Goal: Task Accomplishment & Management: Complete application form

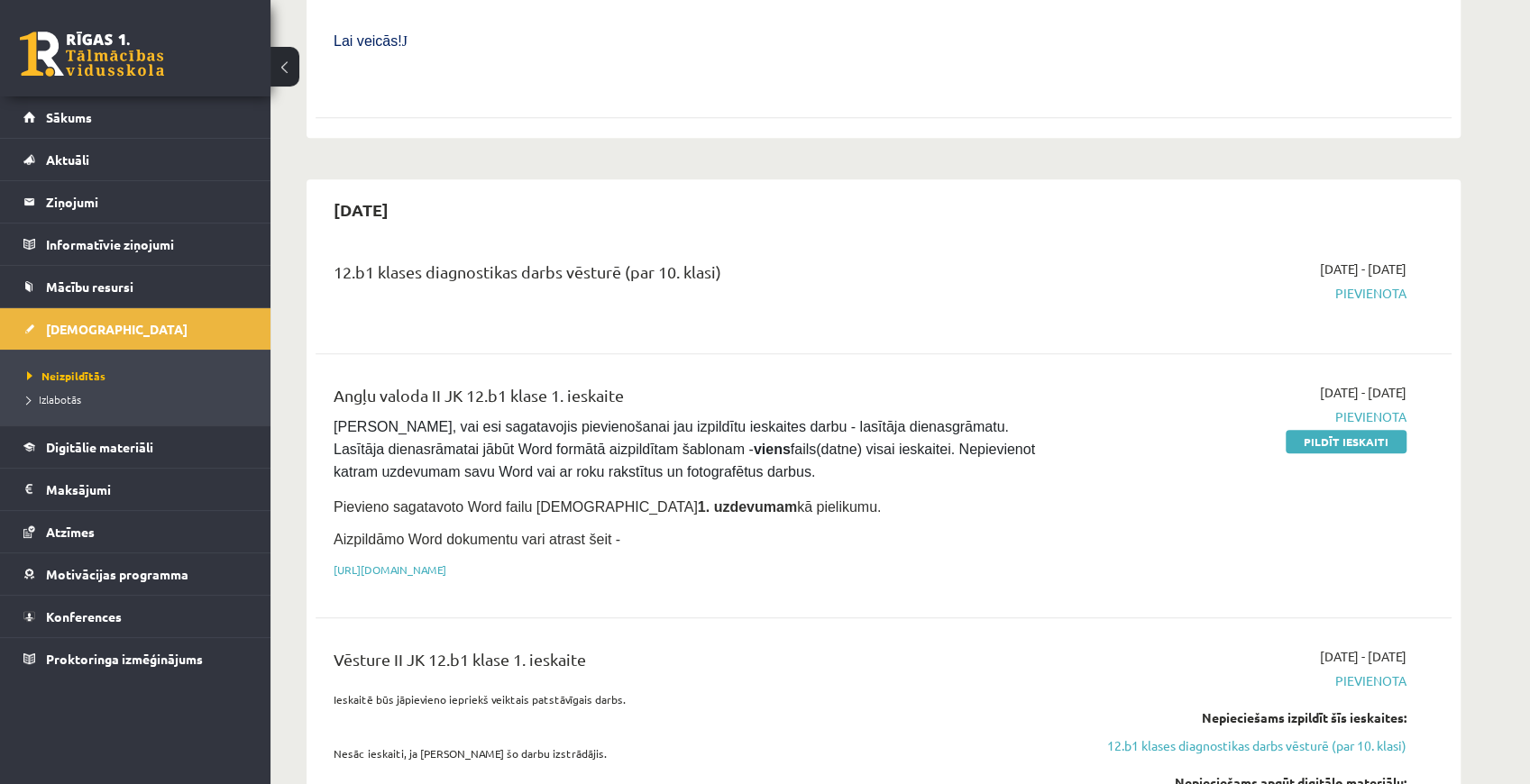
scroll to position [781, 0]
click at [831, 482] on div "Angļu valoda II JK 12.b1 klase 1. ieskaite Pārliecinies, vai esi sagatavojis pi…" at bounding box center [686, 484] width 733 height 205
click at [675, 513] on div "Angļu valoda II JK 12.b1 klase 1. ieskaite Pārliecinies, vai esi sagatavojis pi…" at bounding box center [686, 484] width 733 height 205
click at [447, 561] on link "[URL][DOMAIN_NAME]" at bounding box center [389, 568] width 112 height 15
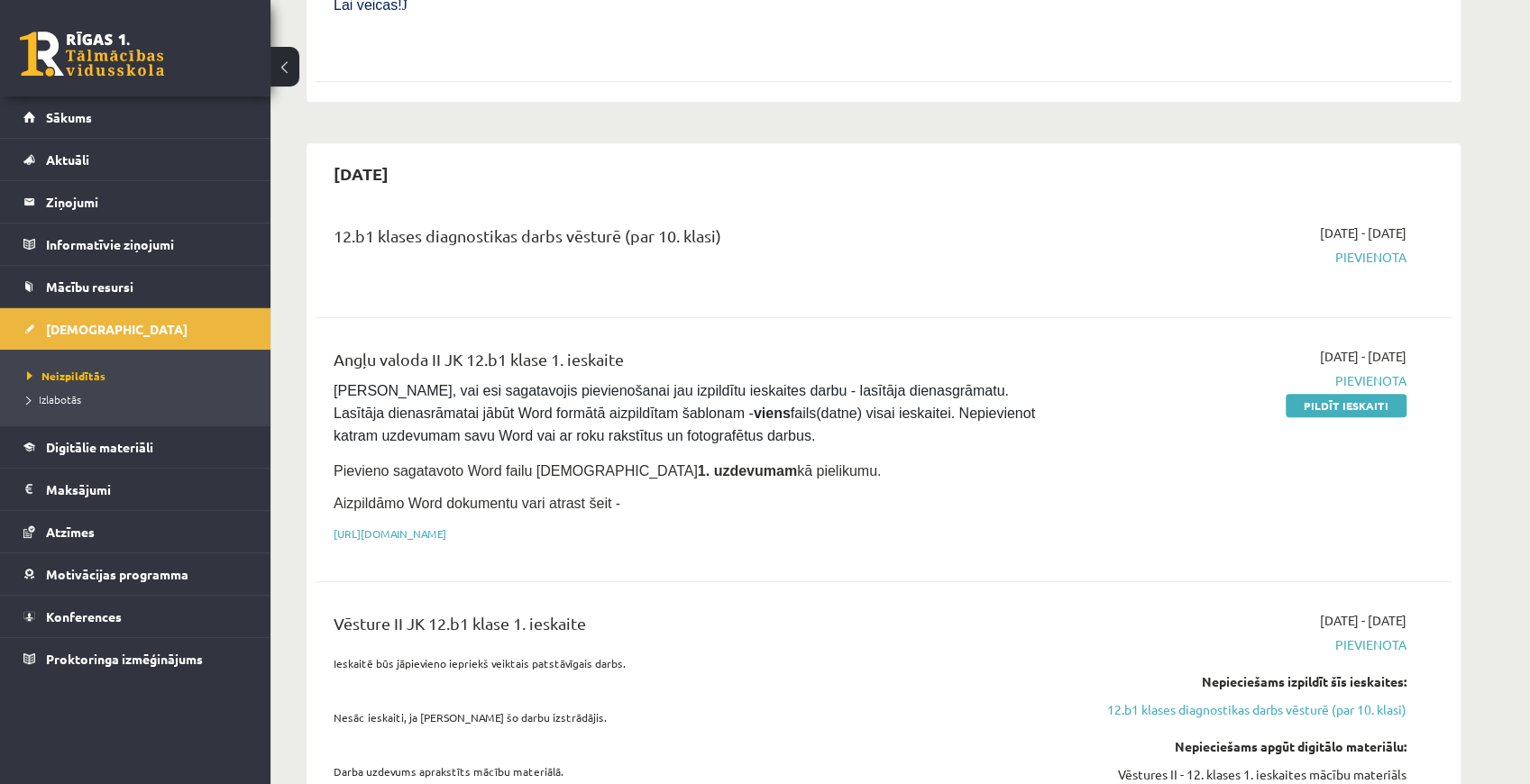
scroll to position [842, 0]
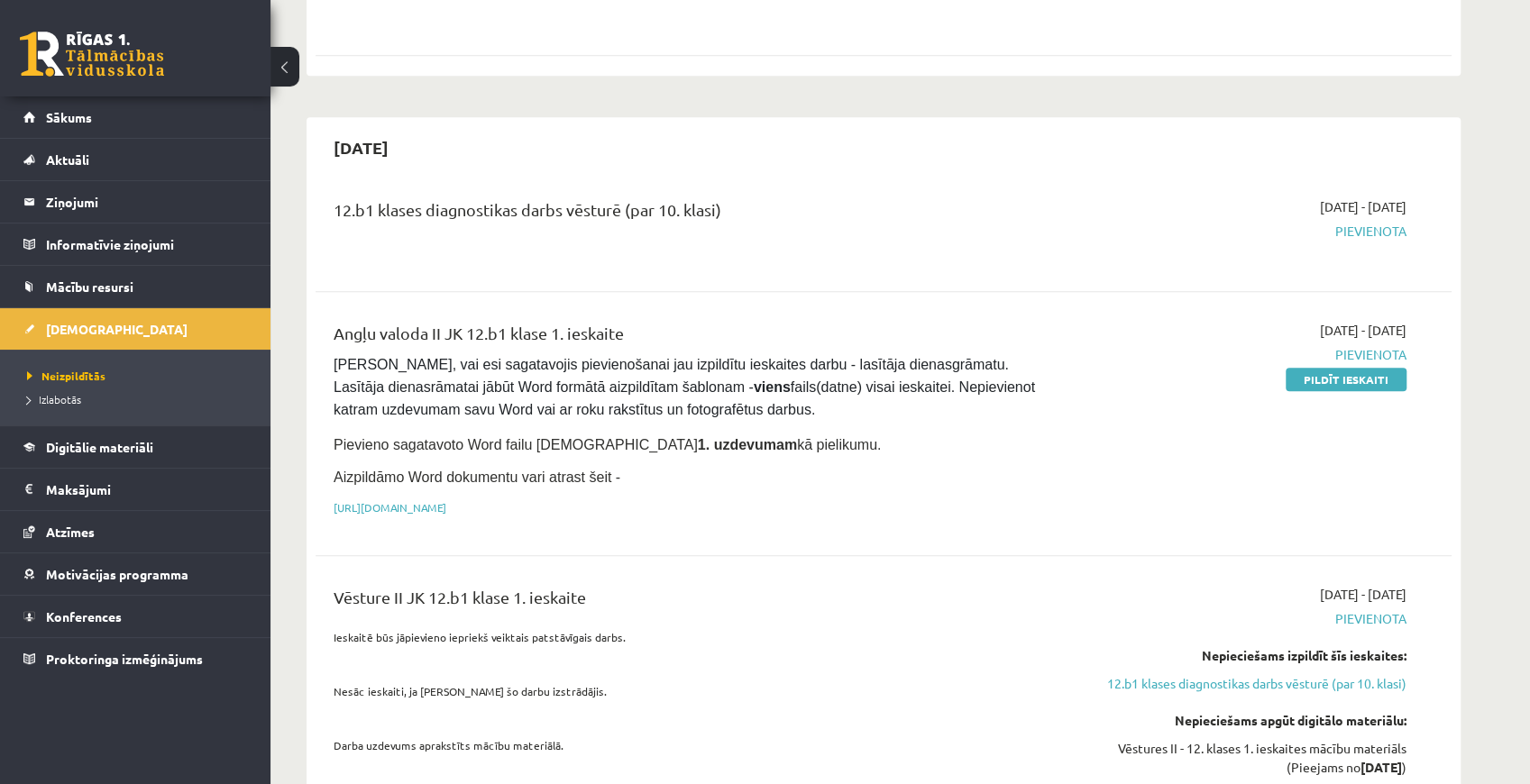
click at [845, 467] on p "Aizpildāmo Word dokumentu vari atrast šeit -" at bounding box center [686, 478] width 706 height 22
drag, startPoint x: 1336, startPoint y: 342, endPoint x: 828, endPoint y: 59, distance: 581.5
click at [1336, 368] on link "Pildīt ieskaiti" at bounding box center [1346, 379] width 121 height 23
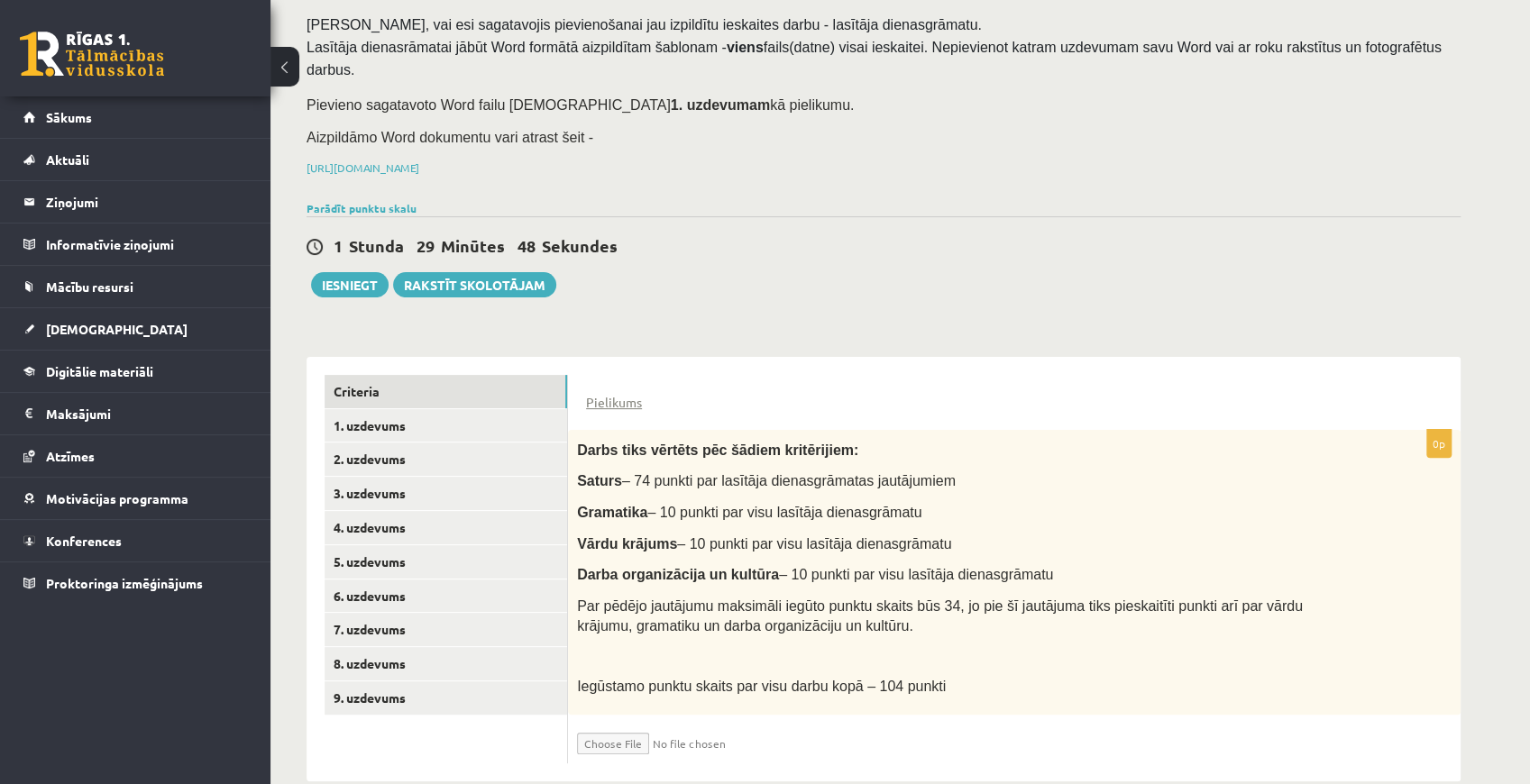
scroll to position [126, 0]
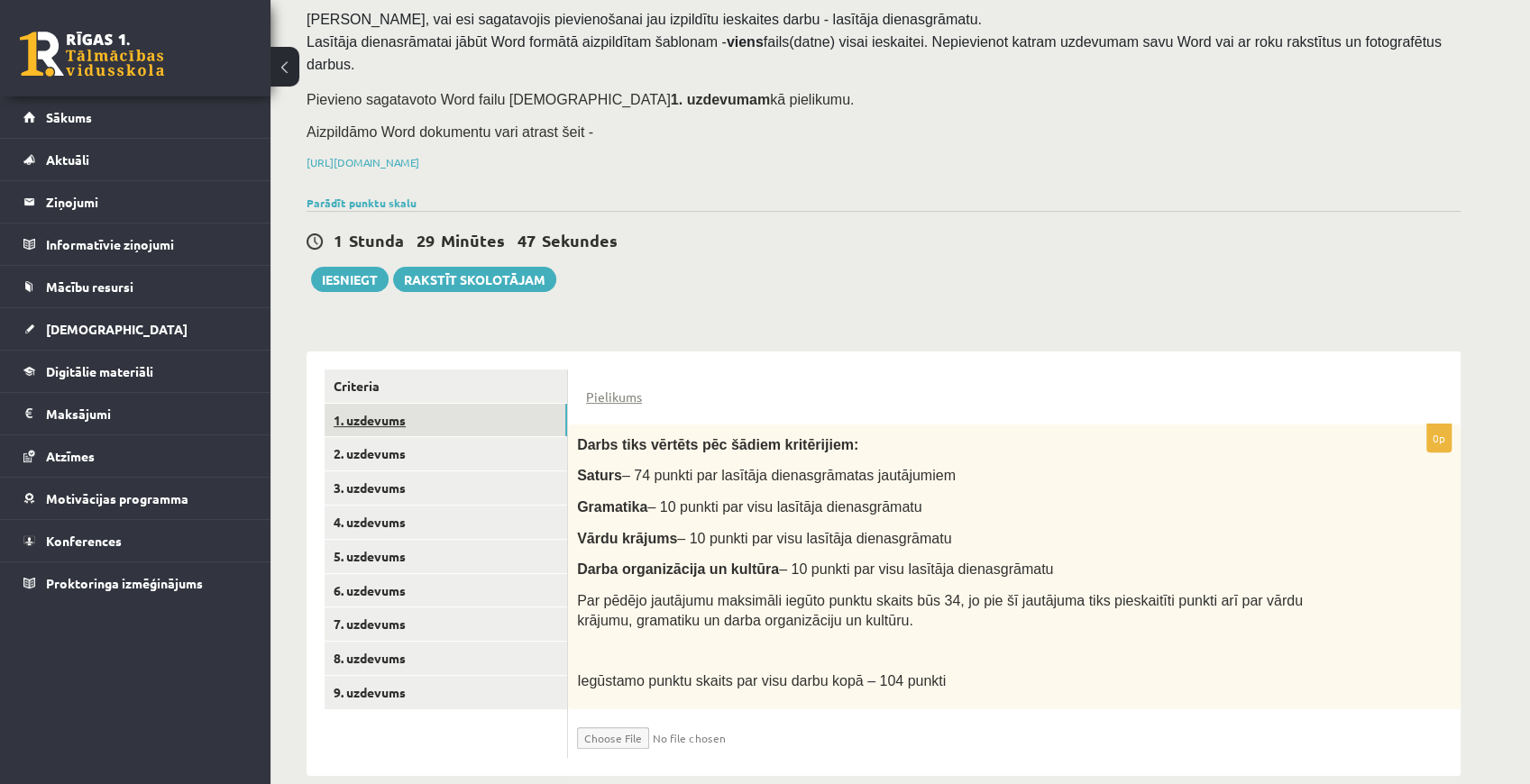
click at [441, 404] on link "1. uzdevums" at bounding box center [446, 420] width 242 height 33
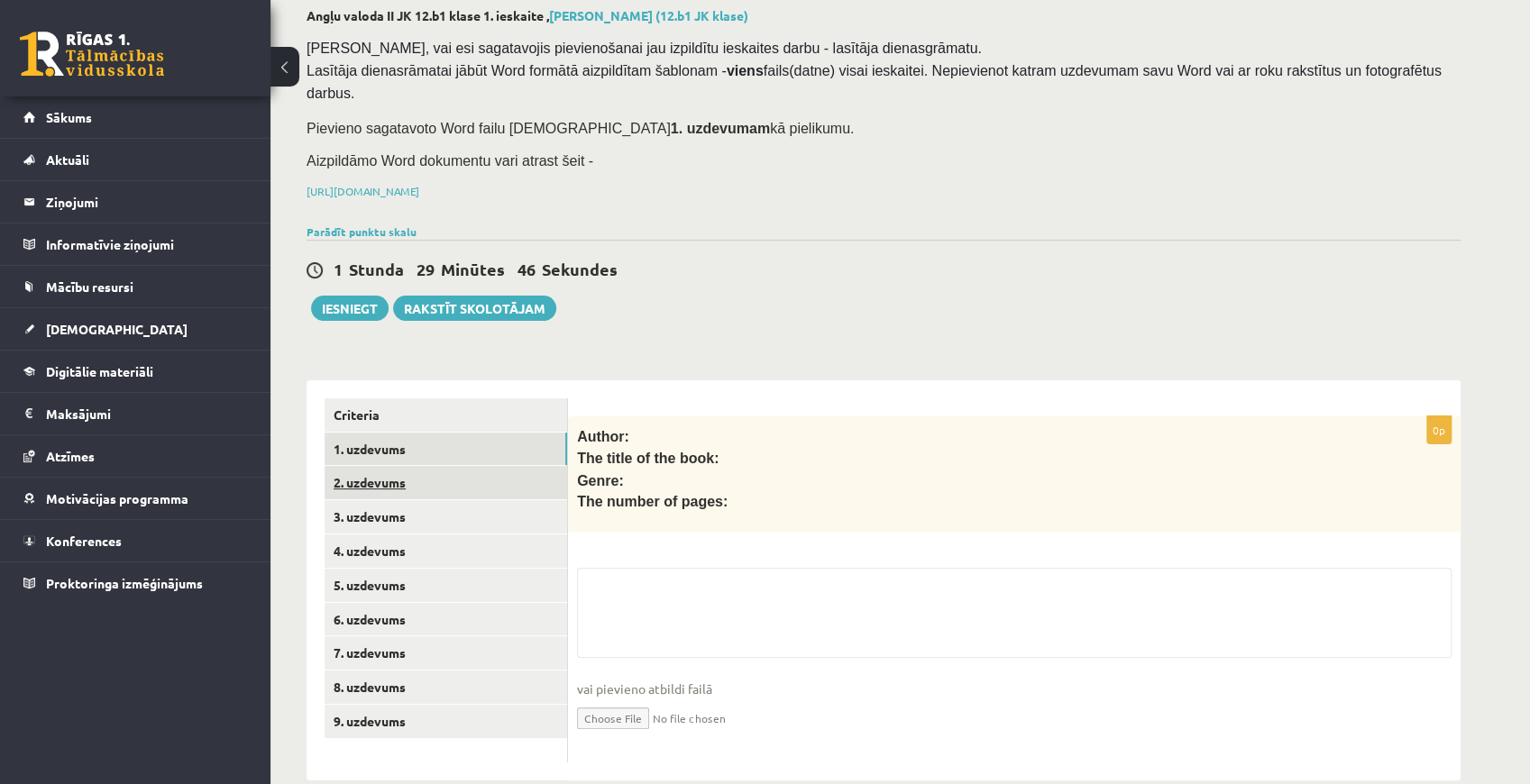
click at [428, 466] on link "2. uzdevums" at bounding box center [446, 483] width 242 height 33
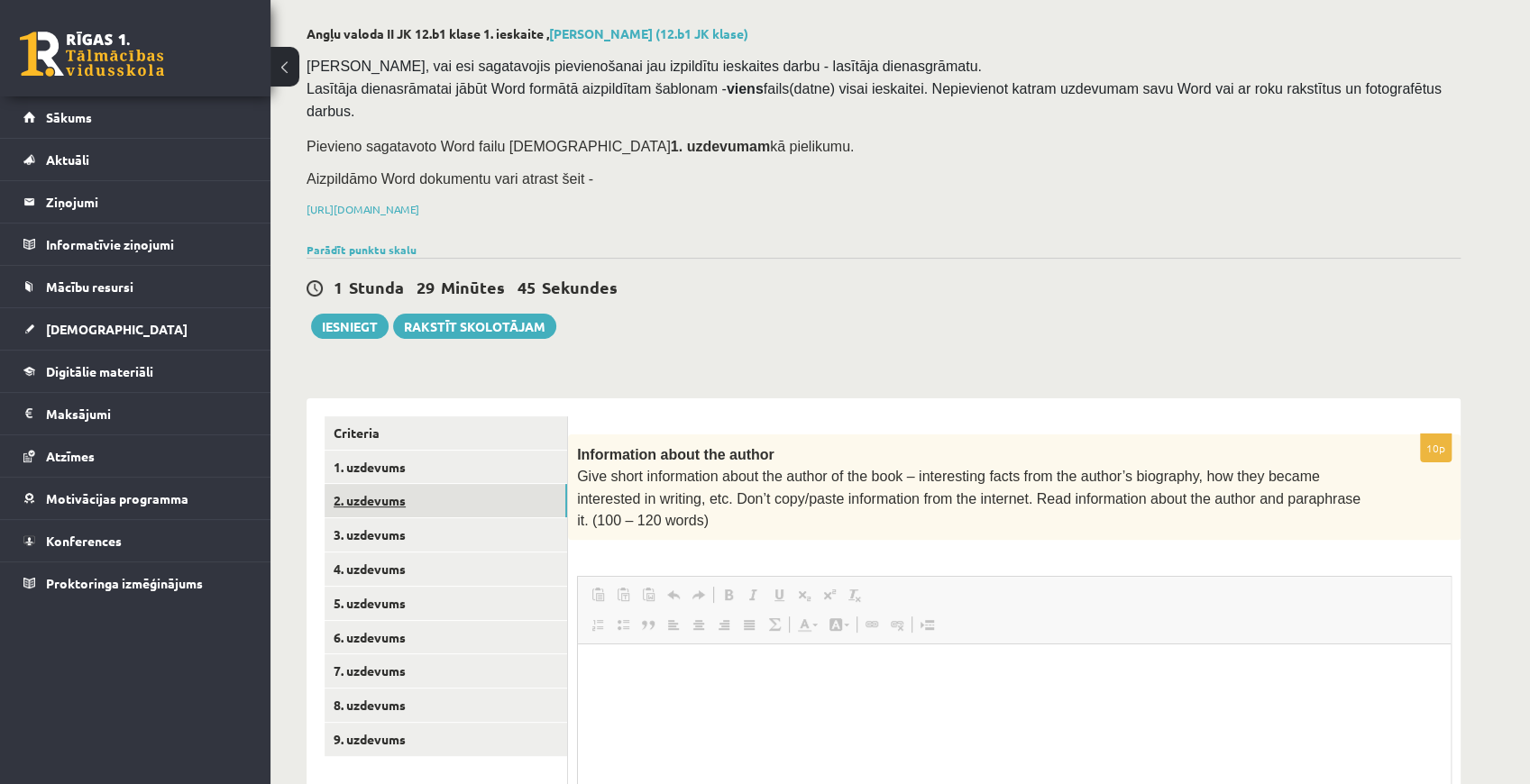
scroll to position [0, 0]
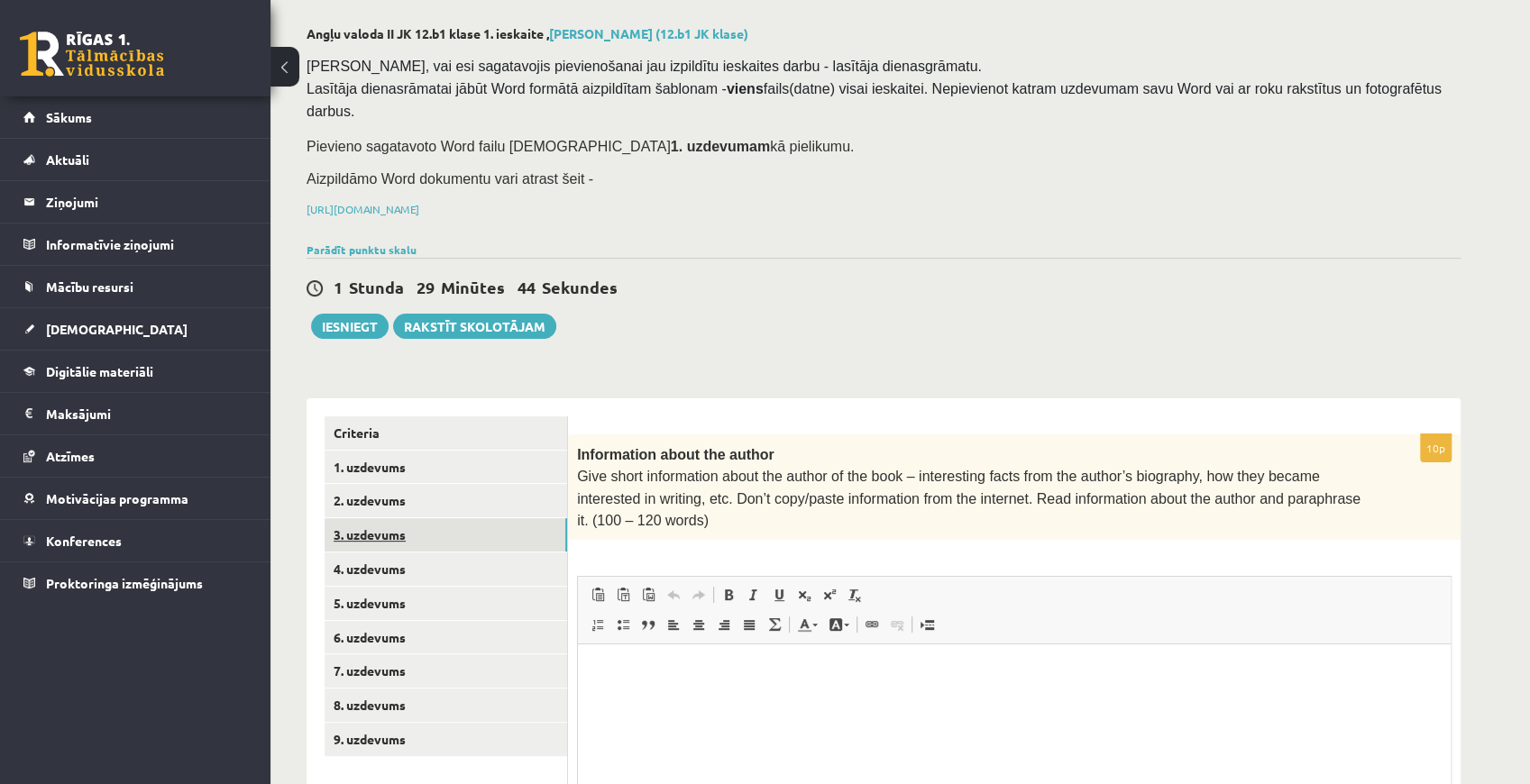
click at [432, 518] on link "3. uzdevums" at bounding box center [446, 535] width 242 height 33
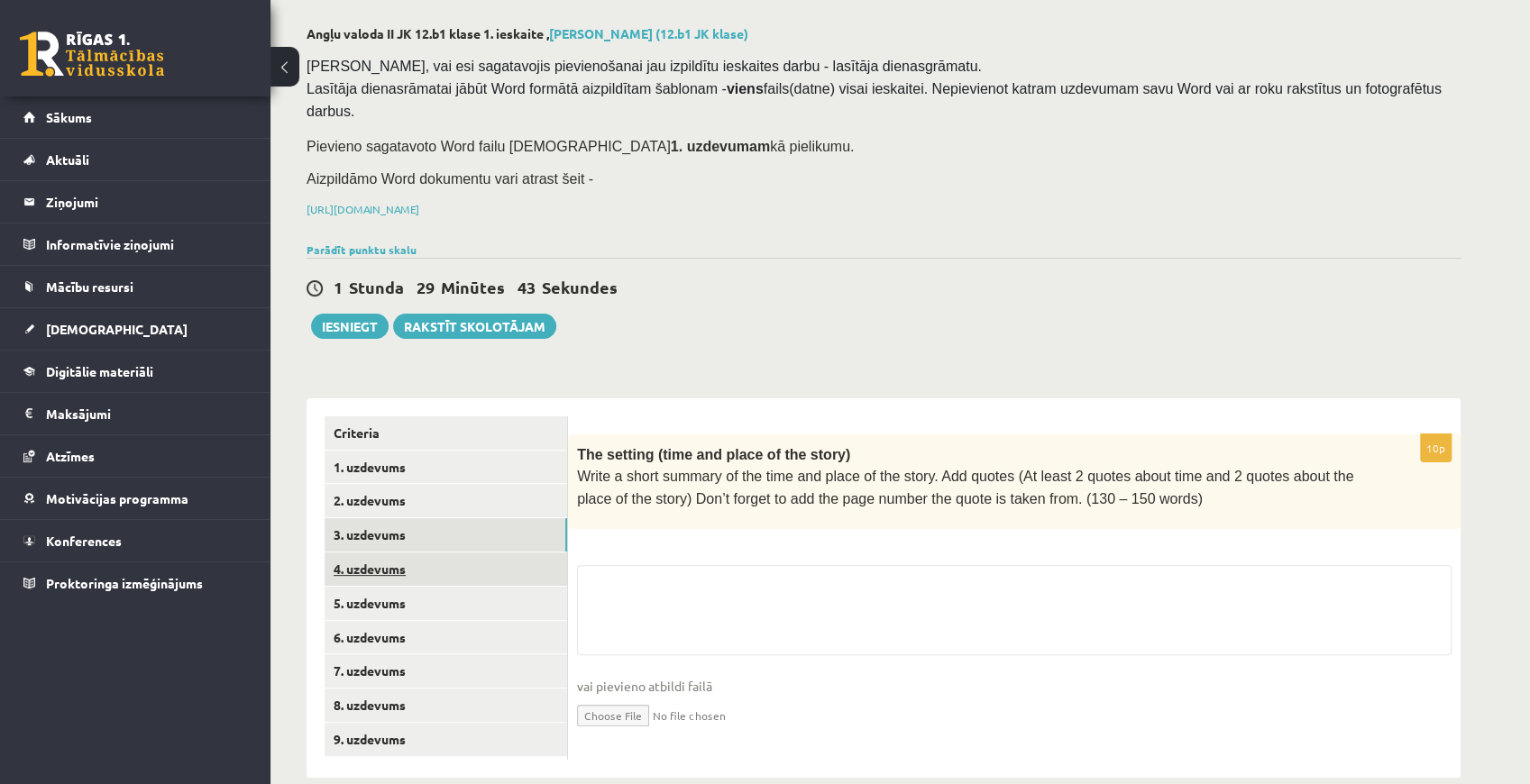
click at [433, 552] on link "4. uzdevums" at bounding box center [446, 569] width 242 height 33
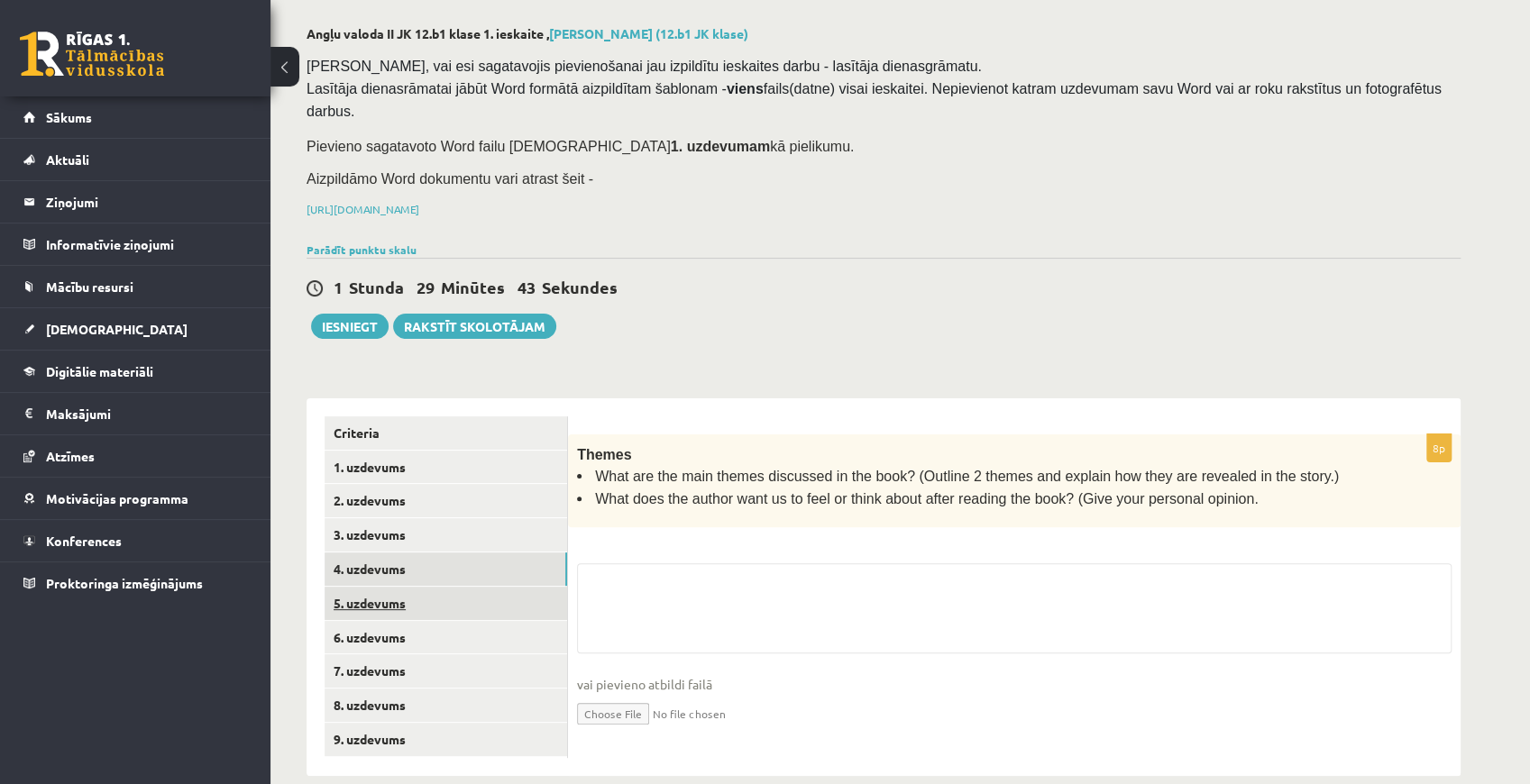
click at [426, 587] on link "5. uzdevums" at bounding box center [446, 603] width 242 height 33
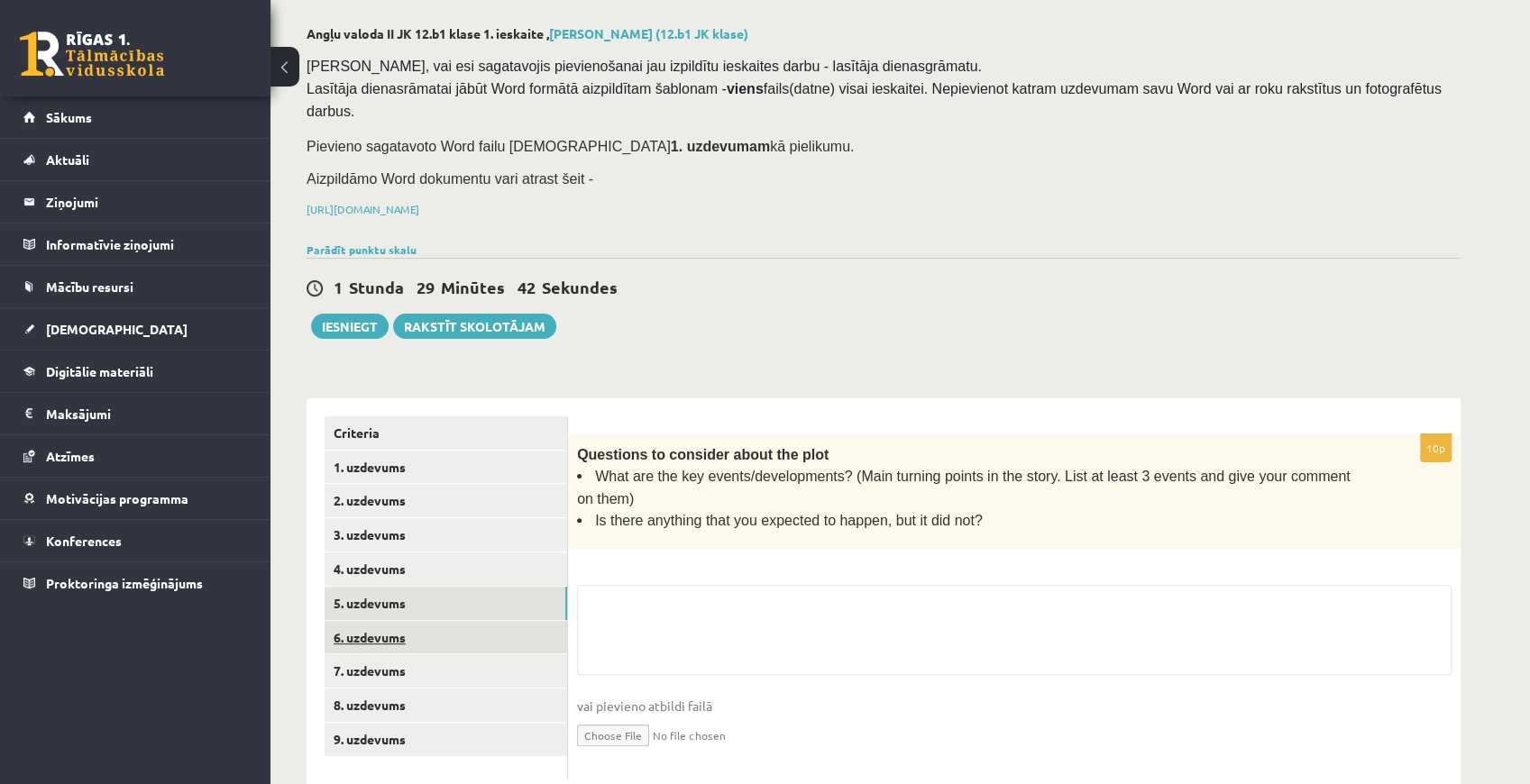
click at [422, 622] on link "6. uzdevums" at bounding box center [446, 638] width 242 height 33
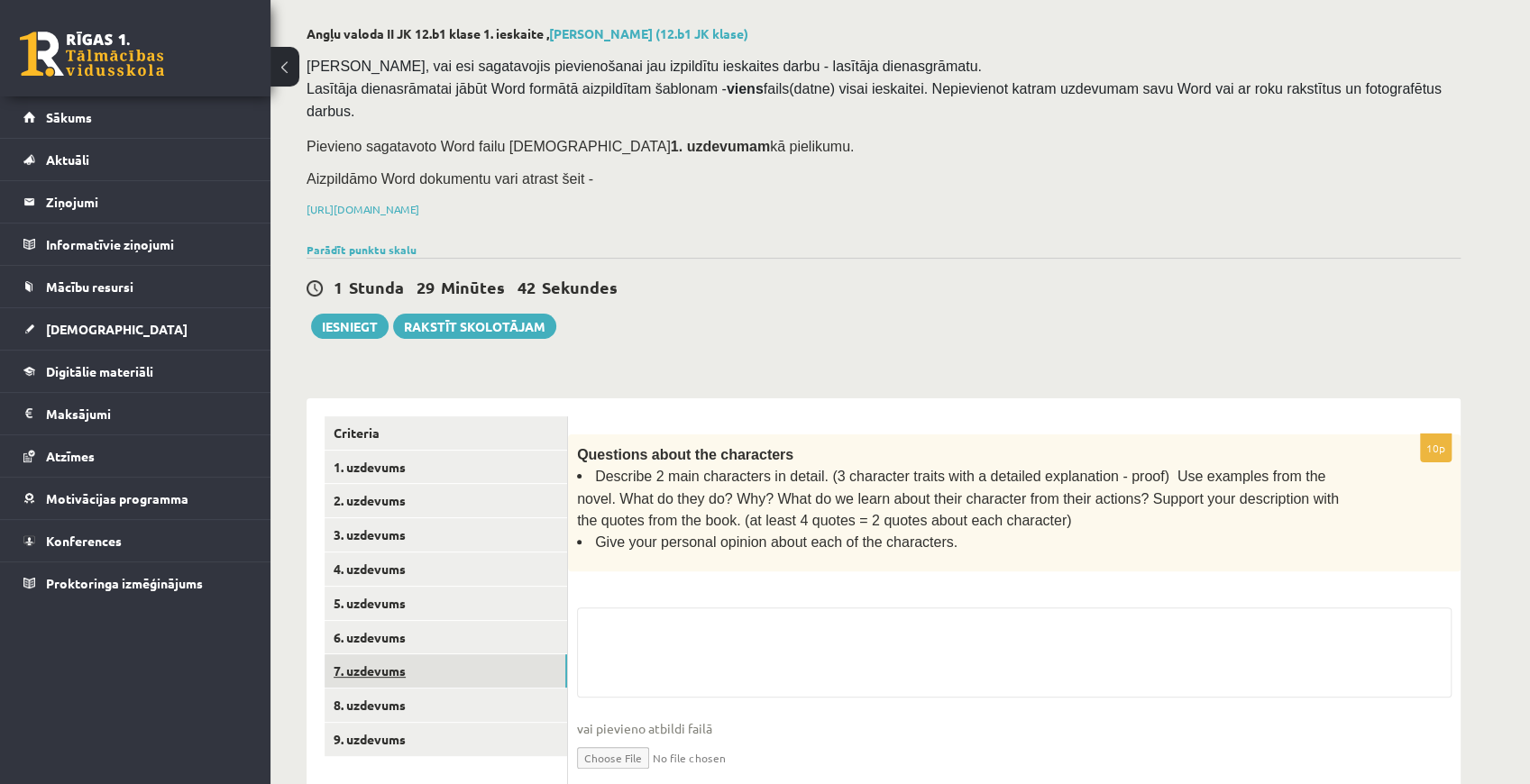
click at [418, 655] on link "7. uzdevums" at bounding box center [446, 672] width 242 height 33
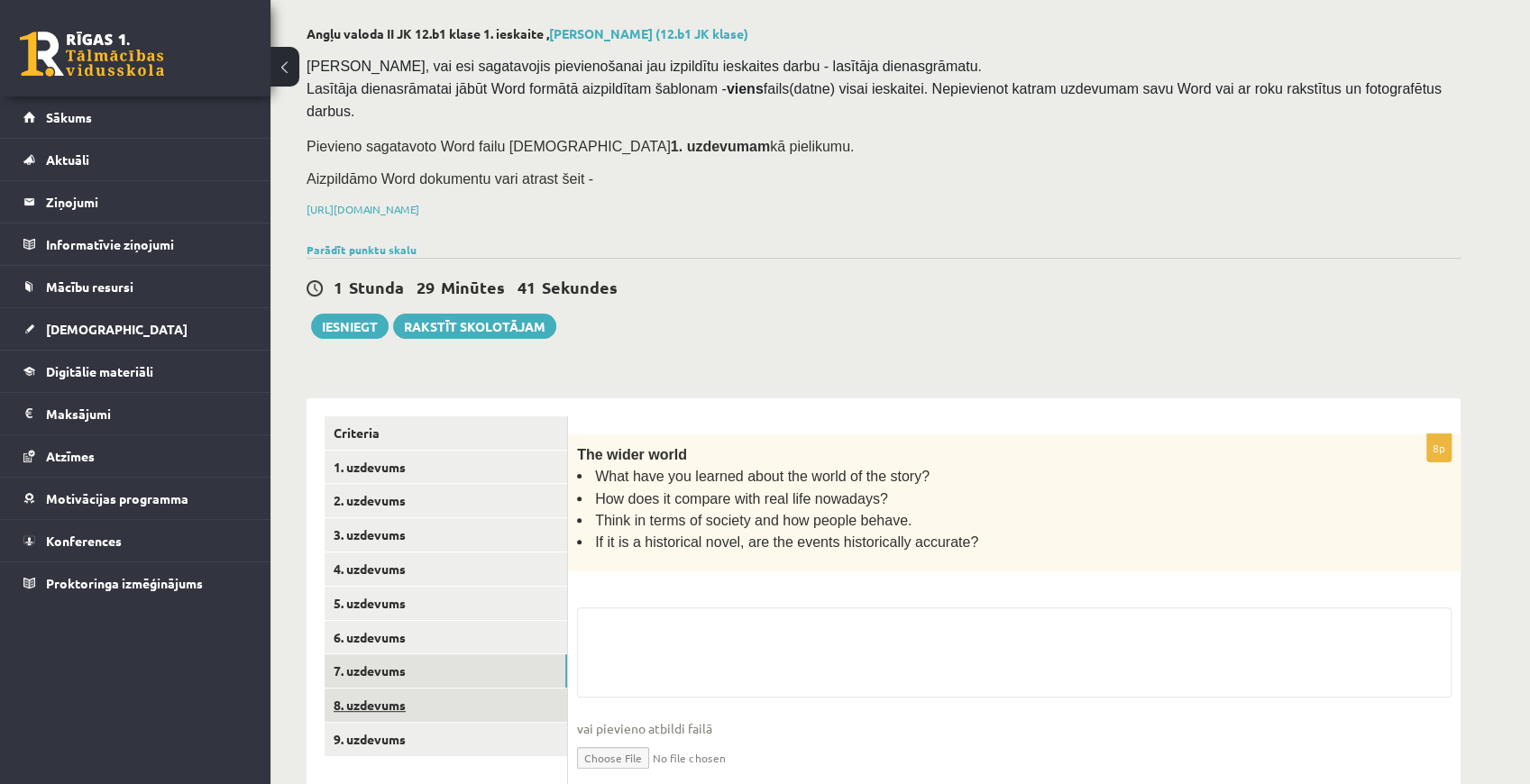
click at [417, 689] on link "8. uzdevums" at bounding box center [446, 706] width 242 height 33
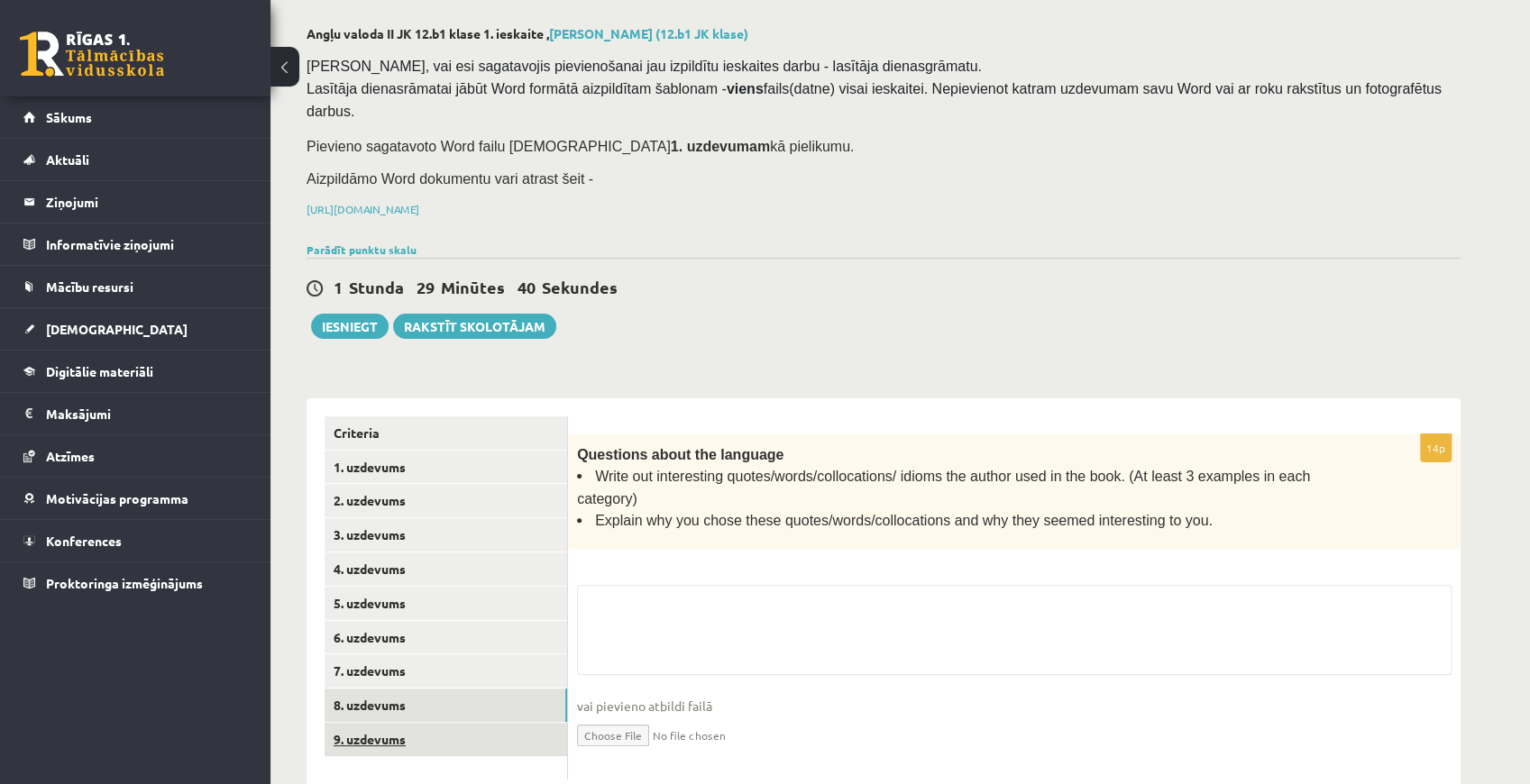
click at [422, 723] on link "9. uzdevums" at bounding box center [446, 740] width 242 height 33
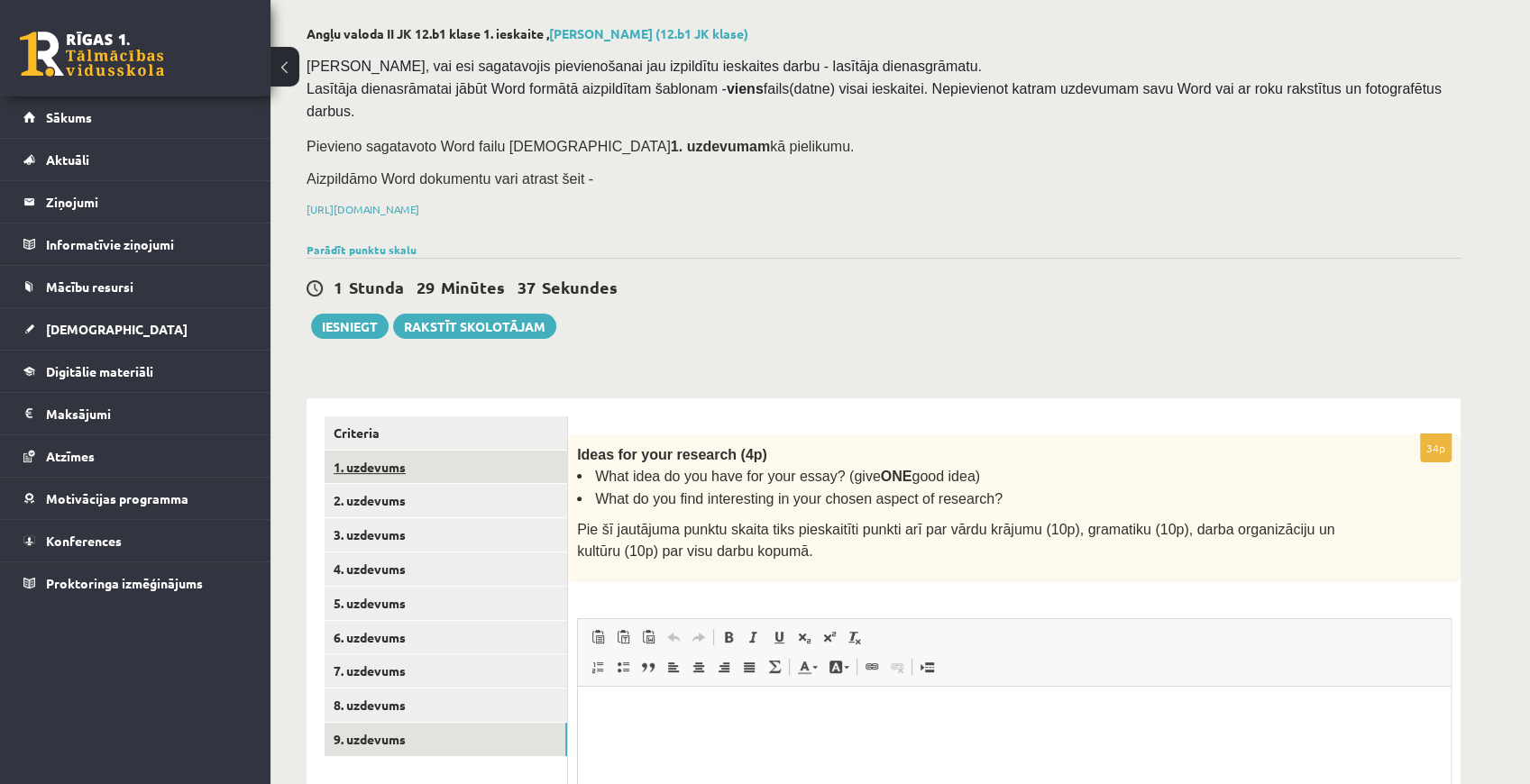
click at [410, 451] on link "1. uzdevums" at bounding box center [446, 467] width 242 height 33
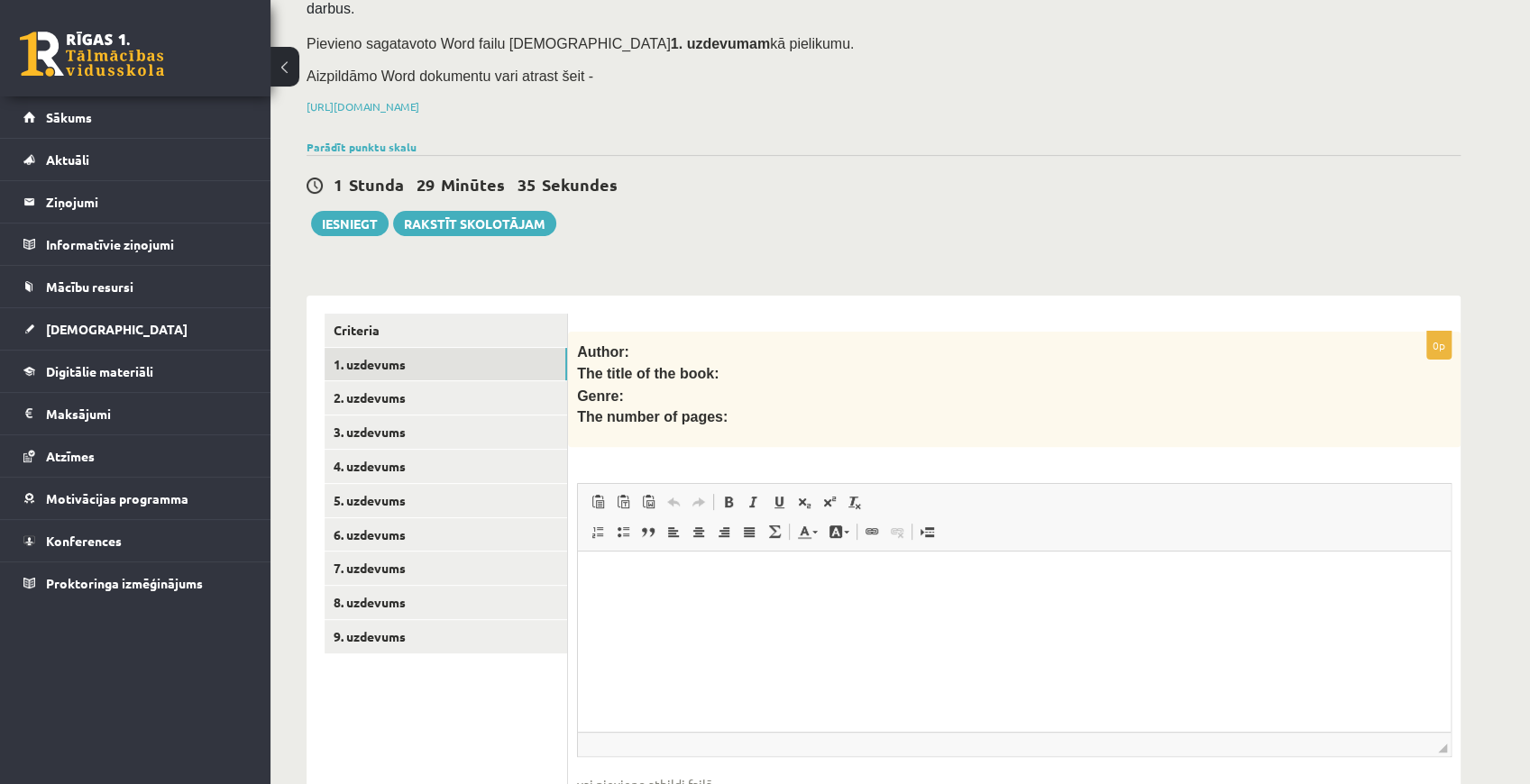
scroll to position [278, 0]
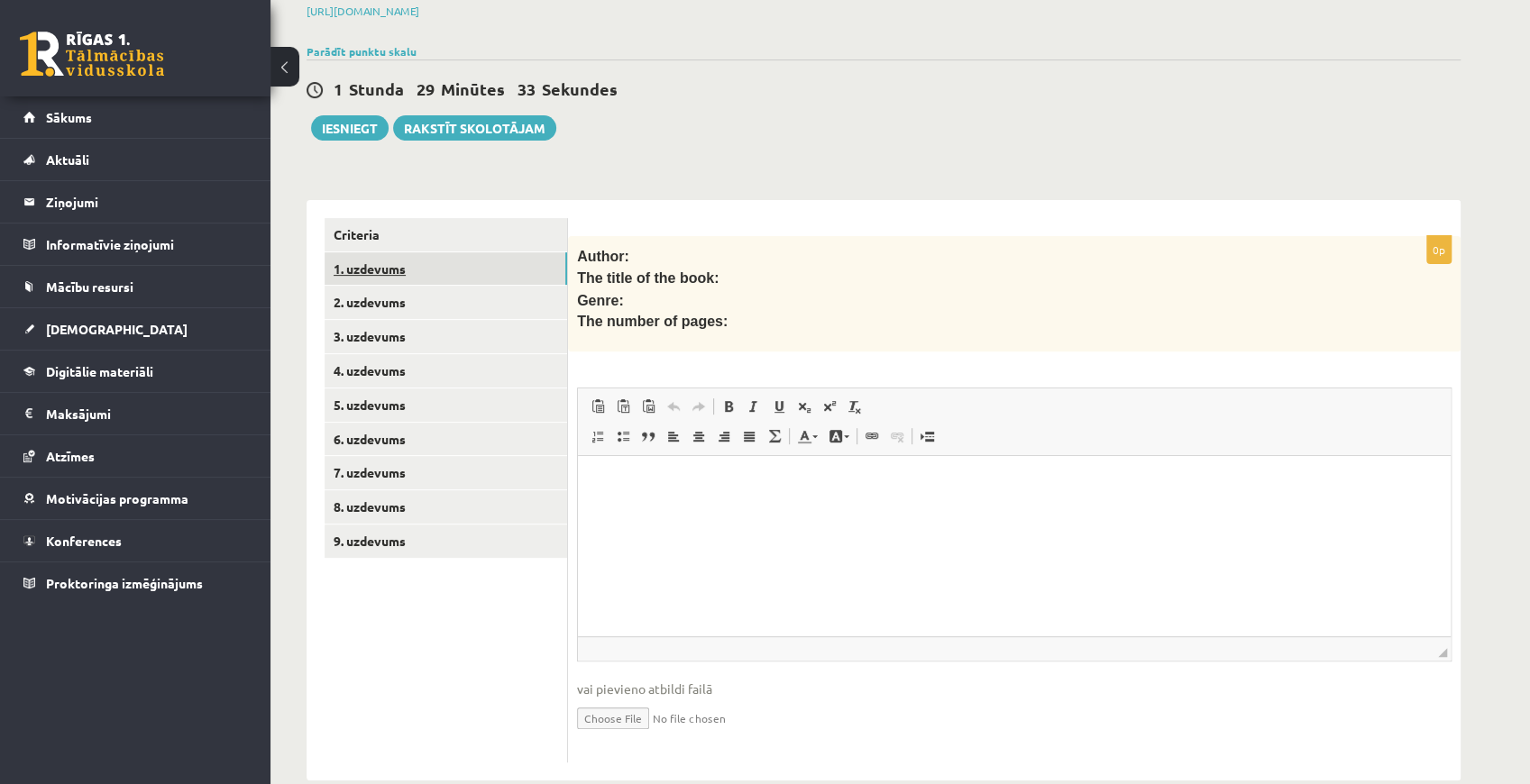
click at [414, 252] on link "1. uzdevums" at bounding box center [446, 269] width 242 height 33
click at [619, 699] on input "file" at bounding box center [1014, 718] width 875 height 37
type input "**********"
click at [696, 511] on html at bounding box center [1014, 484] width 873 height 55
click at [624, 736] on link "Iesniegtā atbilde" at bounding box center [625, 745] width 97 height 19
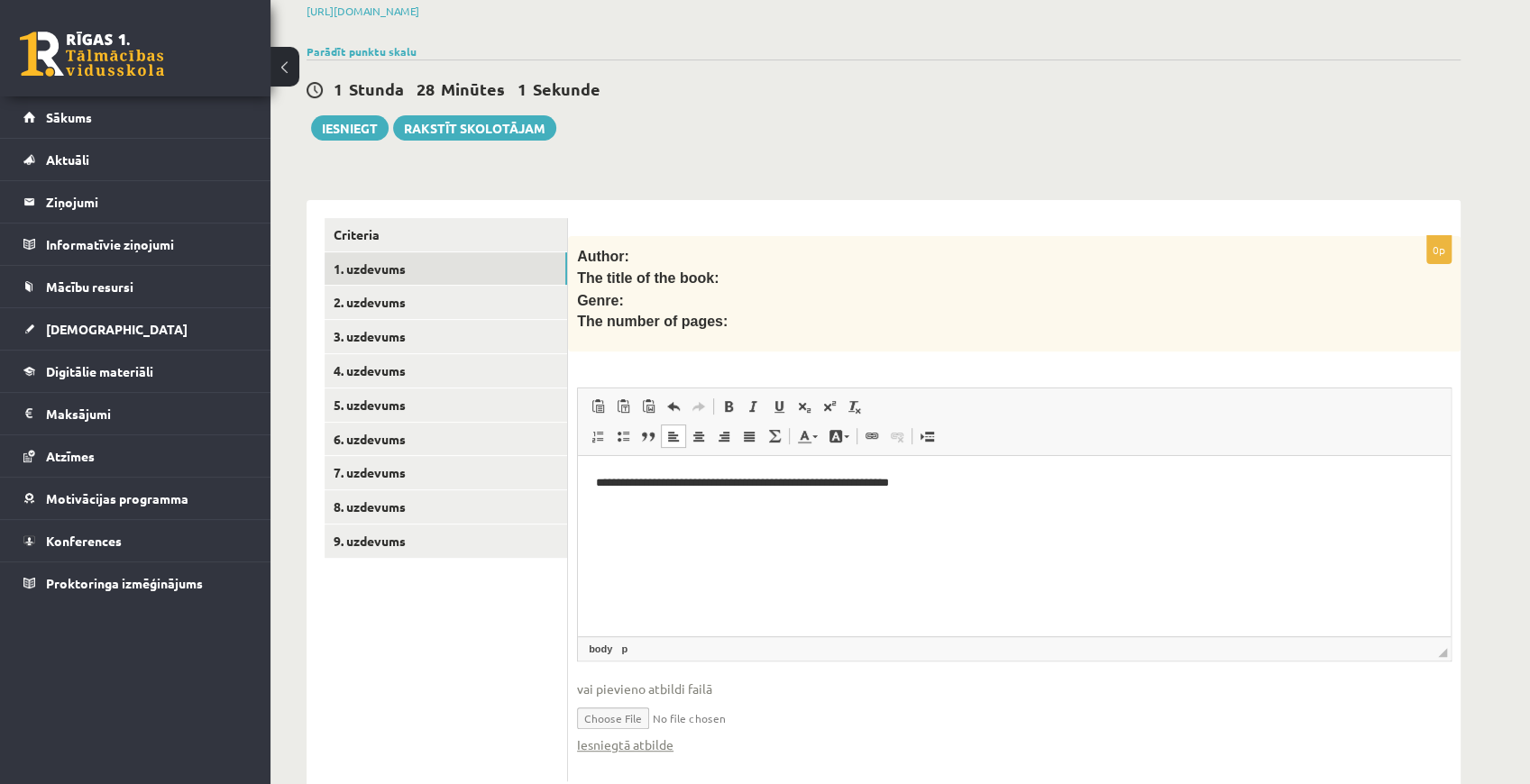
click at [991, 470] on html "**********" at bounding box center [1014, 484] width 873 height 55
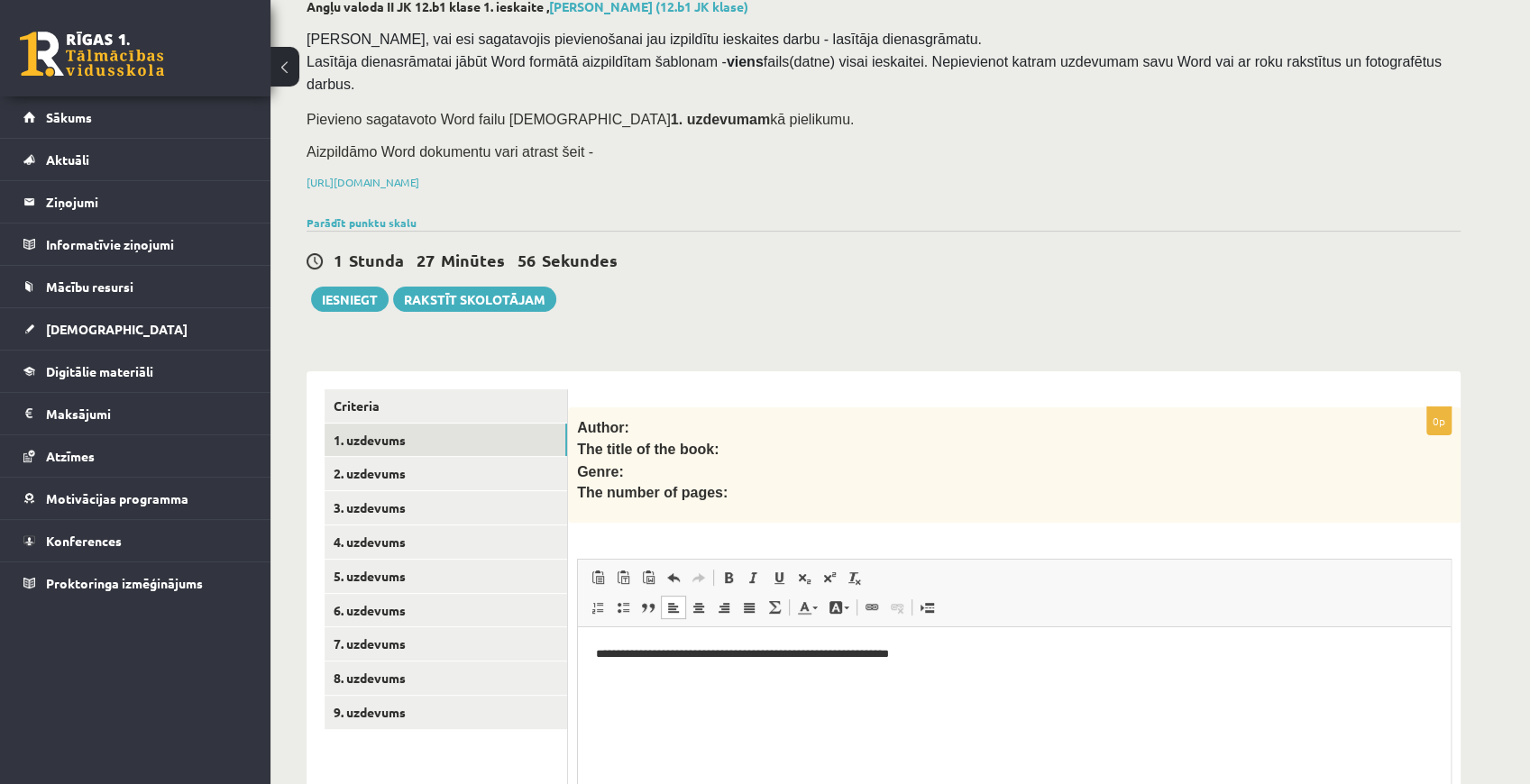
scroll to position [296, 0]
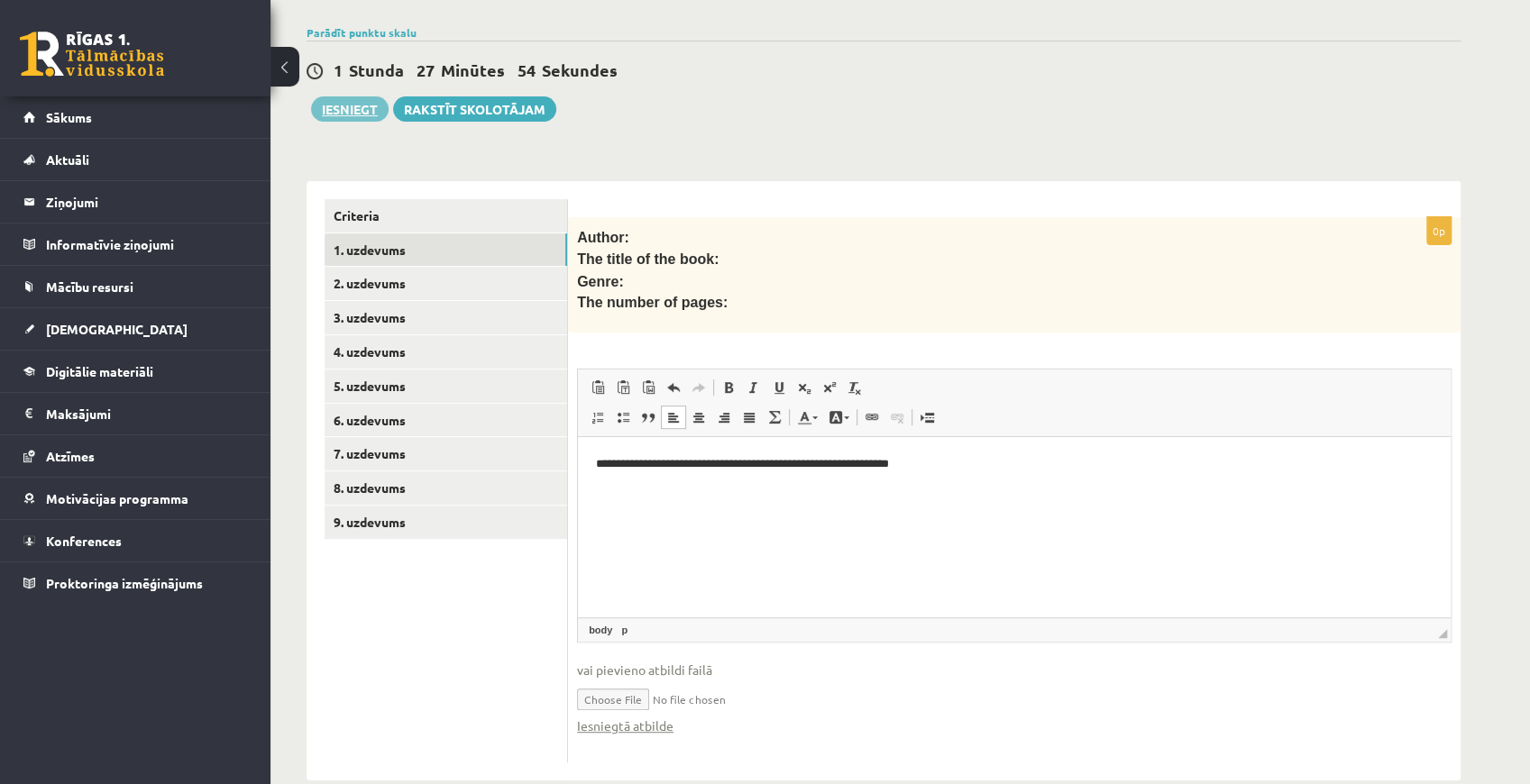
click at [383, 97] on button "Iesniegt" at bounding box center [349, 109] width 77 height 25
click at [351, 97] on button "Iesniegt" at bounding box center [349, 109] width 77 height 25
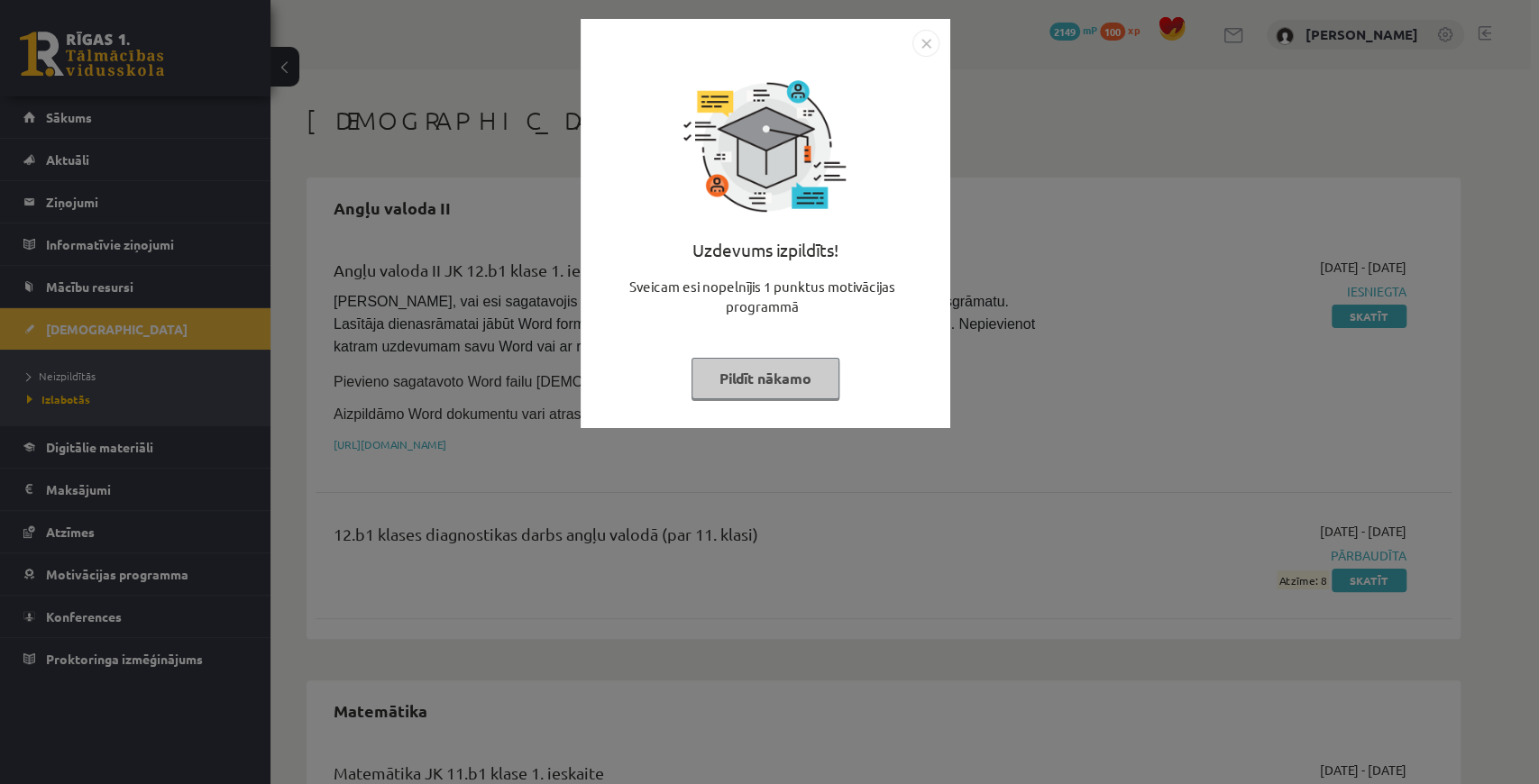
click at [770, 368] on button "Pildīt nākamo" at bounding box center [765, 378] width 148 height 41
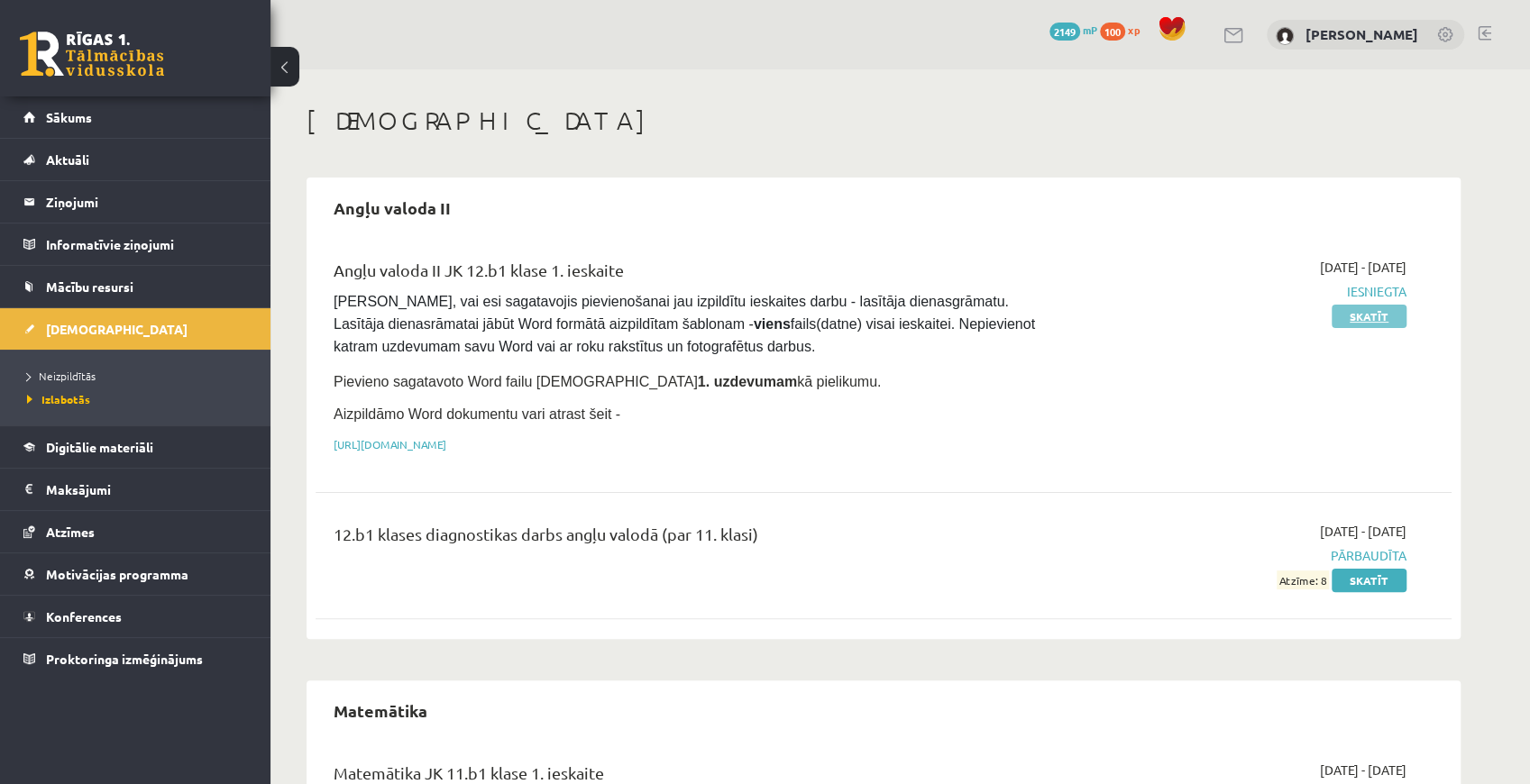
click at [1365, 308] on link "Skatīt" at bounding box center [1369, 317] width 75 height 23
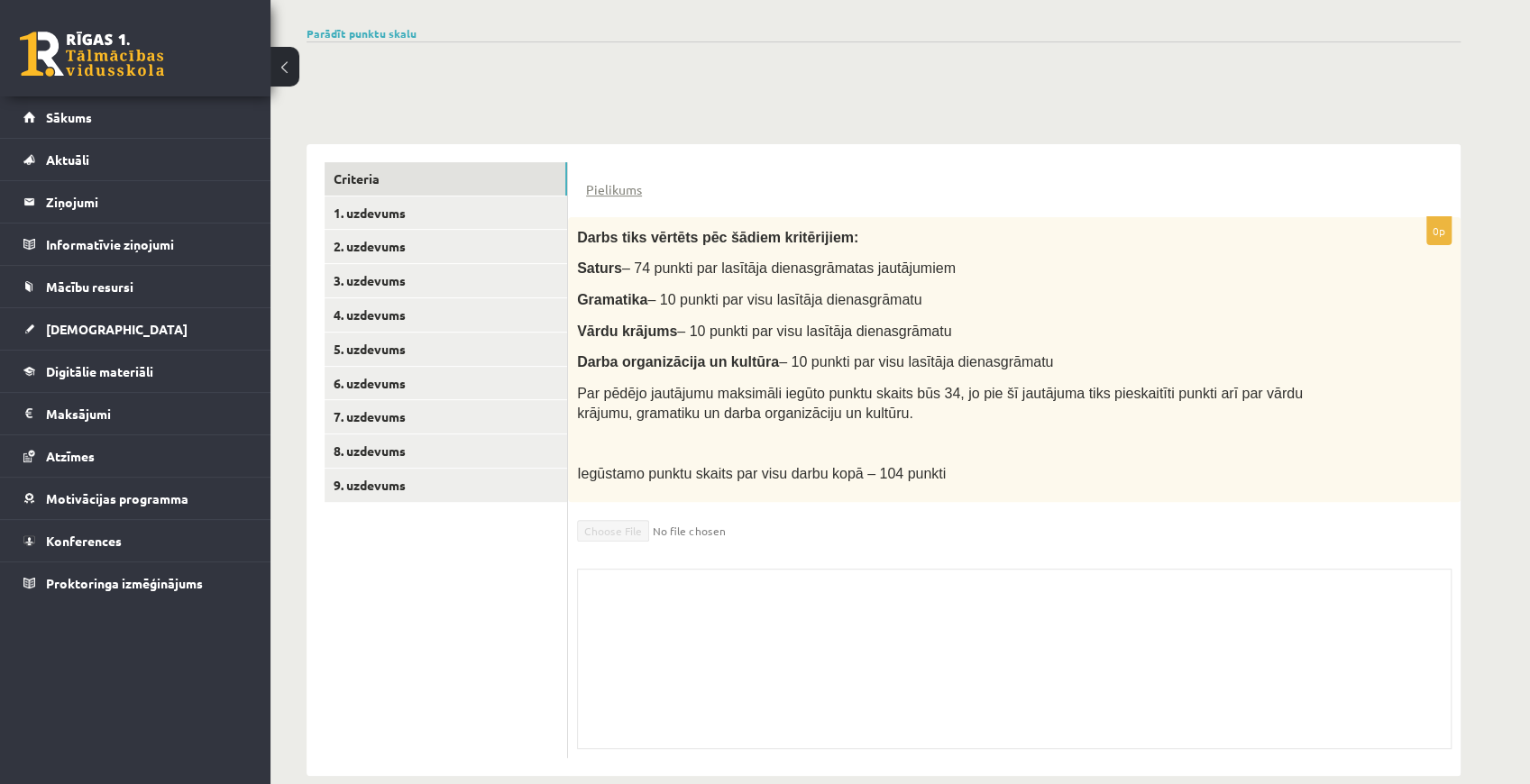
scroll to position [296, 0]
click at [368, 196] on link "1. uzdevums" at bounding box center [446, 213] width 242 height 33
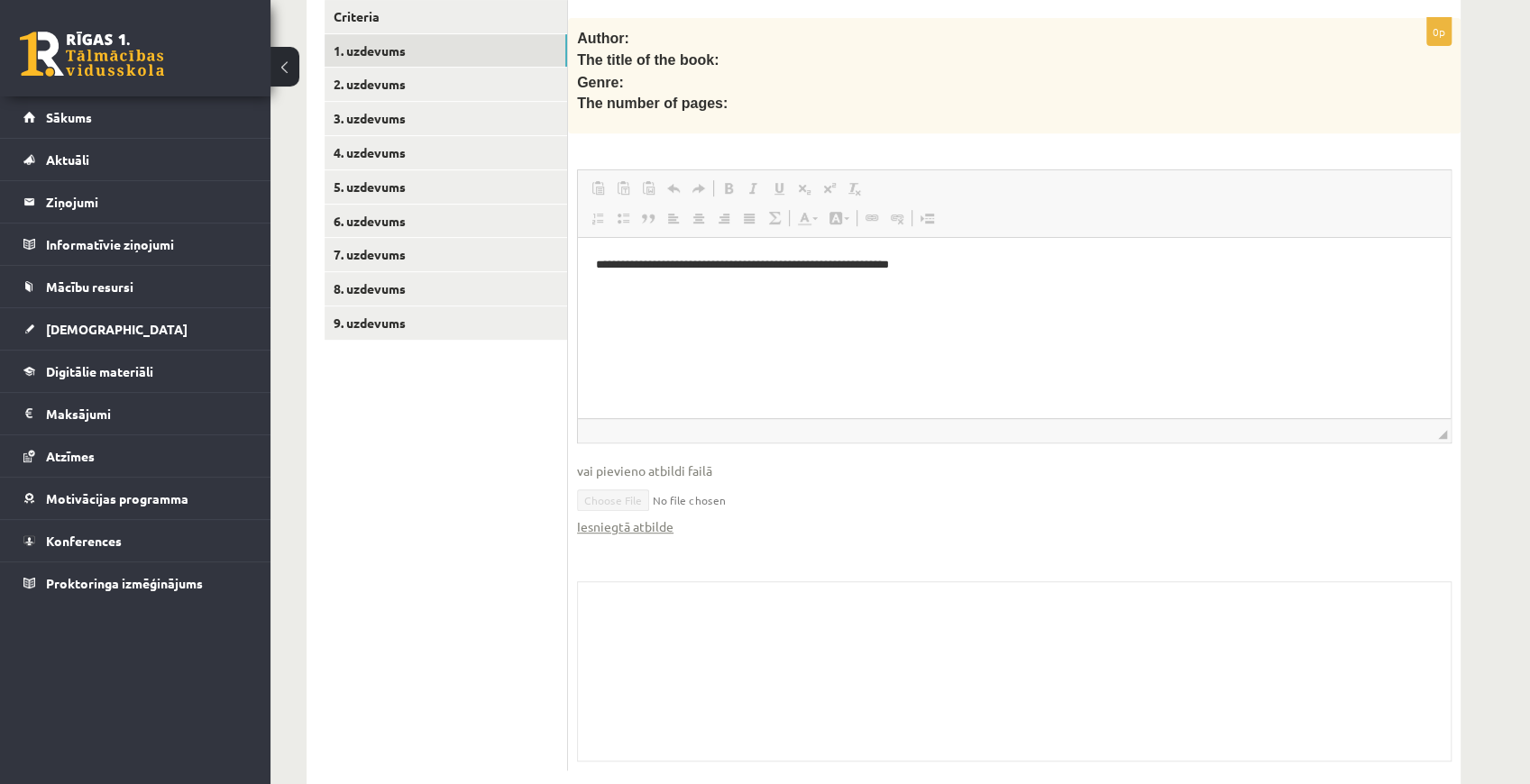
scroll to position [467, 0]
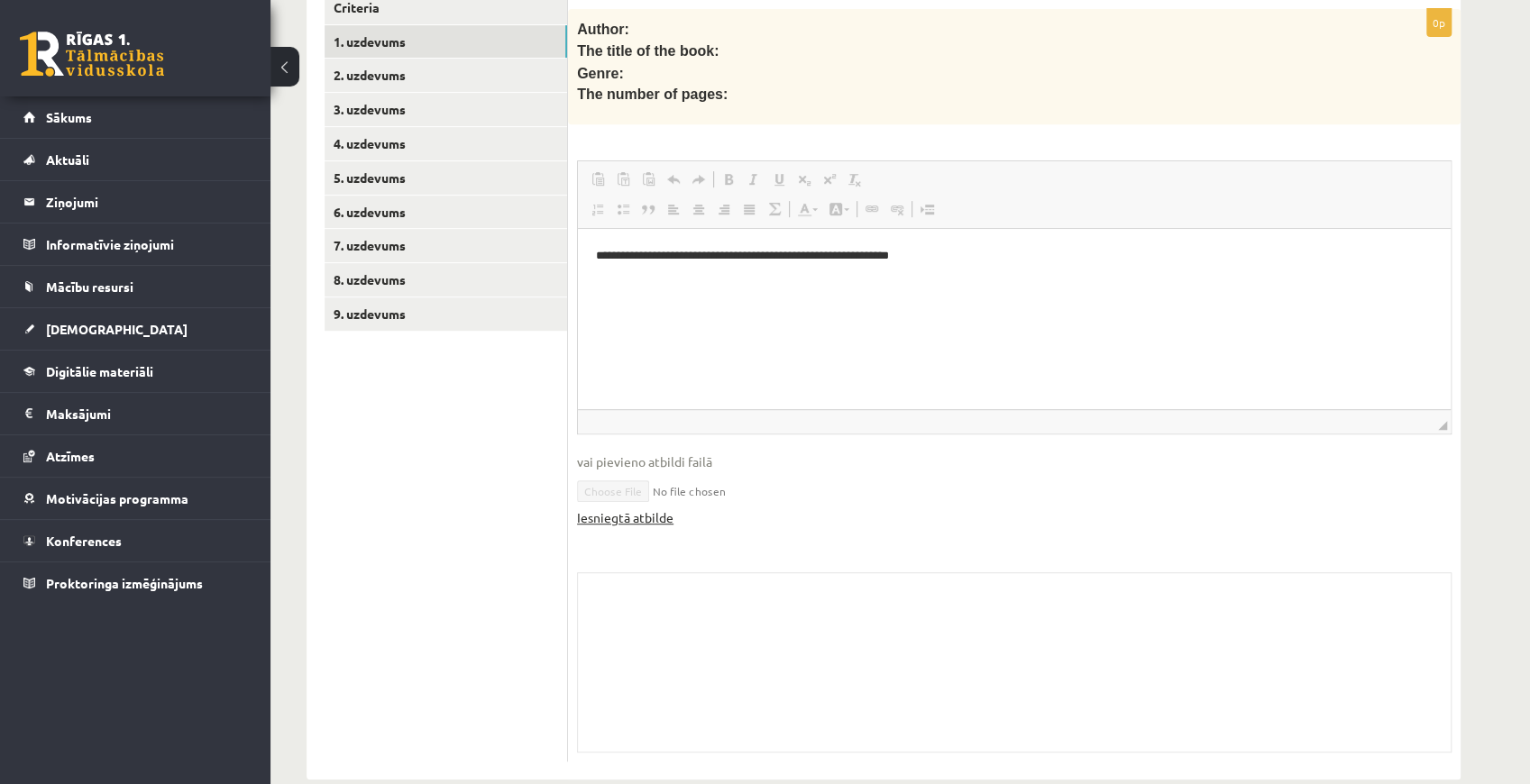
click at [645, 508] on link "Iesniegtā atbilde" at bounding box center [625, 517] width 97 height 19
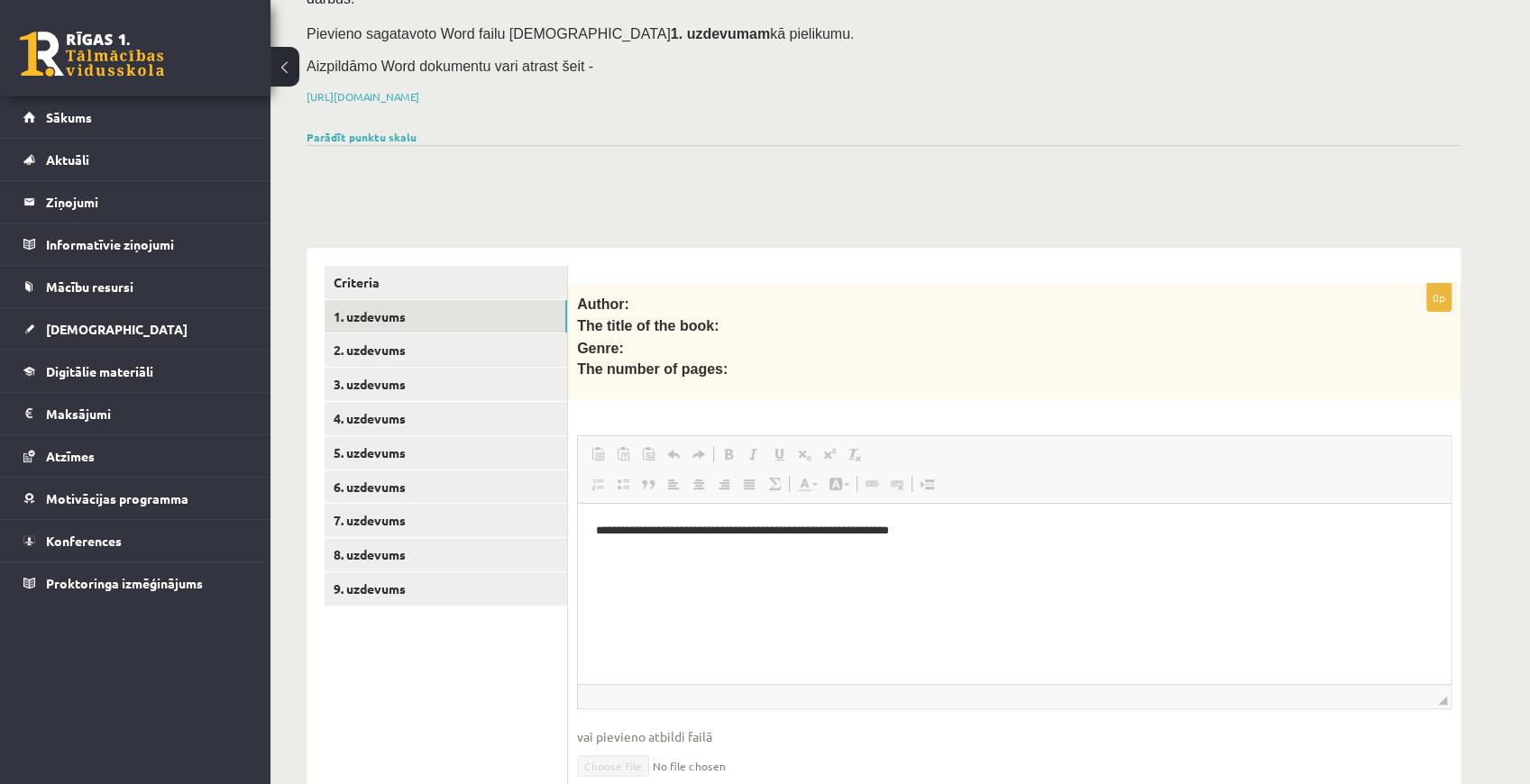
scroll to position [0, 0]
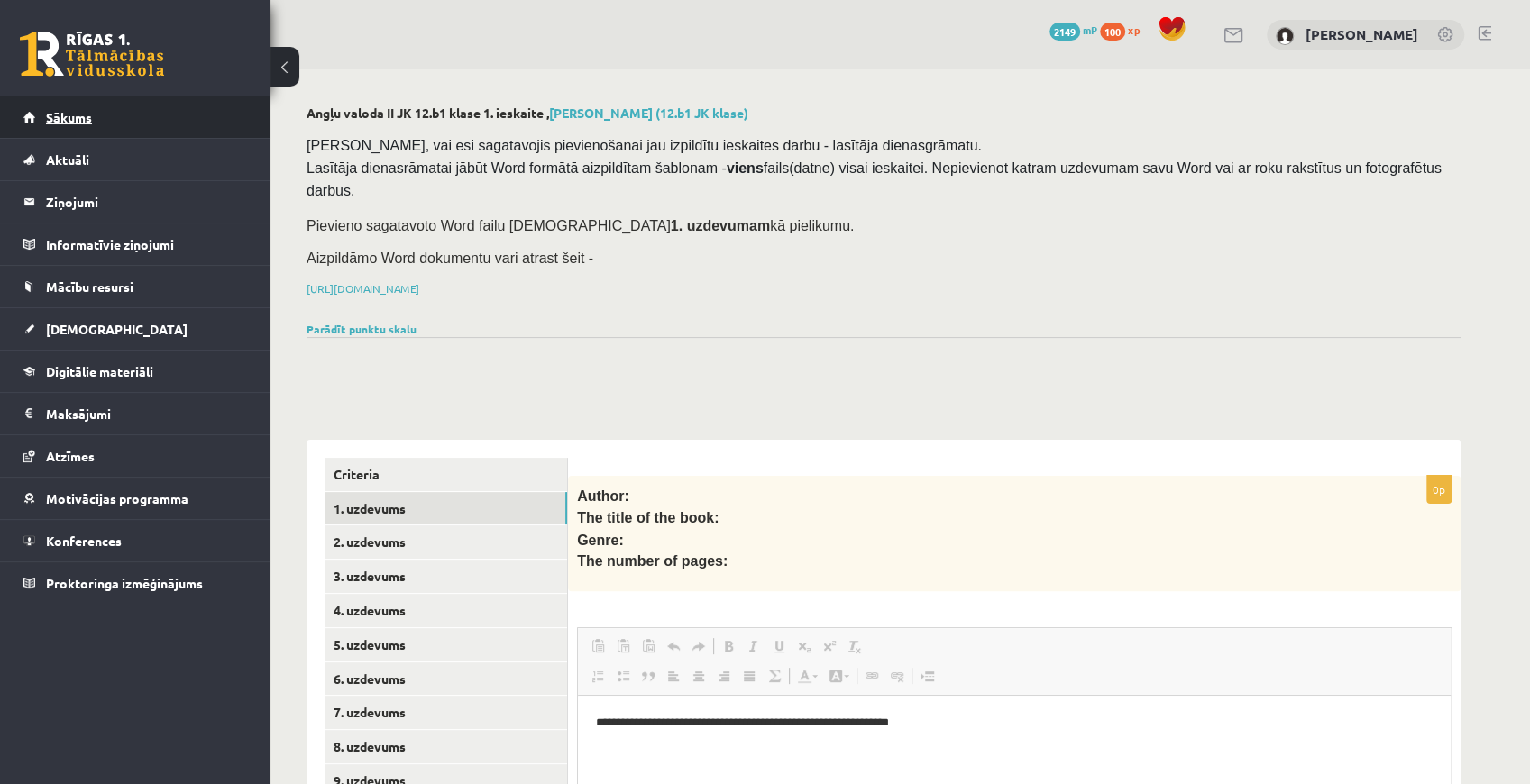
click at [118, 116] on link "Sākums" at bounding box center [136, 117] width 225 height 41
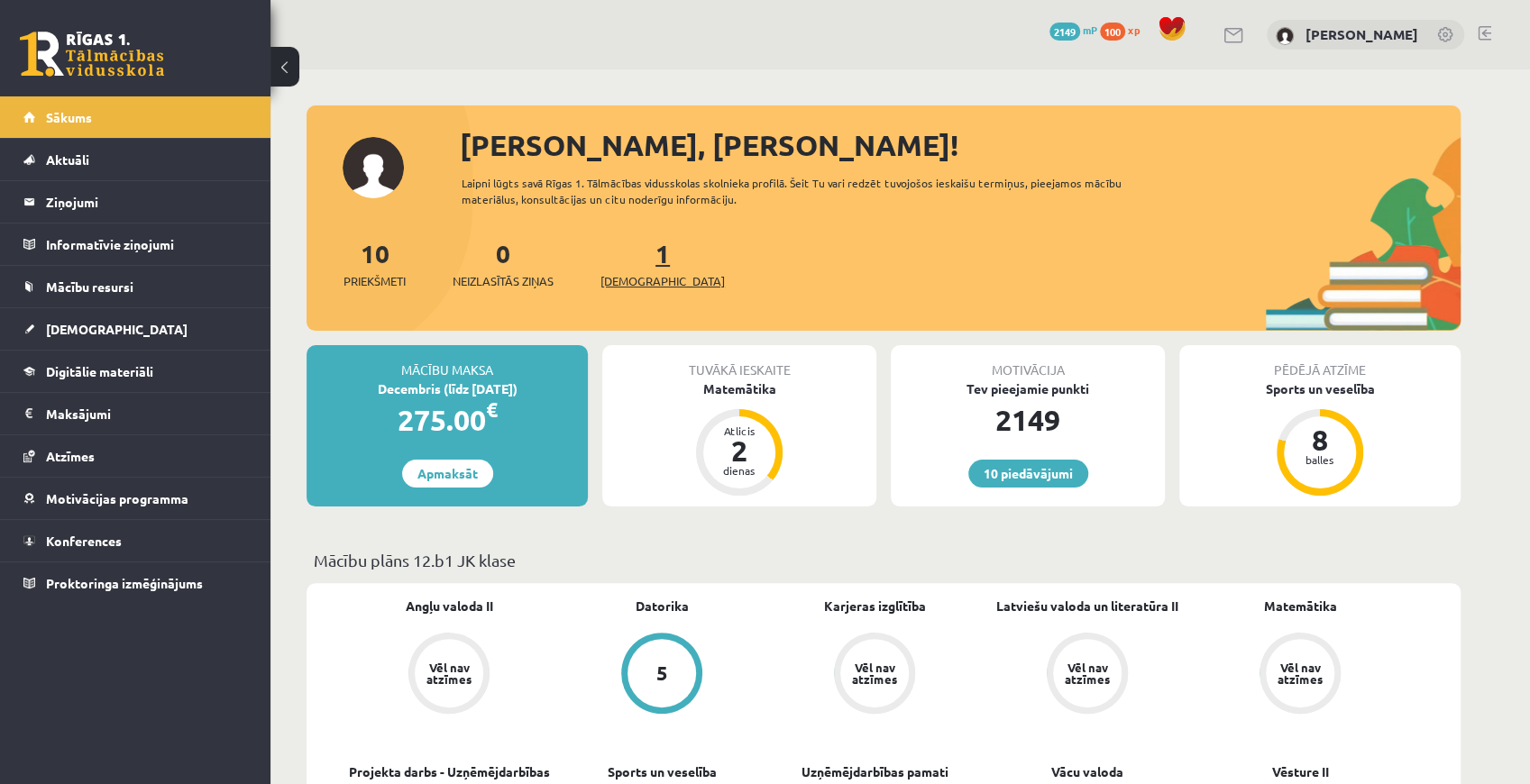
click at [640, 276] on span "[DEMOGRAPHIC_DATA]" at bounding box center [662, 282] width 124 height 18
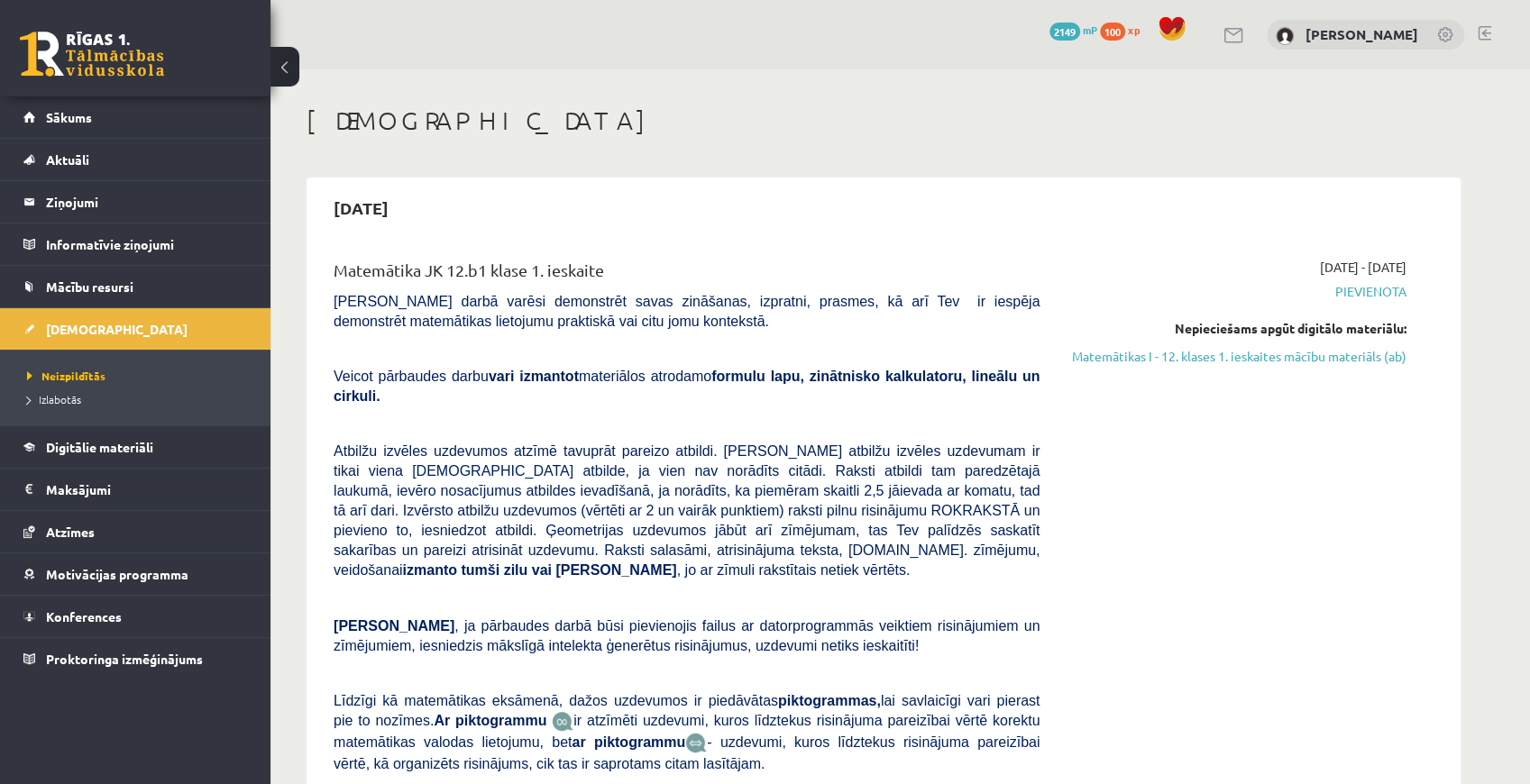
scroll to position [120, 0]
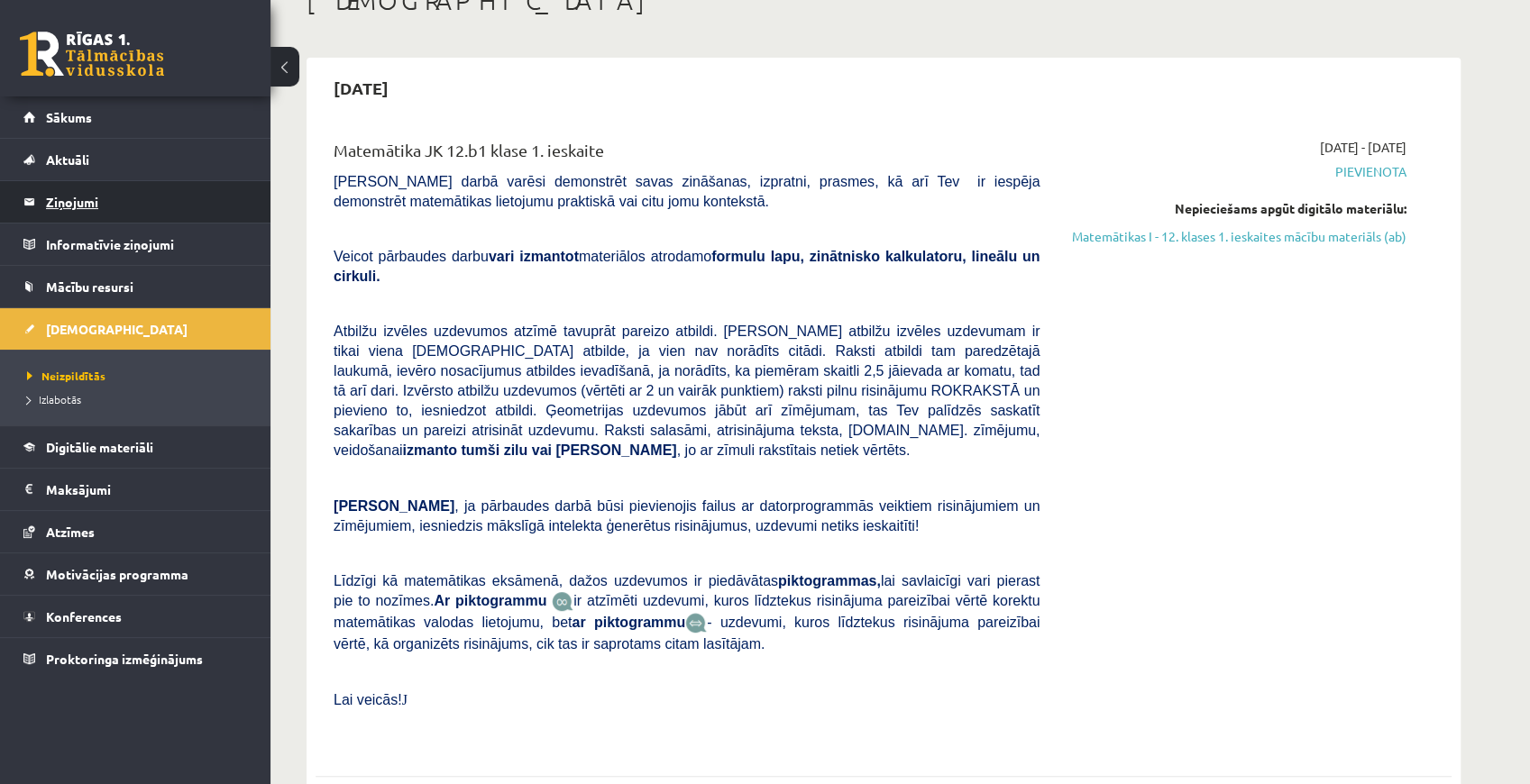
click at [101, 207] on legend "Ziņojumi 0" at bounding box center [147, 201] width 202 height 41
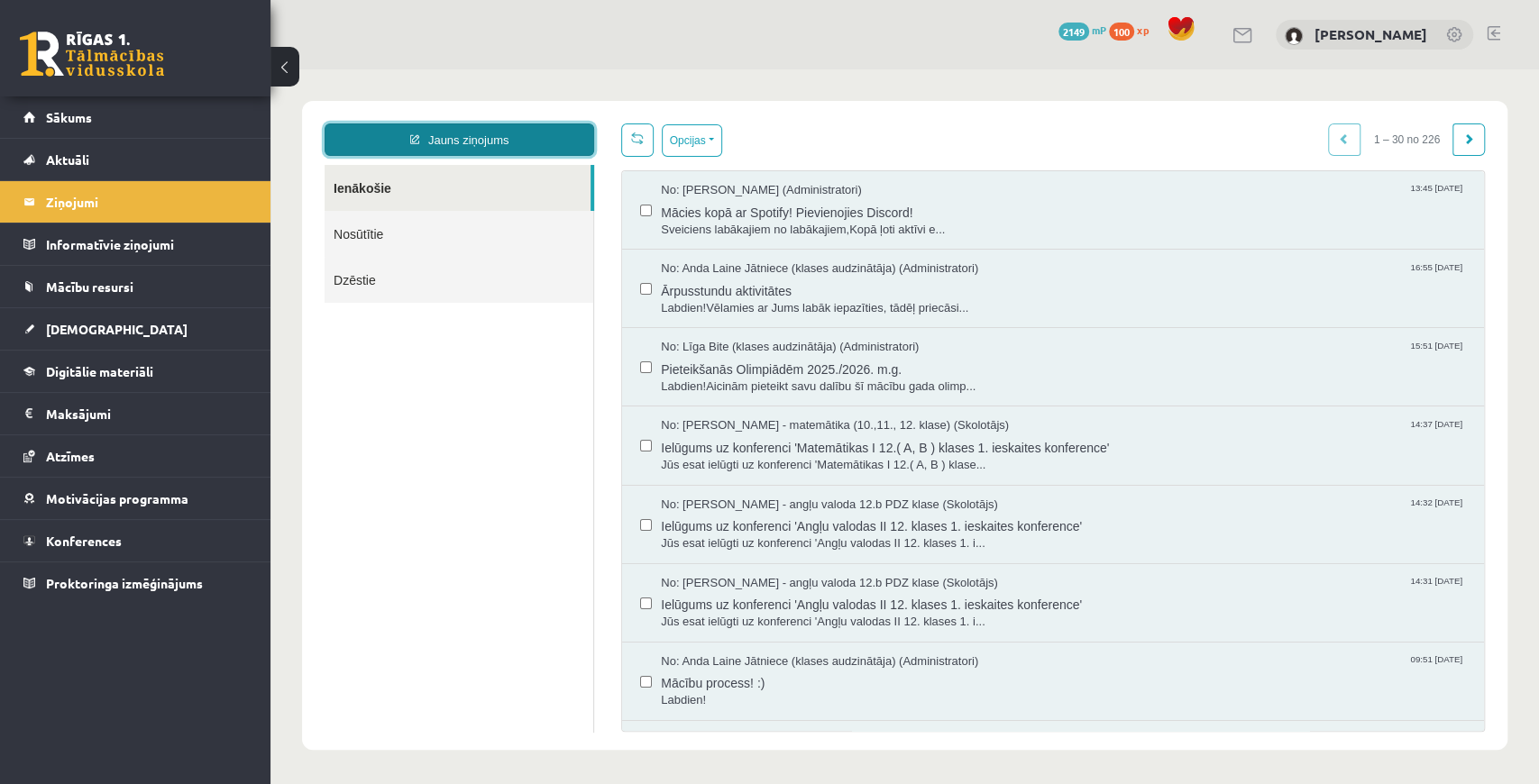
click at [517, 134] on link "Jauns ziņojums" at bounding box center [460, 139] width 270 height 32
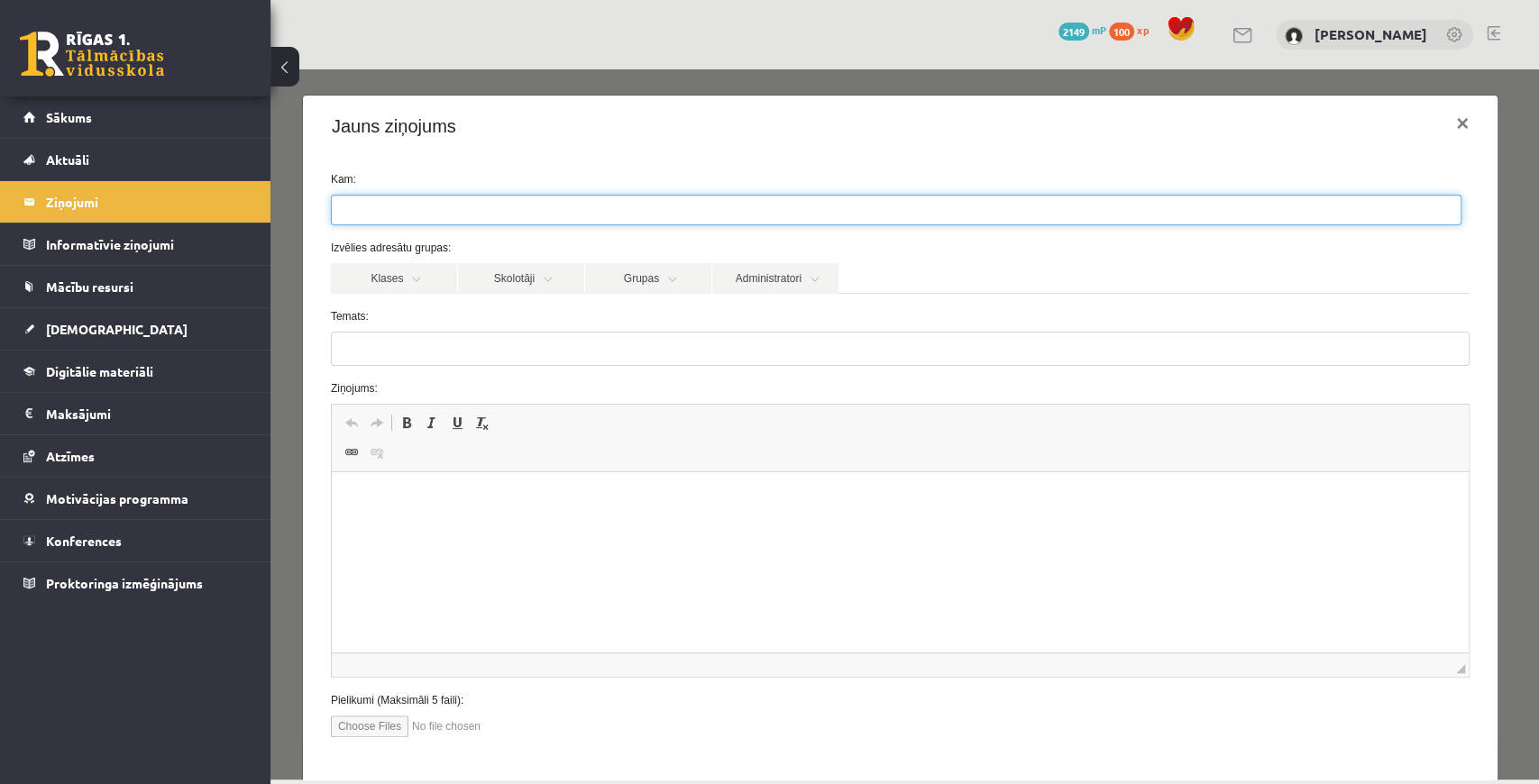
click at [375, 210] on input "search" at bounding box center [363, 210] width 64 height 29
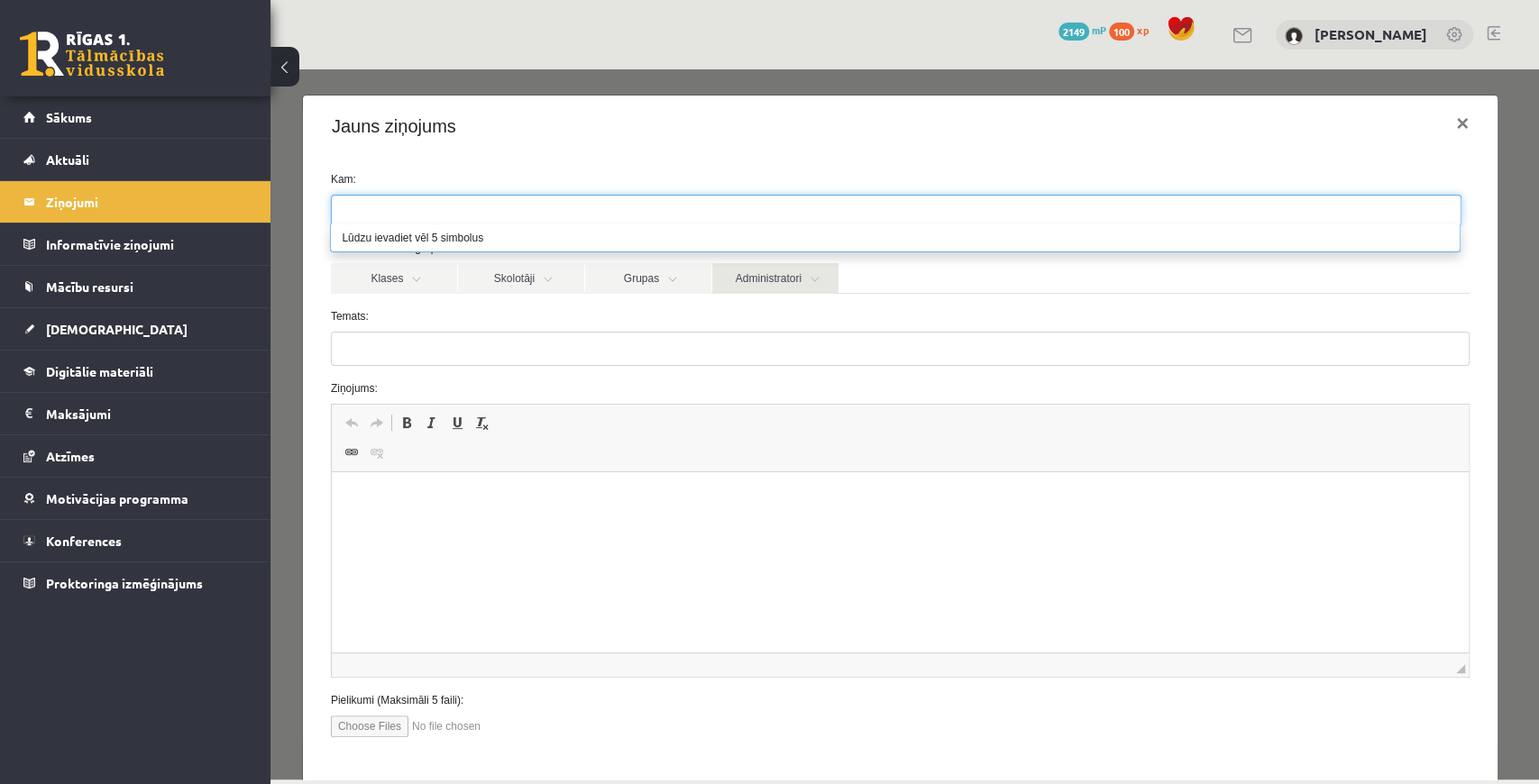
click at [791, 289] on link "Administratori" at bounding box center [775, 278] width 126 height 30
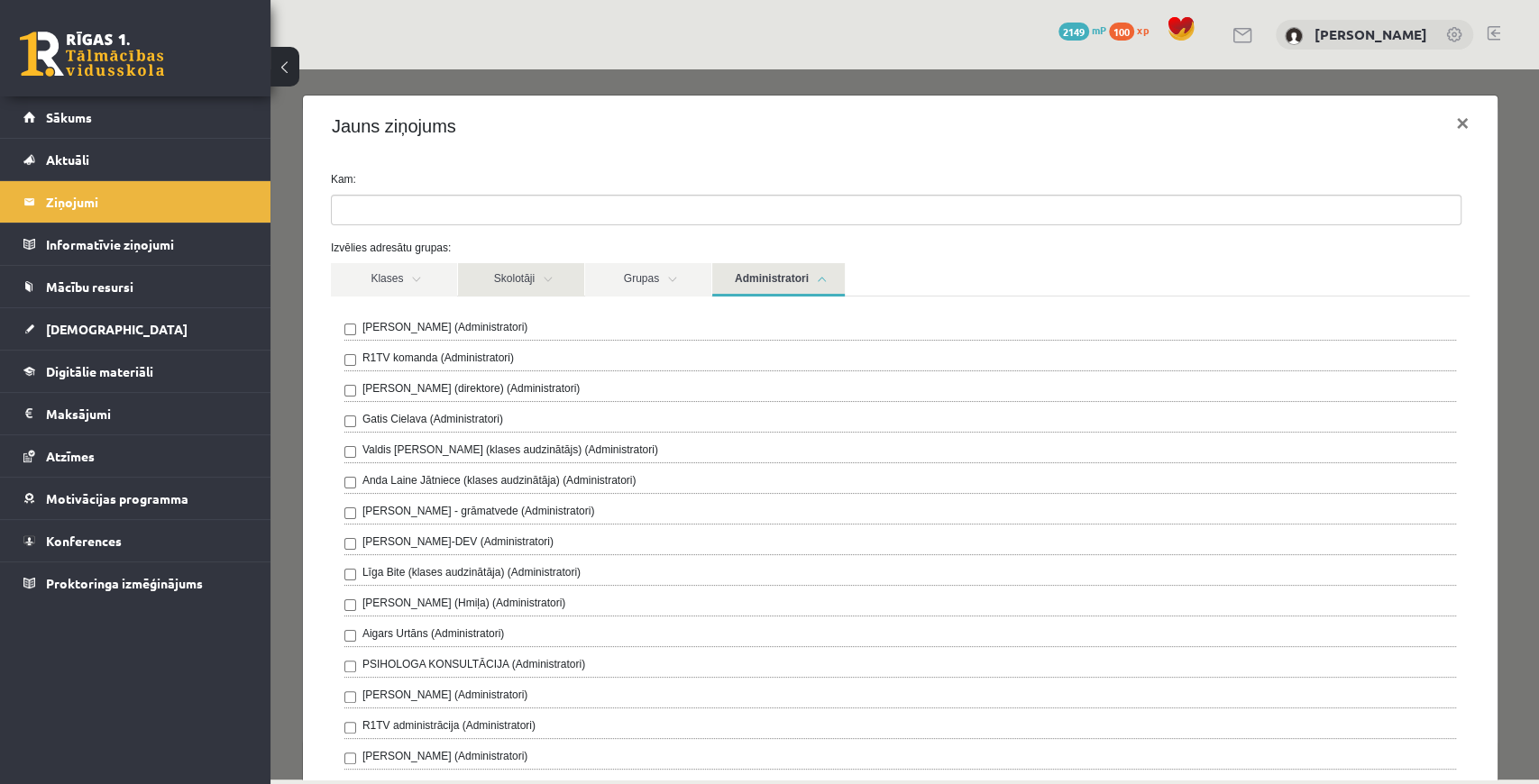
click at [557, 278] on link "Skolotāji" at bounding box center [521, 280] width 126 height 33
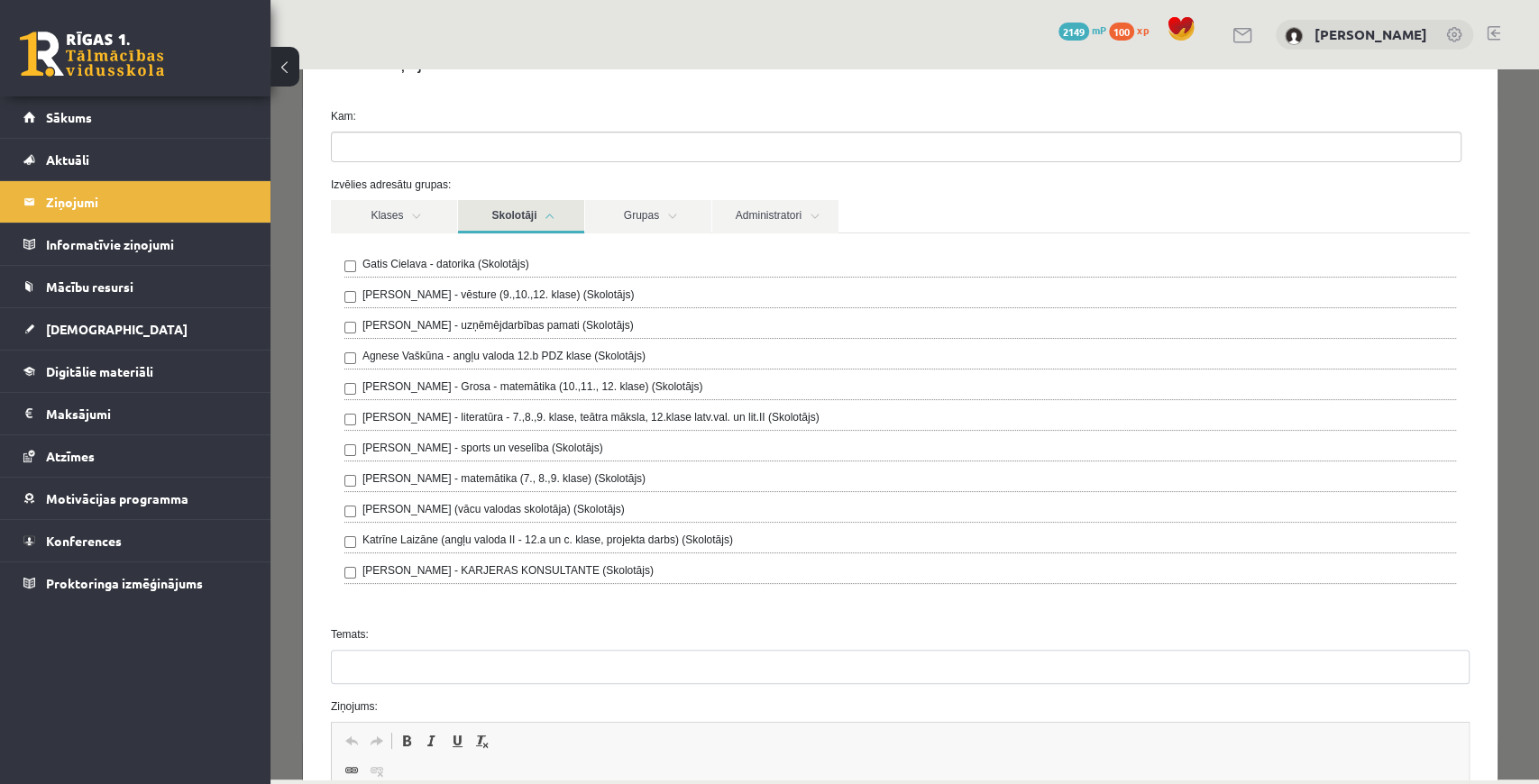
scroll to position [60, 0]
click at [739, 226] on link "Administratori" at bounding box center [775, 220] width 126 height 33
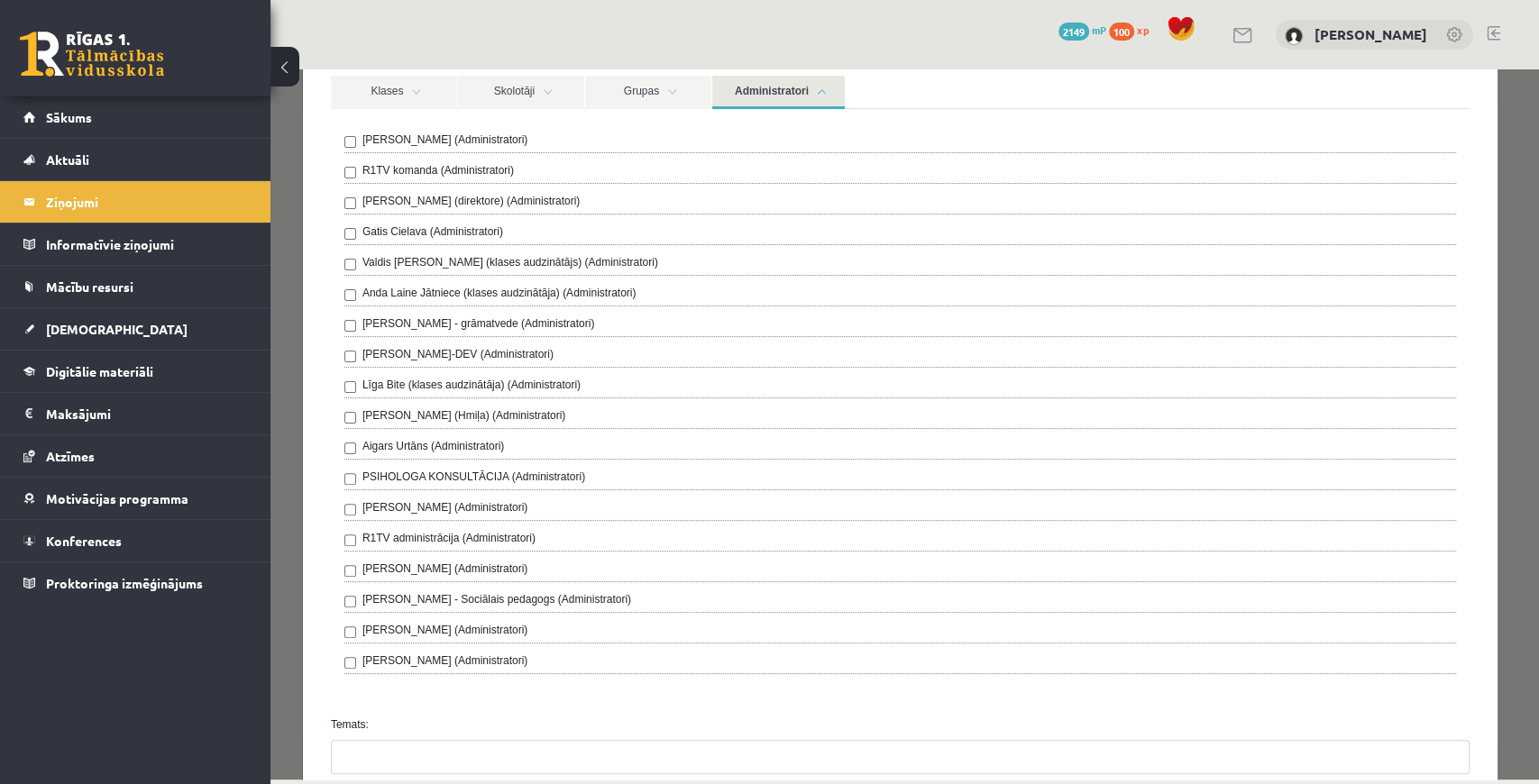
scroll to position [0, 0]
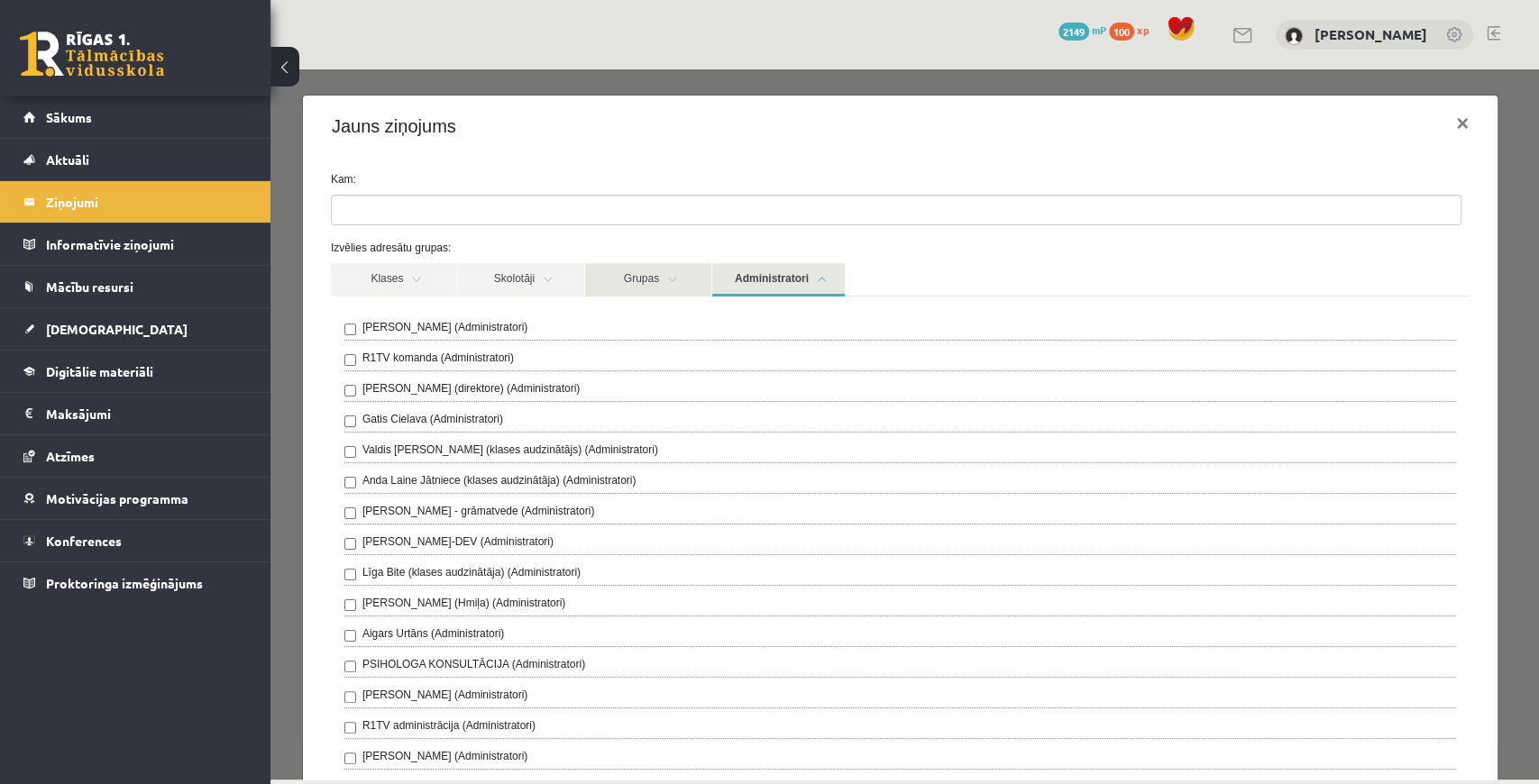
click at [630, 265] on link "Grupas" at bounding box center [648, 280] width 126 height 33
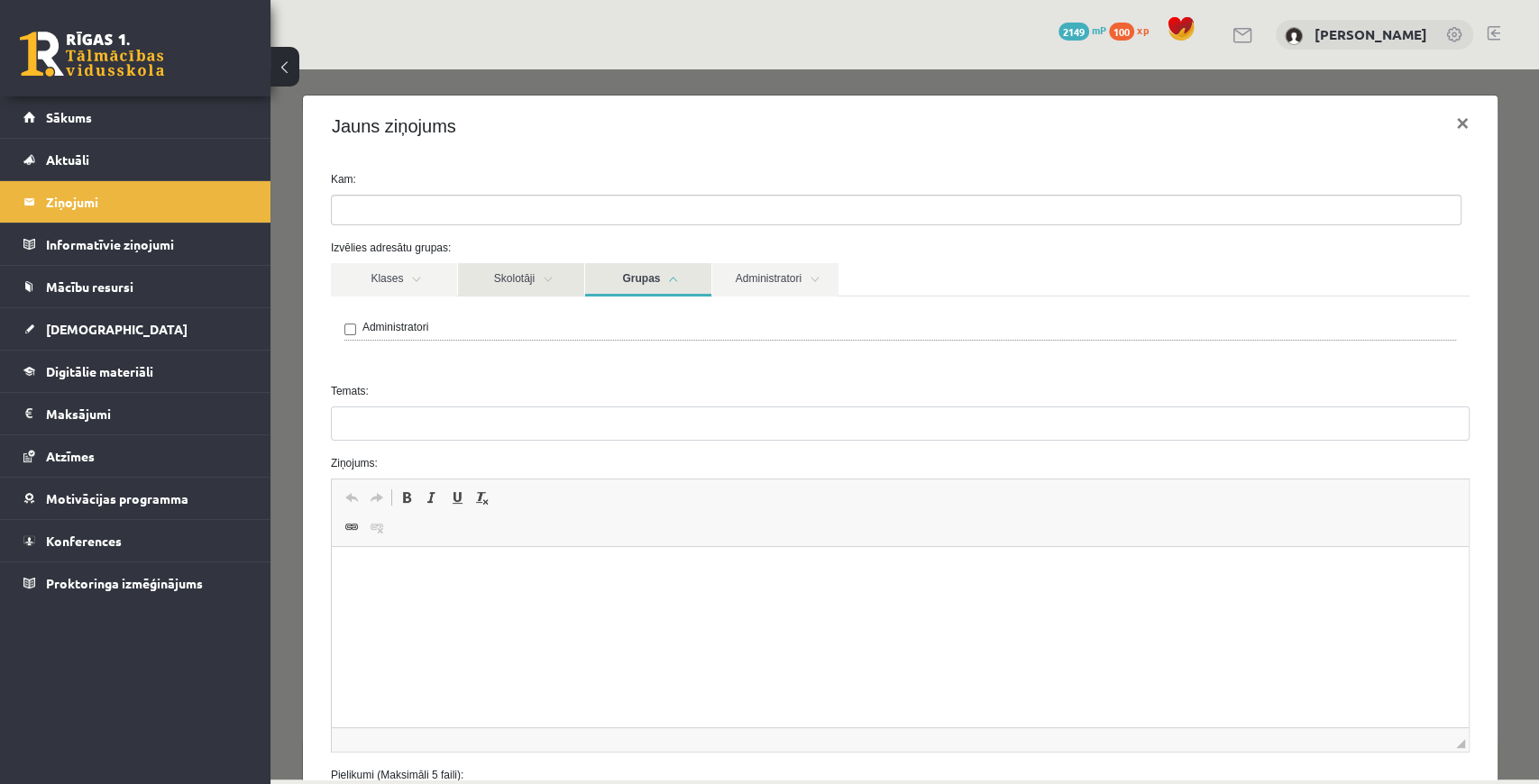
click at [549, 271] on link "Skolotāji" at bounding box center [521, 280] width 126 height 33
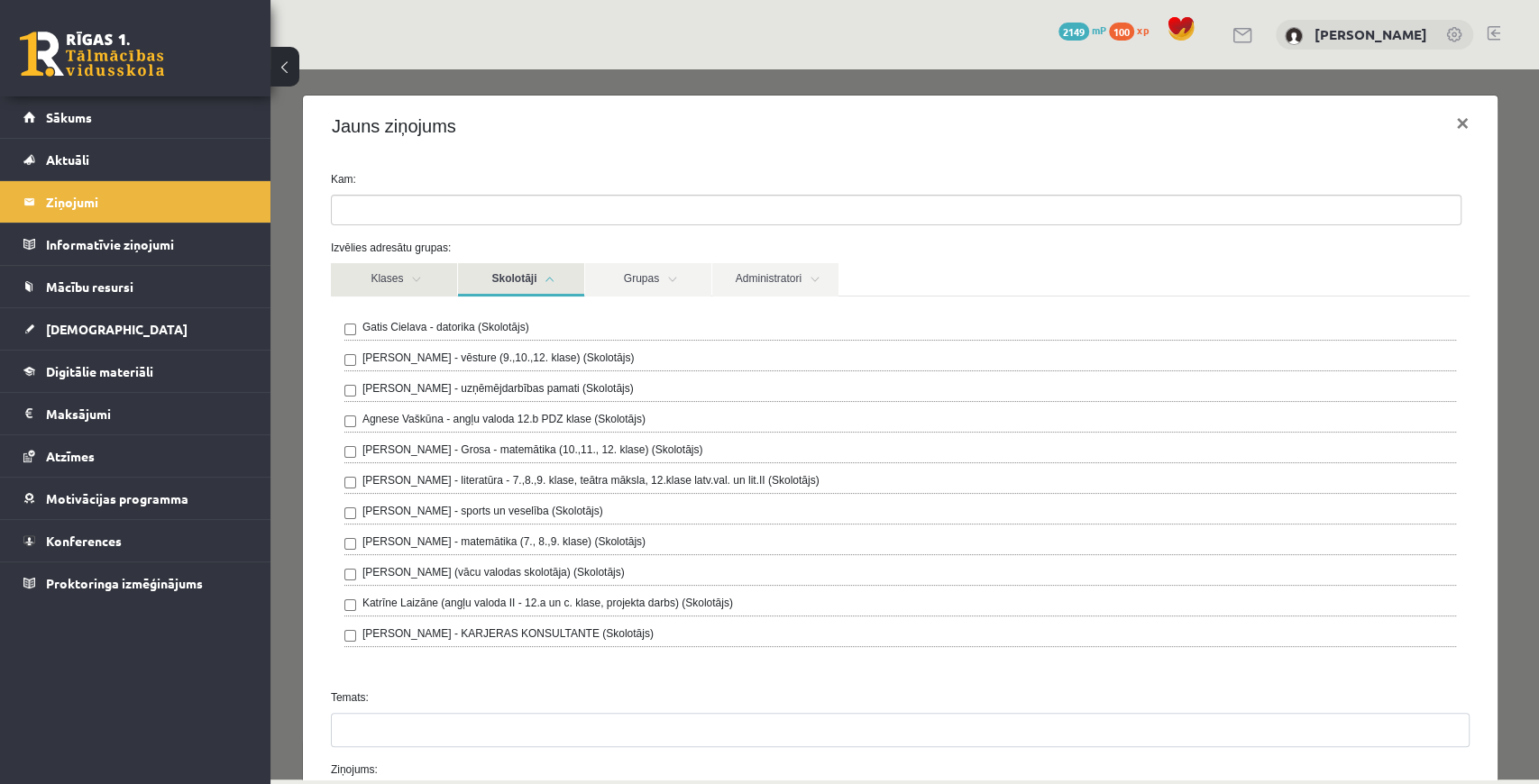
click at [421, 284] on link "Klases" at bounding box center [394, 280] width 126 height 33
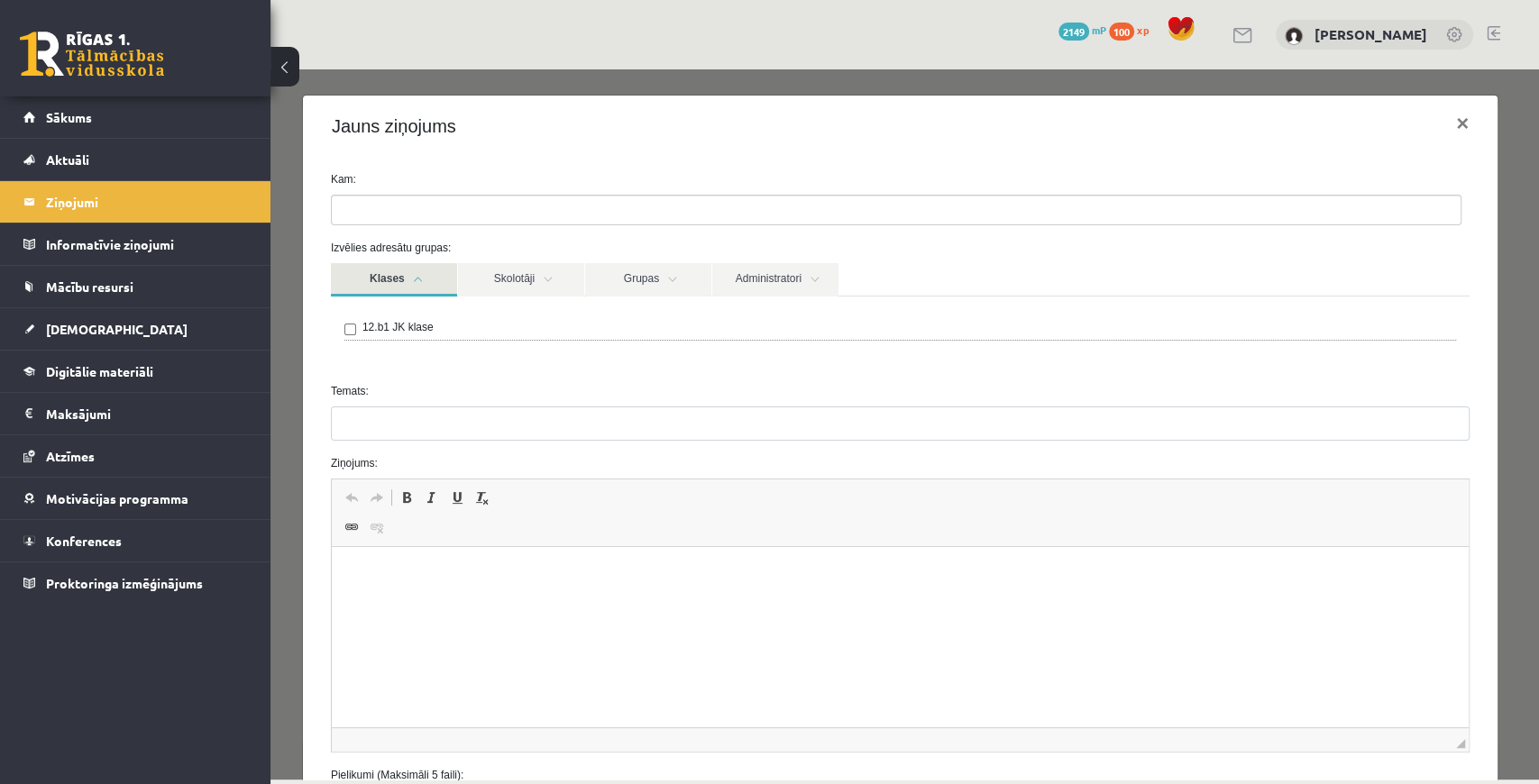
click at [424, 286] on link "Klases" at bounding box center [394, 280] width 126 height 33
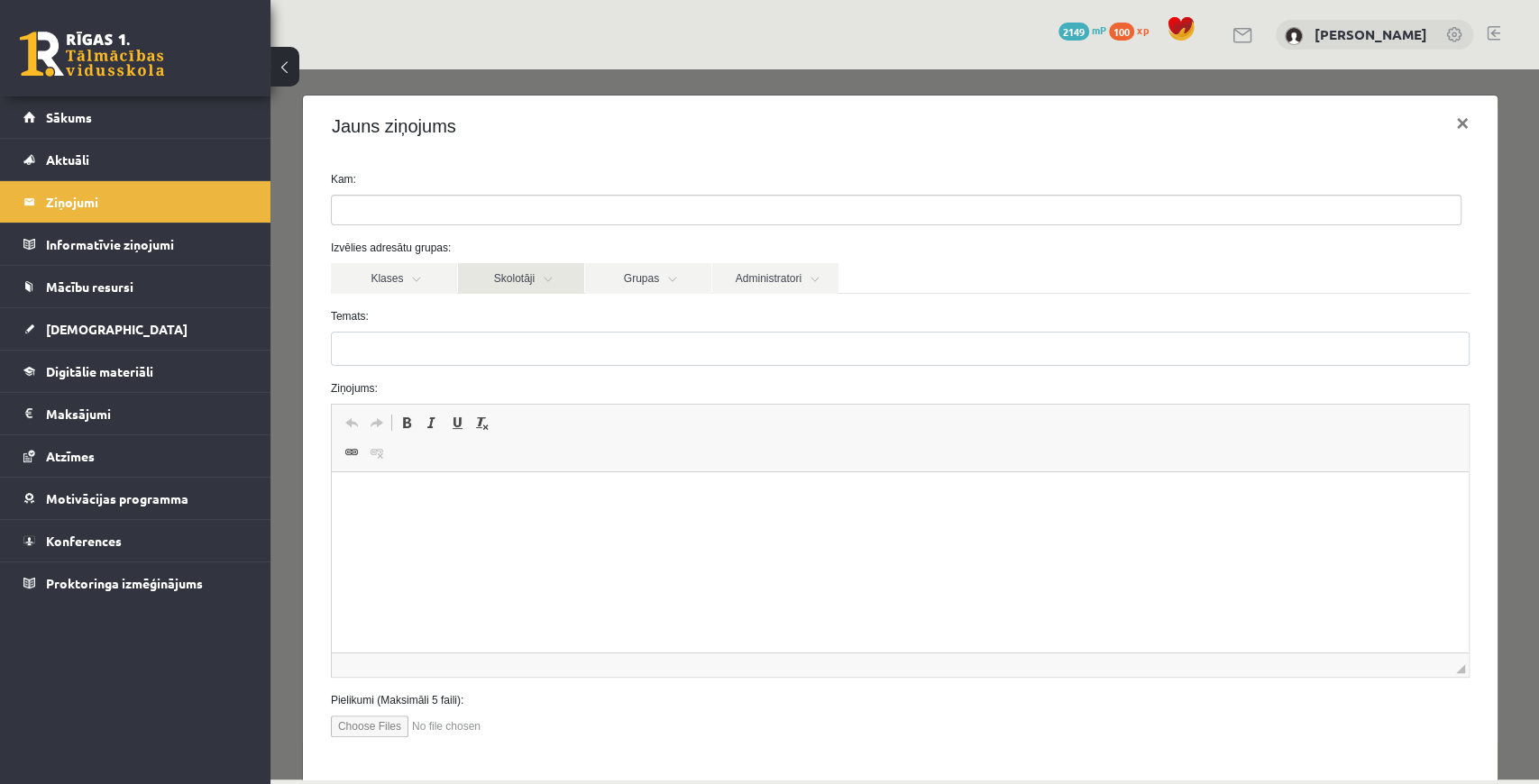
click at [500, 273] on link "Skolotāji" at bounding box center [521, 278] width 126 height 30
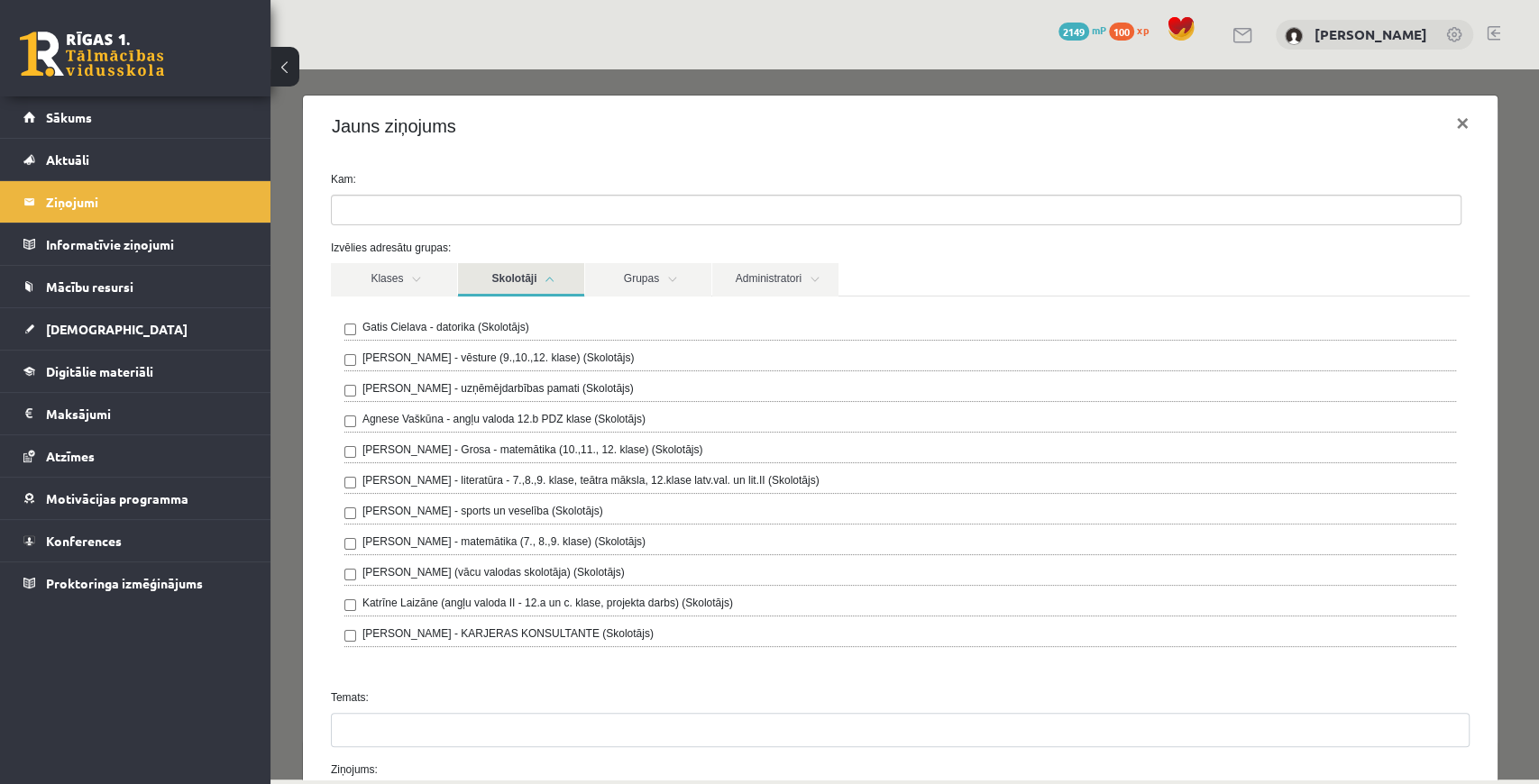
click at [491, 274] on link "Skolotāji" at bounding box center [521, 280] width 126 height 33
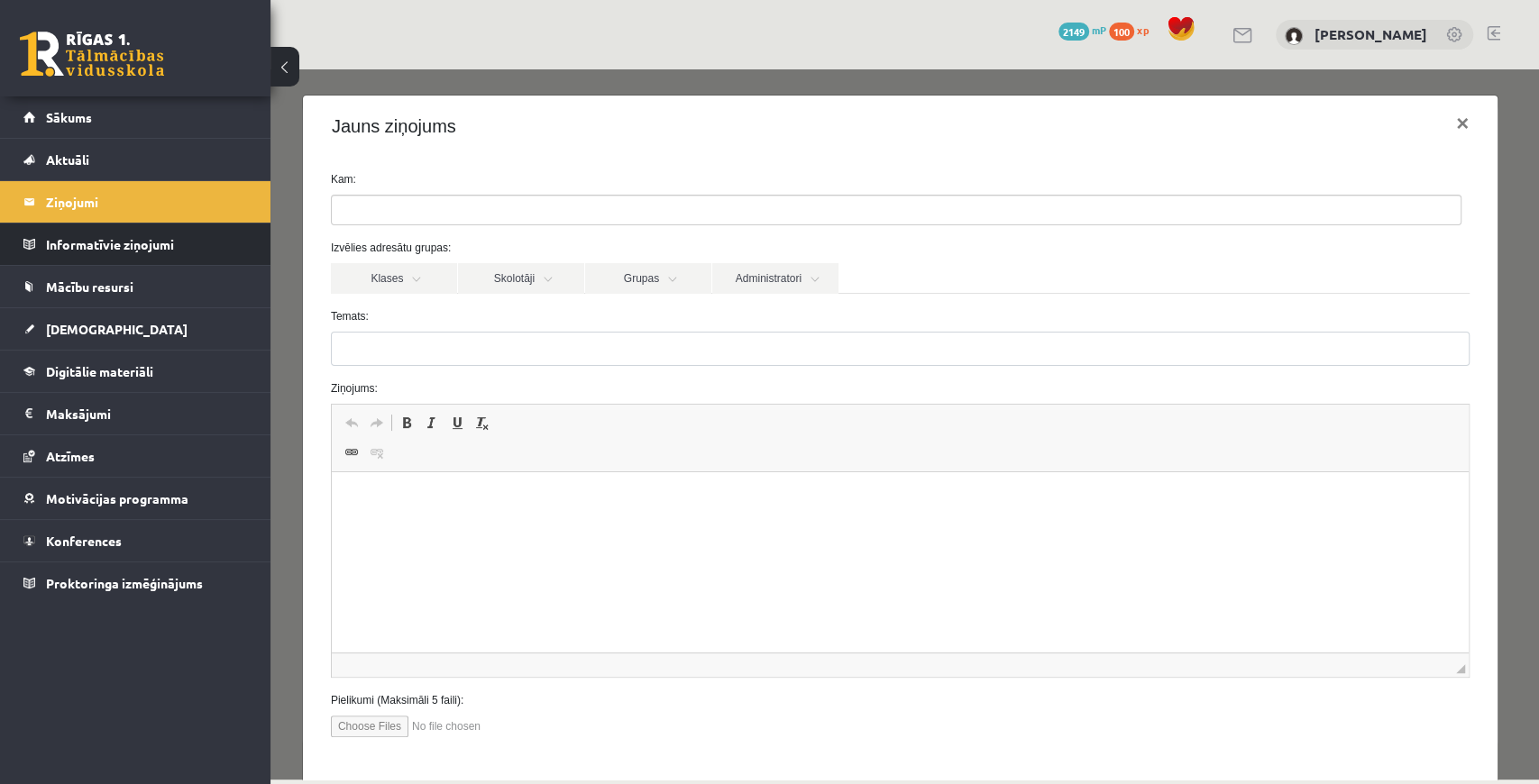
click at [260, 227] on li "Informatīvie ziņojumi 0" at bounding box center [135, 244] width 271 height 43
click at [239, 214] on legend "Ziņojumi 0" at bounding box center [147, 201] width 202 height 41
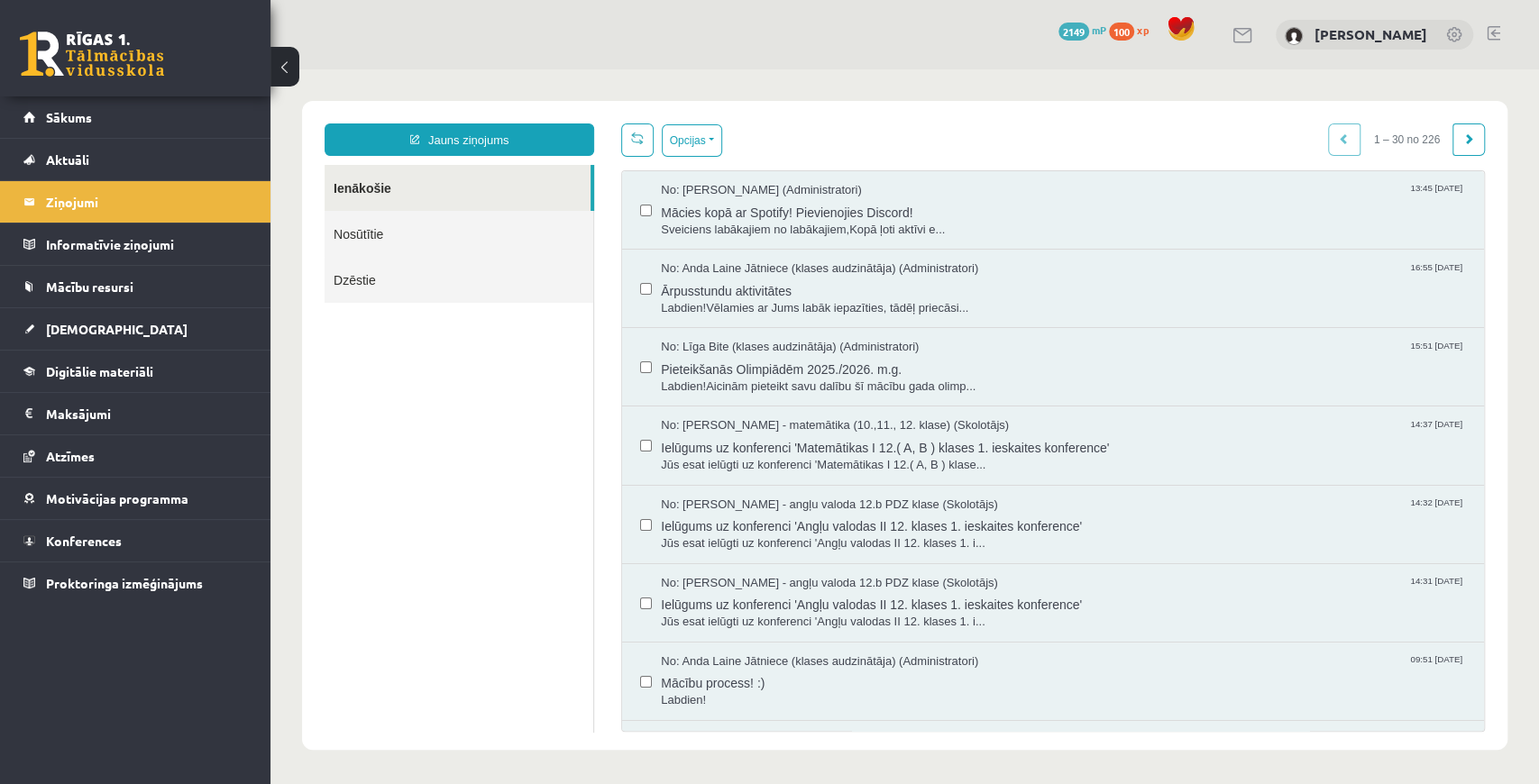
click at [476, 240] on link "Nosūtītie" at bounding box center [459, 234] width 269 height 46
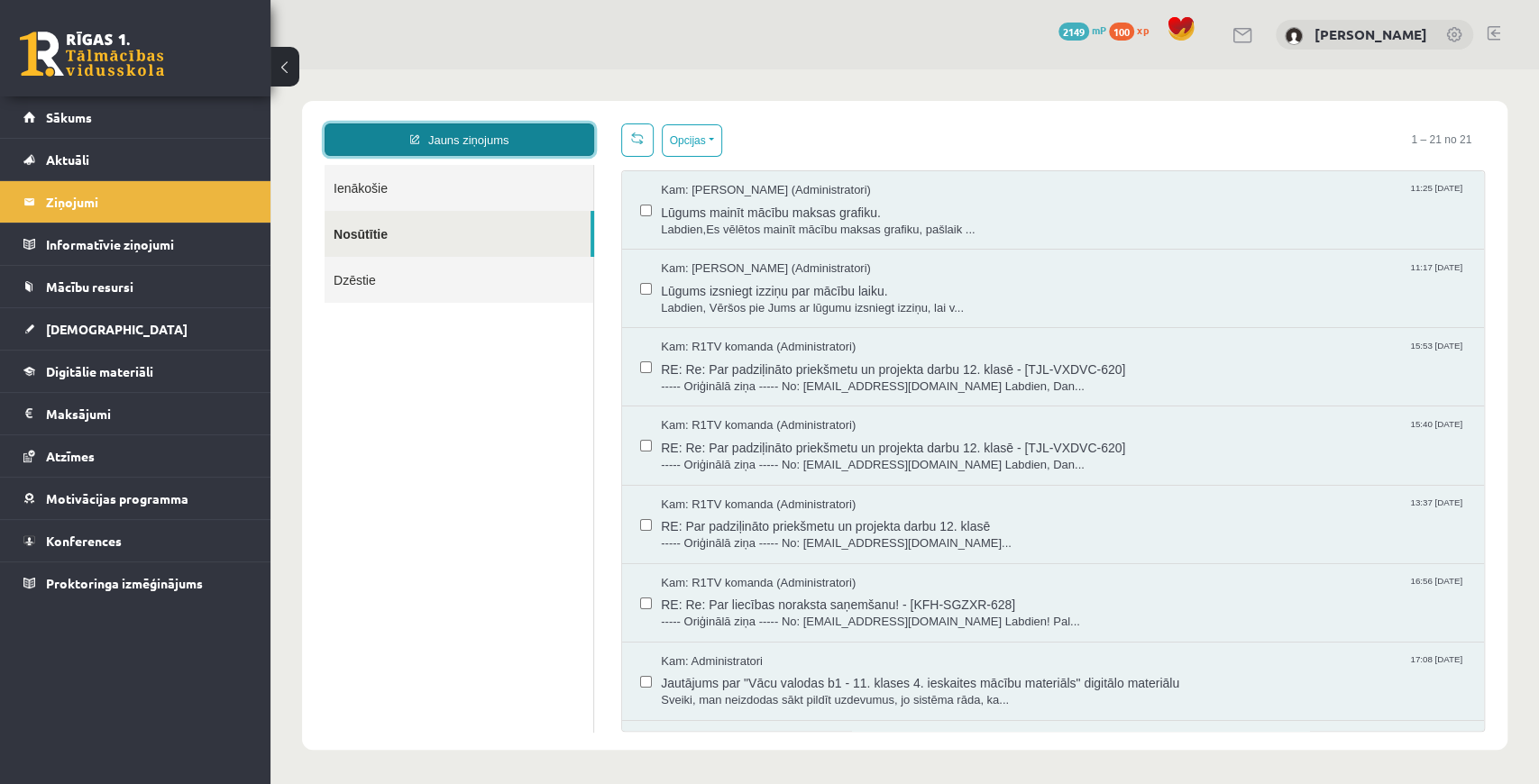
click at [541, 138] on link "Jauns ziņojums" at bounding box center [460, 139] width 270 height 32
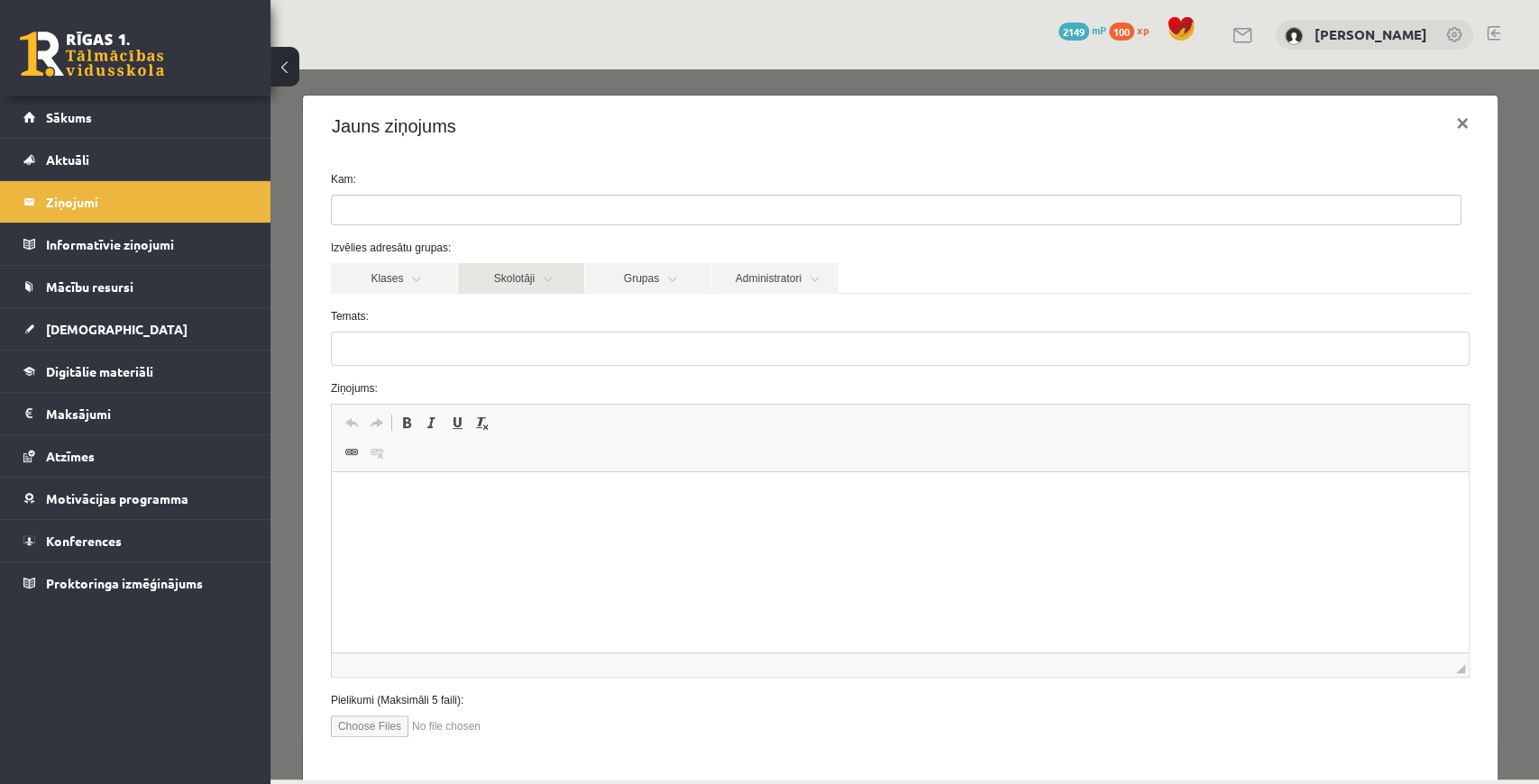
click at [525, 278] on link "Skolotāji" at bounding box center [521, 278] width 126 height 30
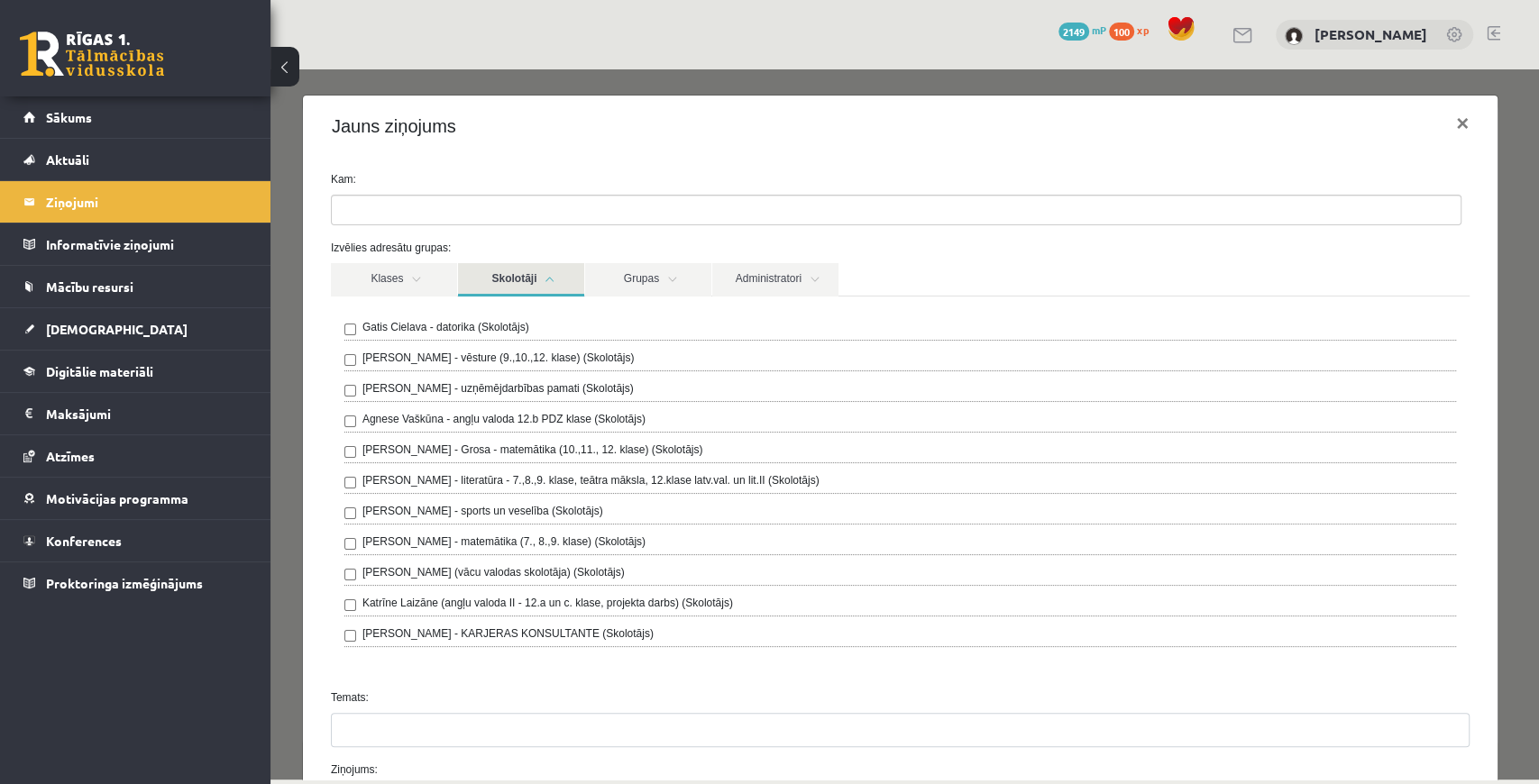
click at [480, 479] on label "Sandra Saulīte - literatūra - 7.,8.,9. klase, teātra māksla, 12.klase latv.val.…" at bounding box center [592, 480] width 458 height 17
click at [356, 476] on div "Sandra Saulīte - literatūra - 7.,8.,9. klase, teātra māksla, 12.klase latv.val.…" at bounding box center [900, 483] width 1112 height 22
click at [749, 283] on link "Administratori" at bounding box center [775, 280] width 126 height 33
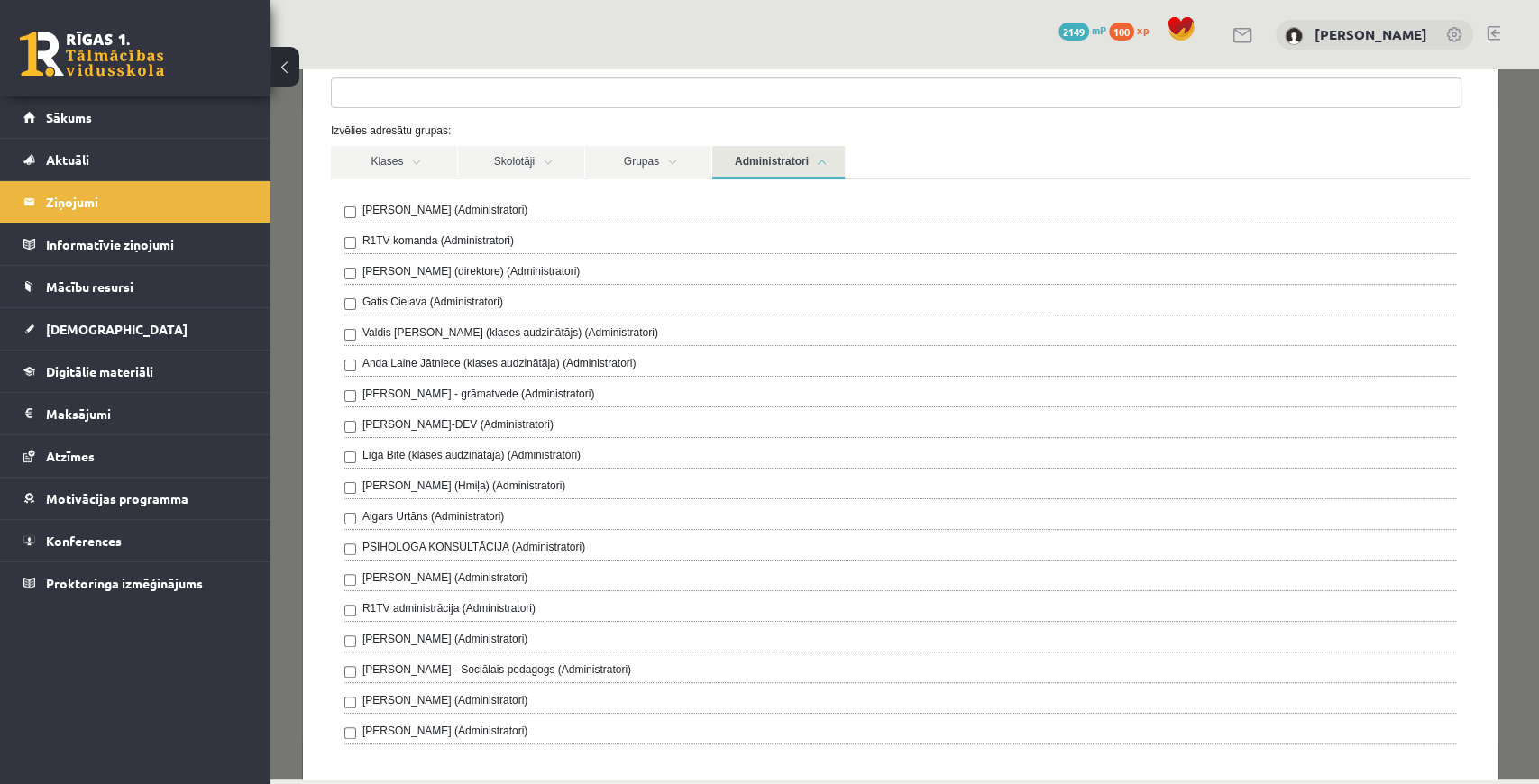
scroll to position [120, 0]
click at [355, 571] on div "Amanda Saulīte-Kirilko (Administratori)" at bounding box center [900, 578] width 1112 height 22
click at [799, 164] on link "Administratori" at bounding box center [779, 160] width 133 height 33
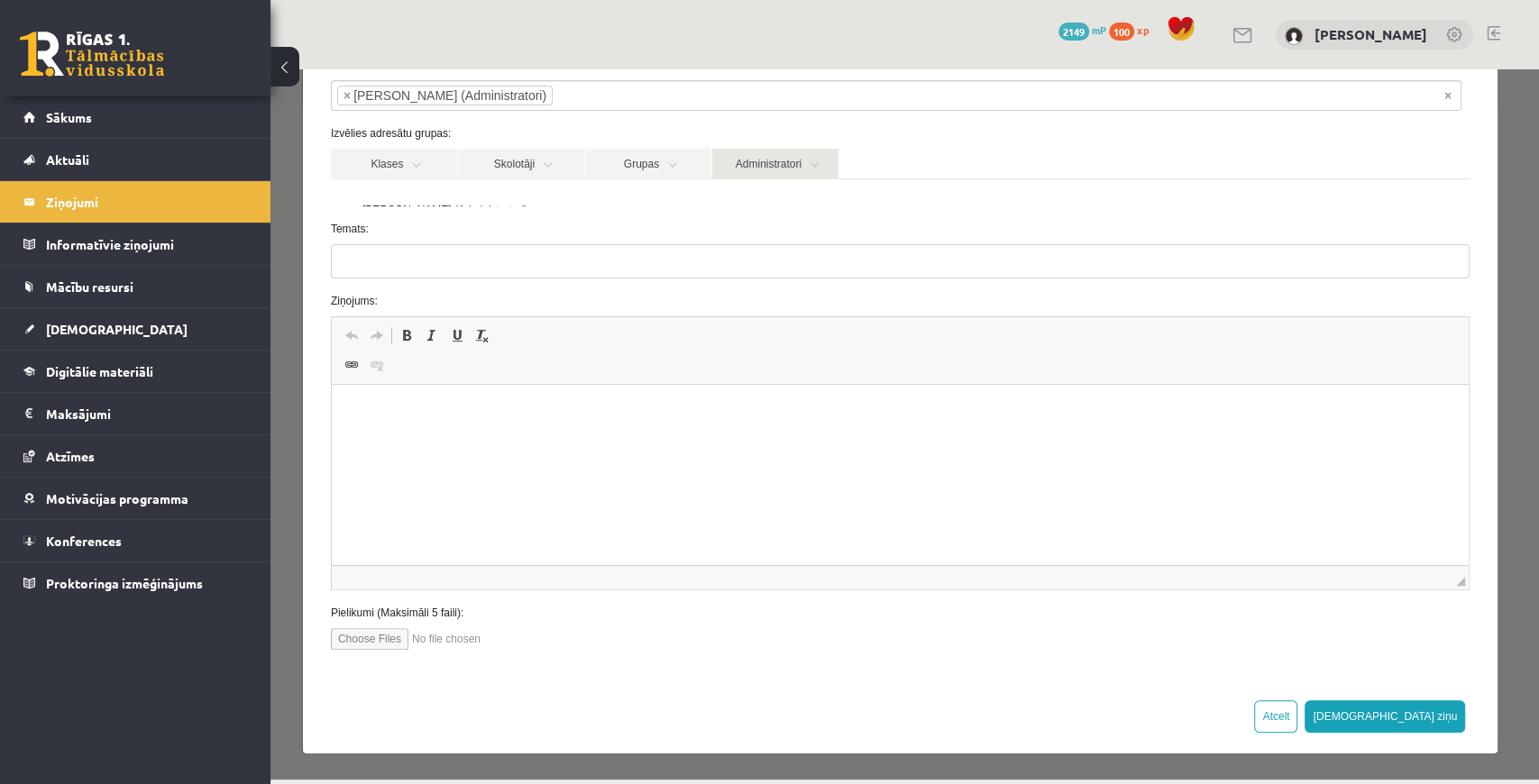
scroll to position [86, 0]
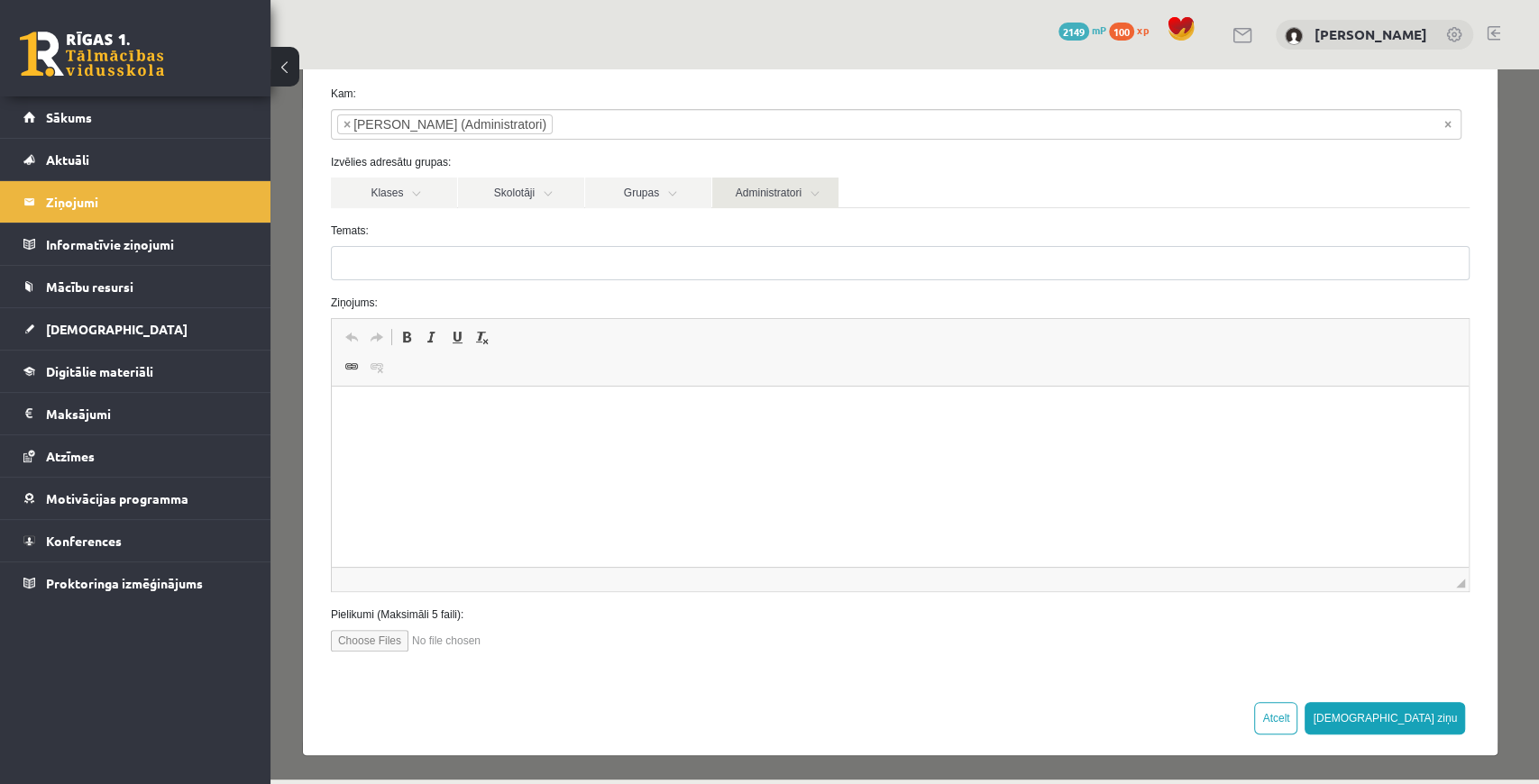
click at [720, 180] on link "Administratori" at bounding box center [775, 193] width 126 height 30
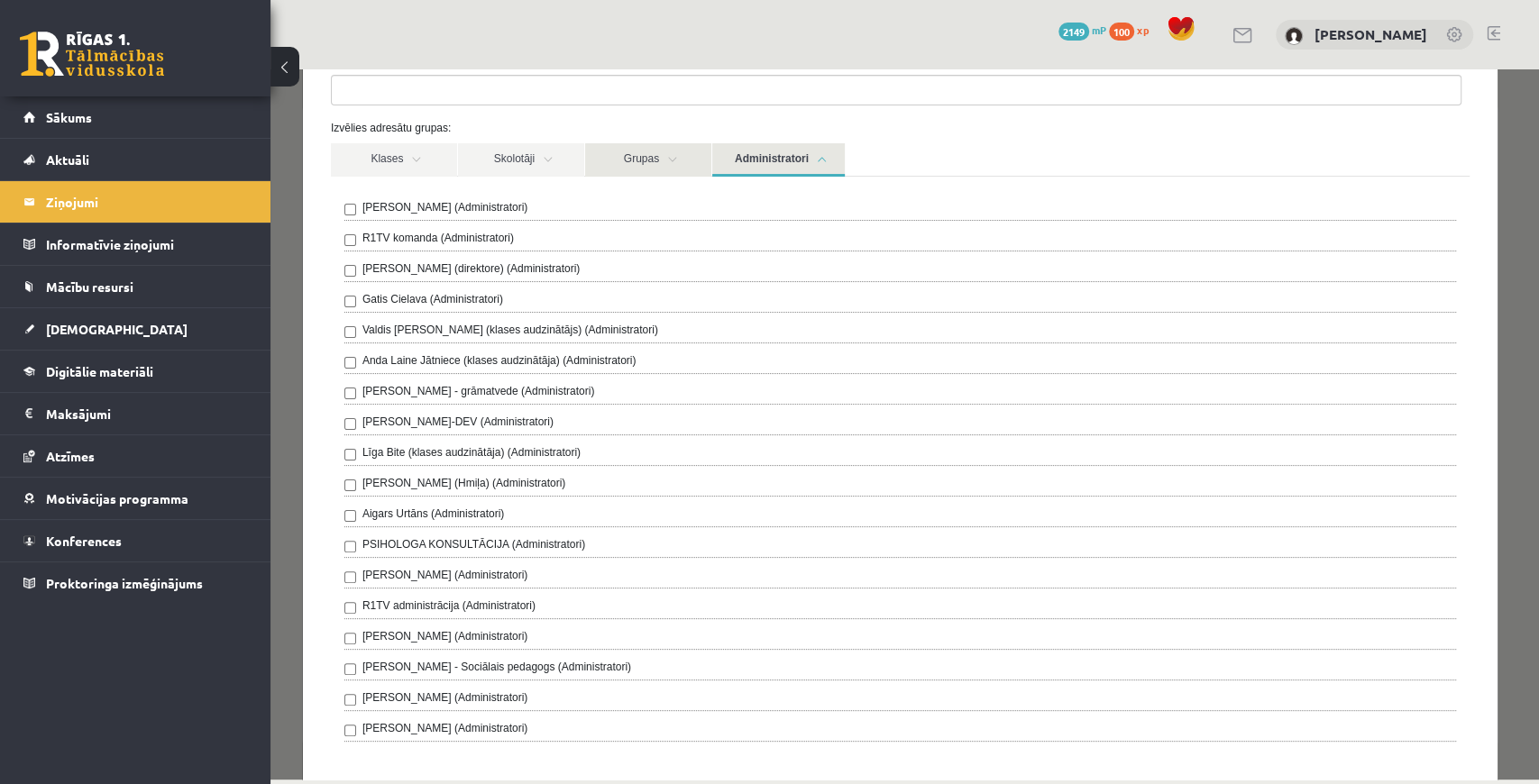
click at [646, 164] on link "Grupas" at bounding box center [648, 160] width 126 height 33
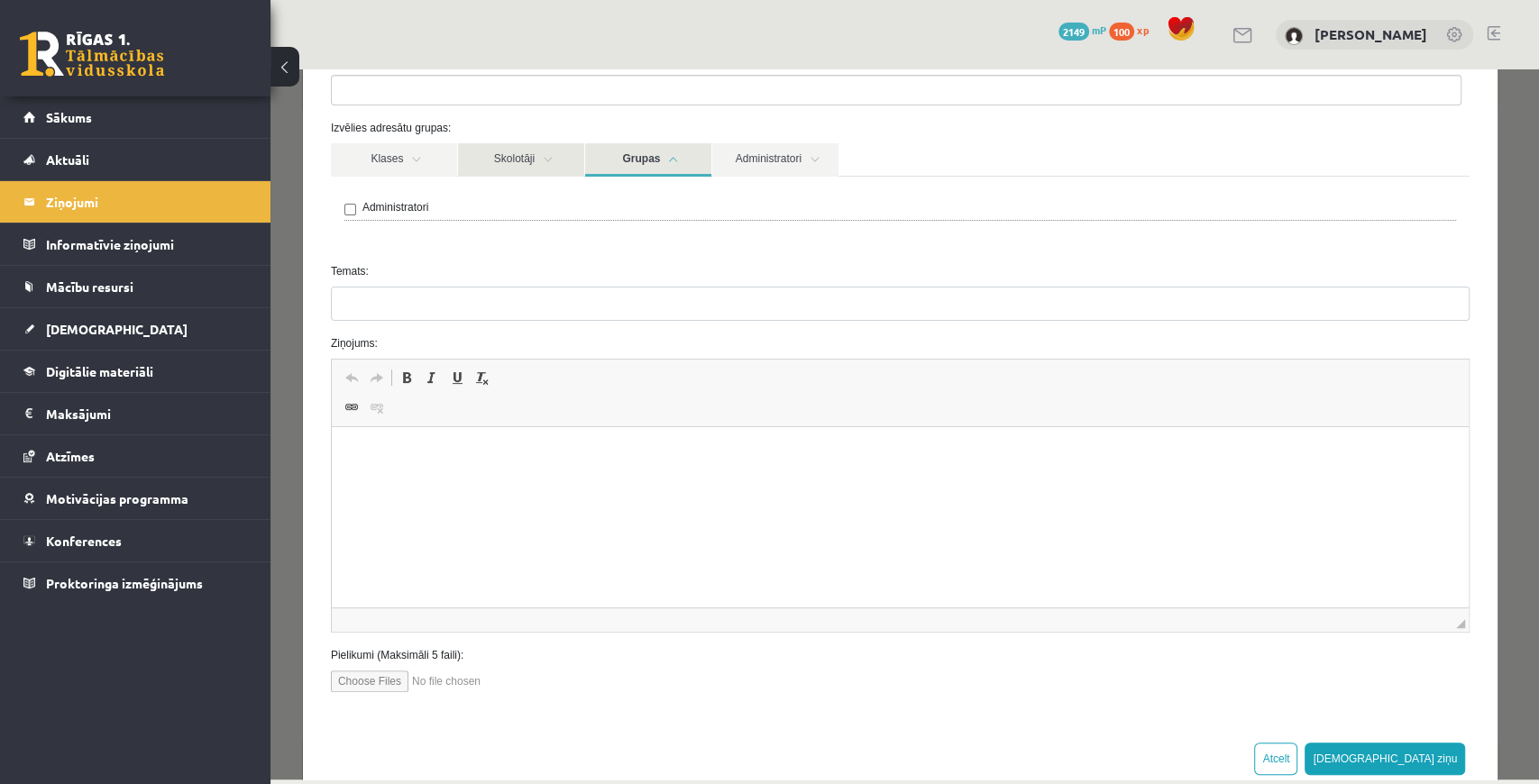
click at [567, 166] on link "Skolotāji" at bounding box center [521, 160] width 126 height 33
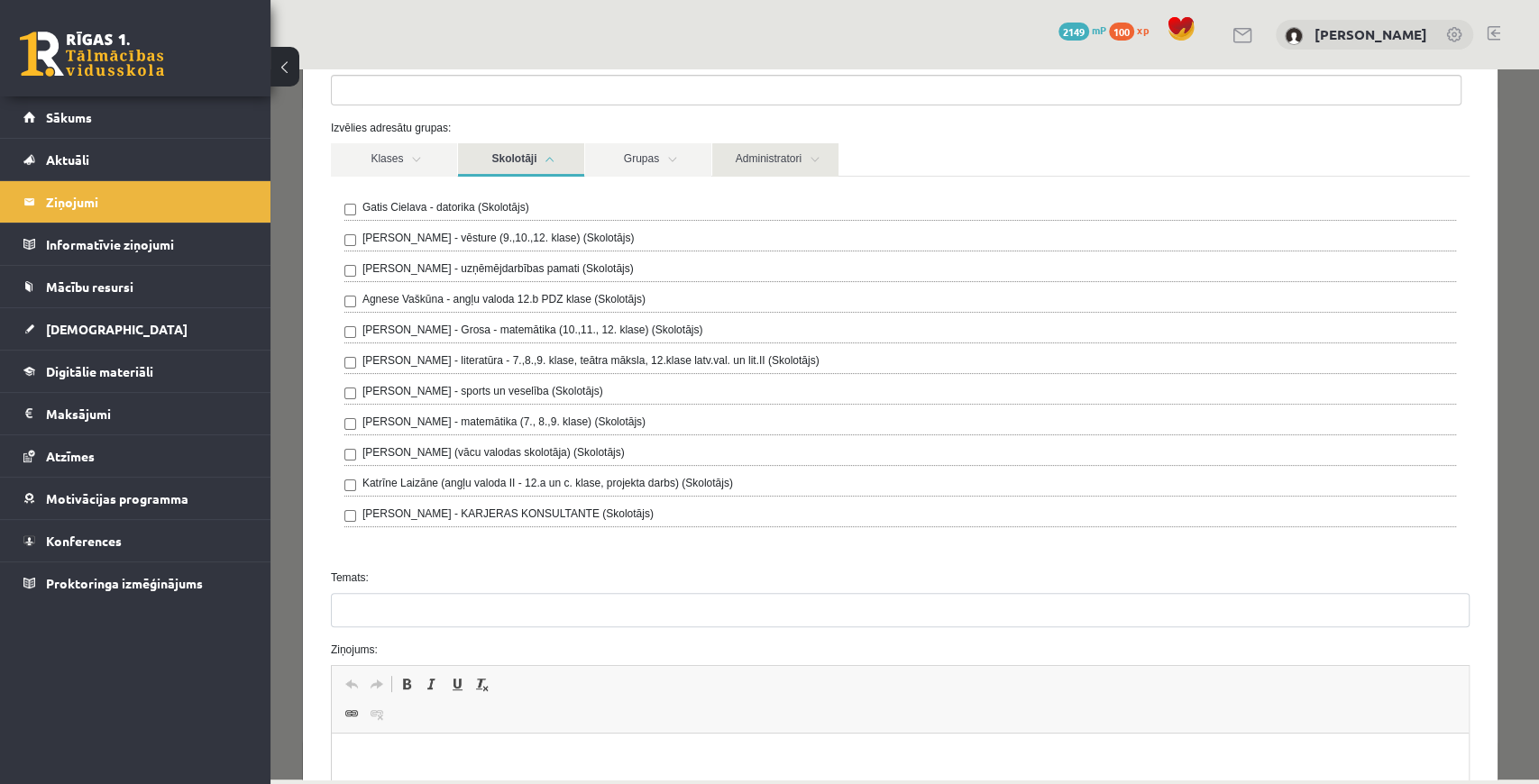
click at [819, 149] on link "Administratori" at bounding box center [775, 160] width 126 height 33
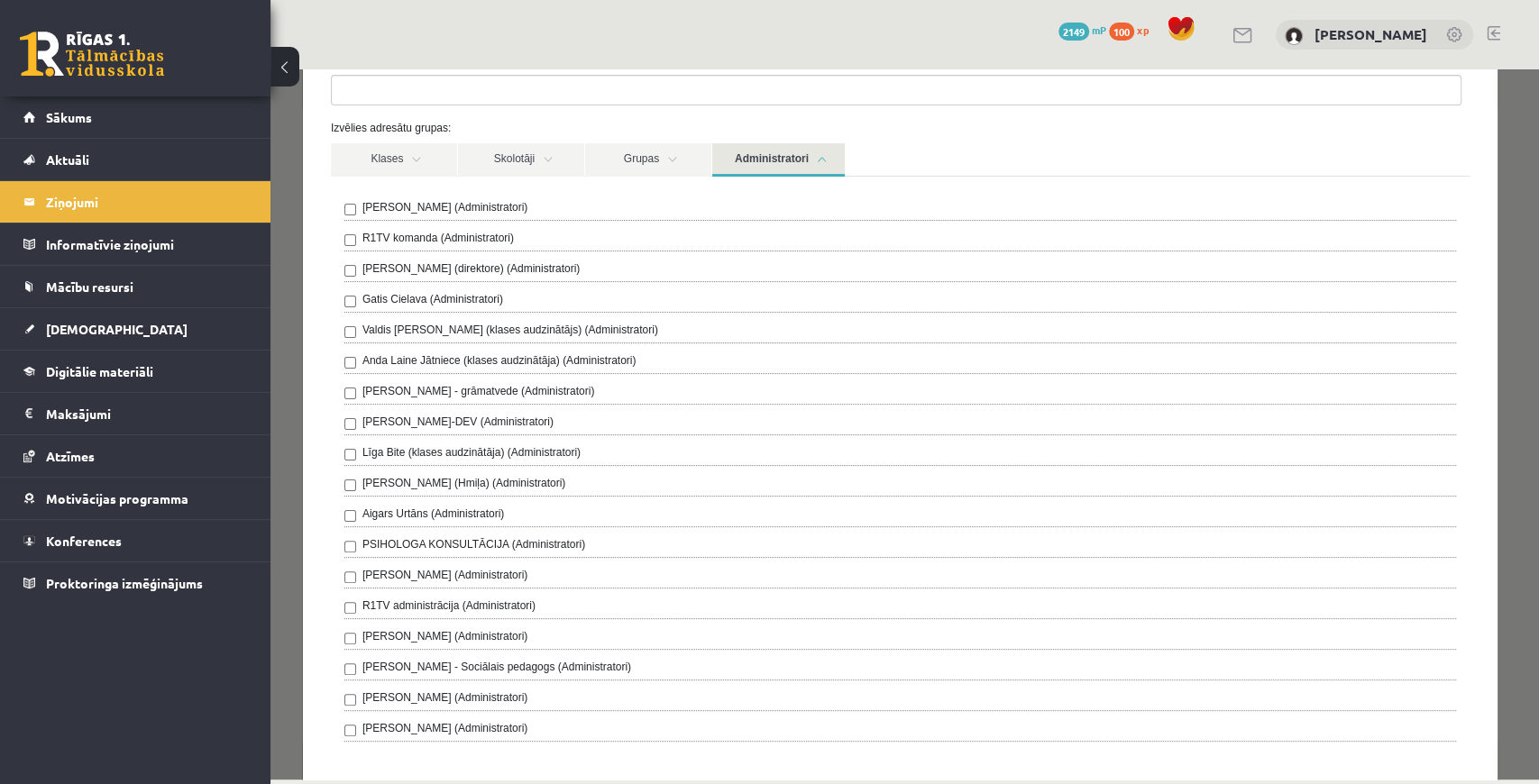
click at [340, 94] on input "search" at bounding box center [363, 90] width 64 height 29
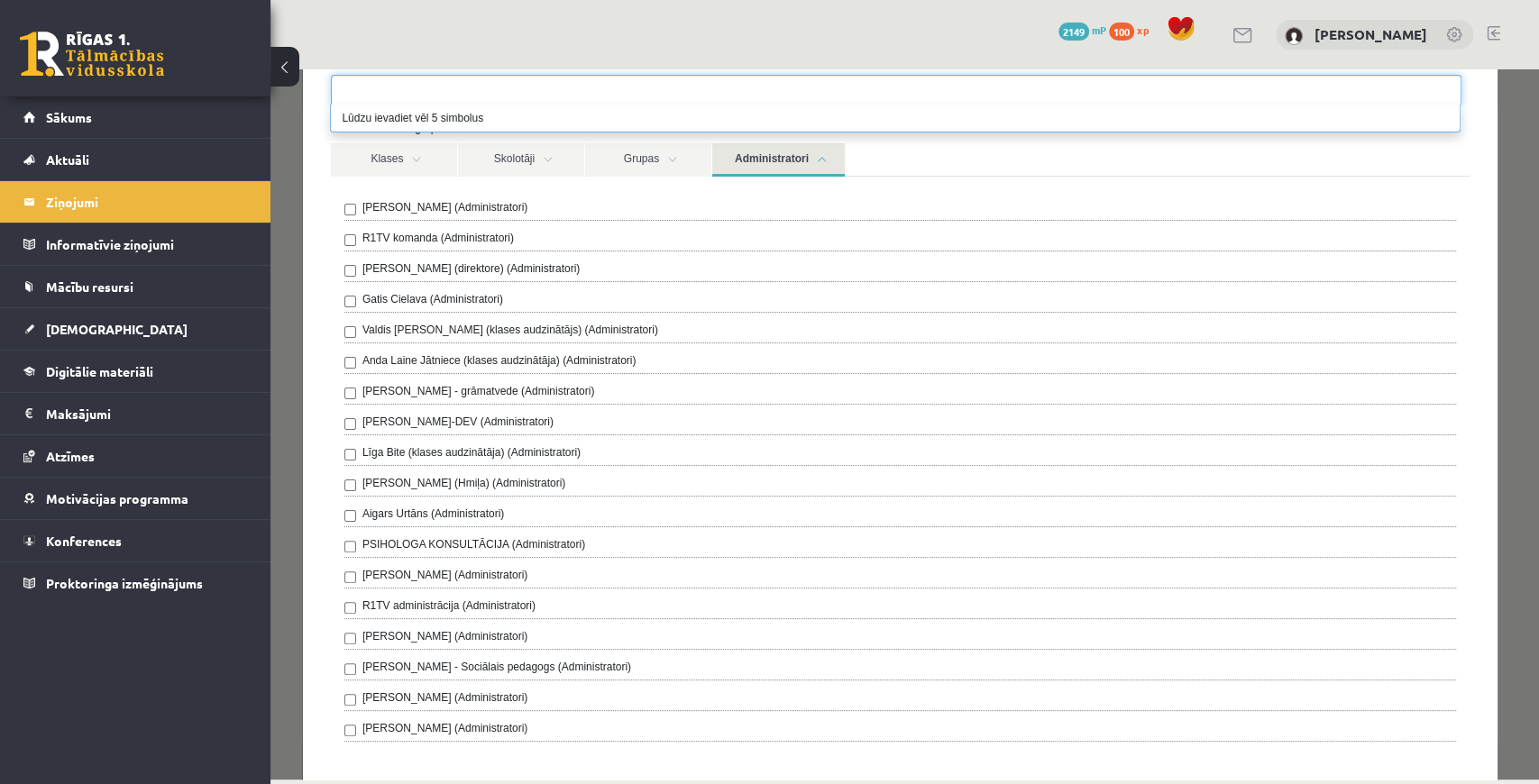
click at [825, 162] on link "Administratori" at bounding box center [779, 160] width 133 height 33
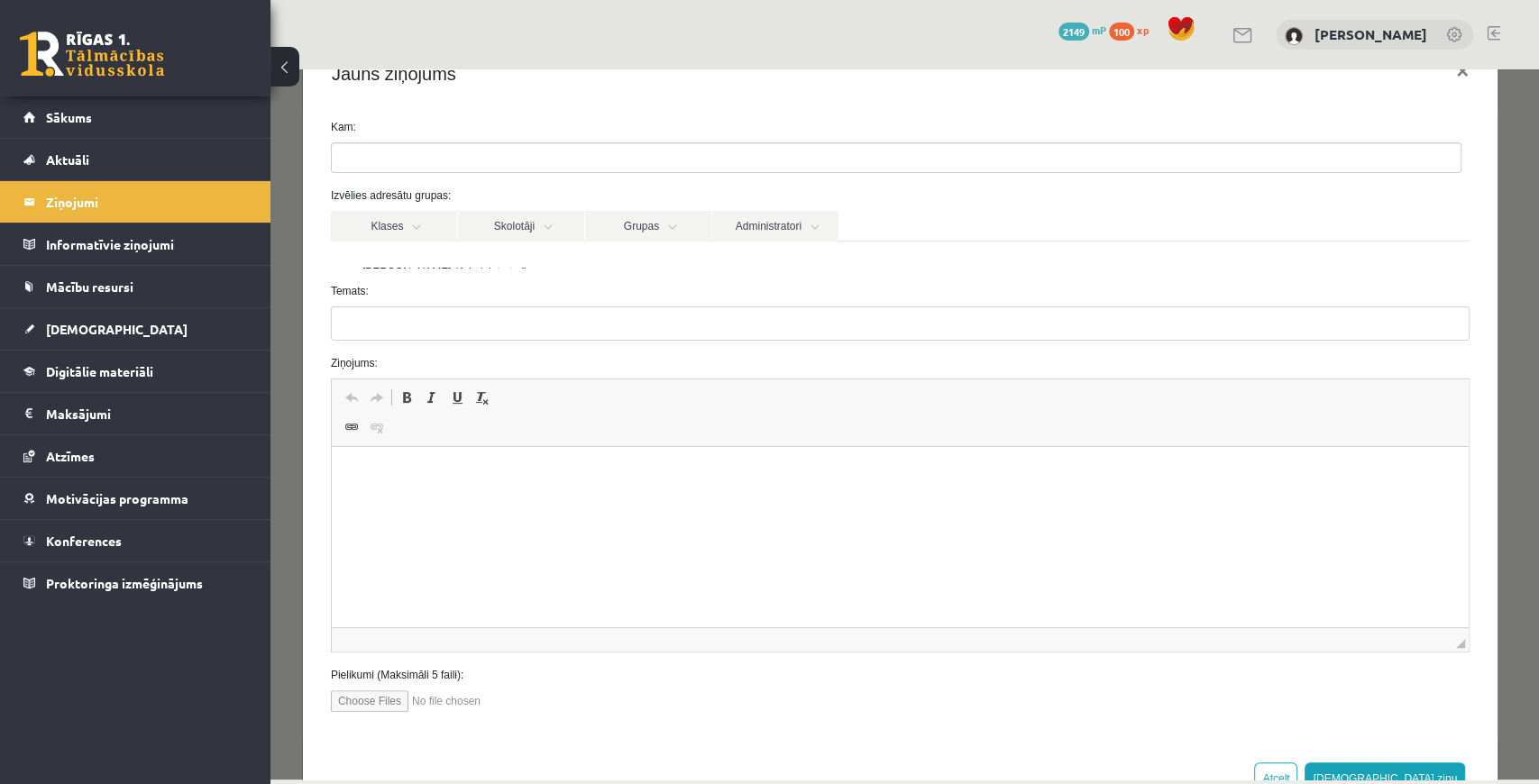
scroll to position [0, 0]
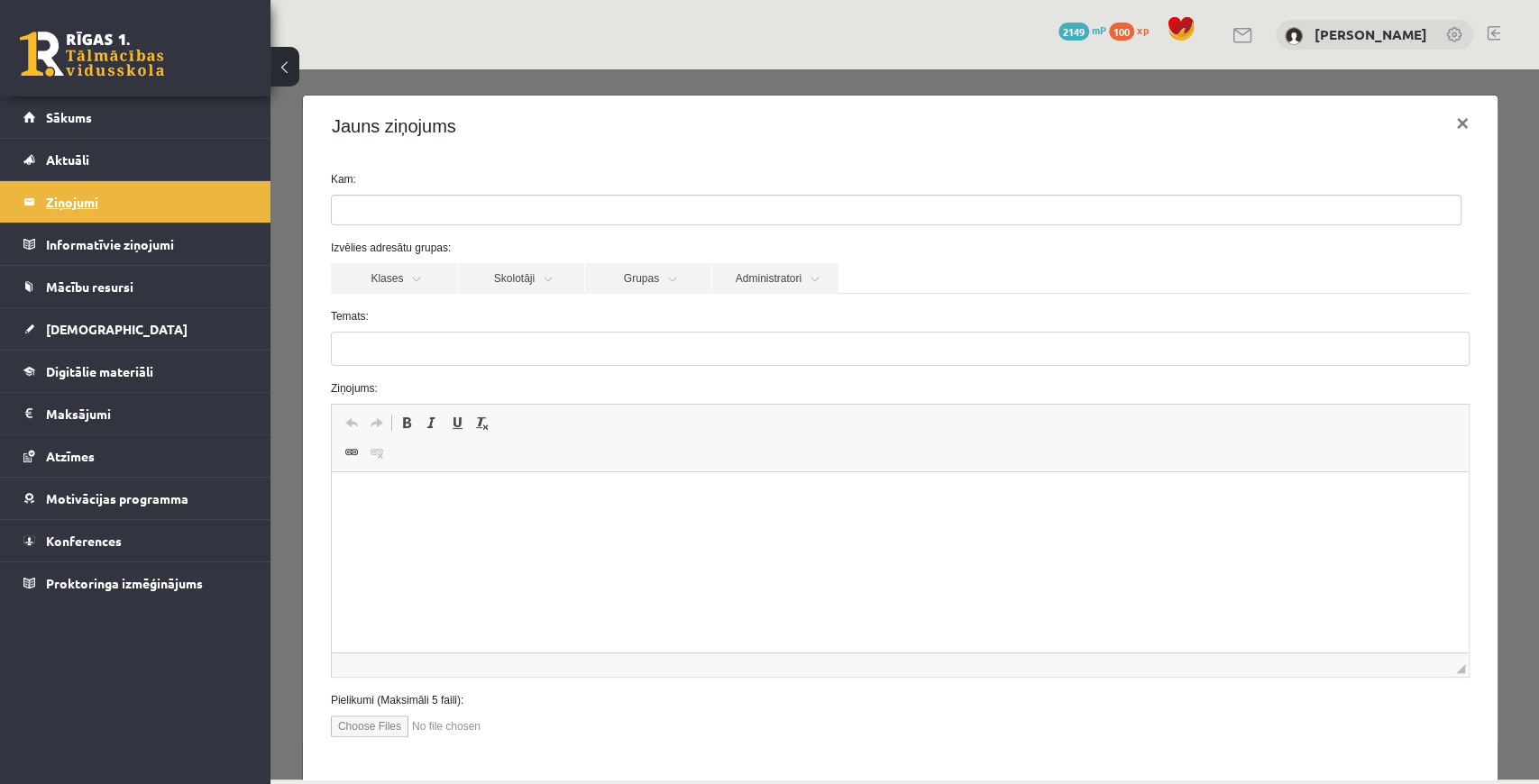
click at [219, 202] on legend "Ziņojumi 0" at bounding box center [147, 201] width 202 height 41
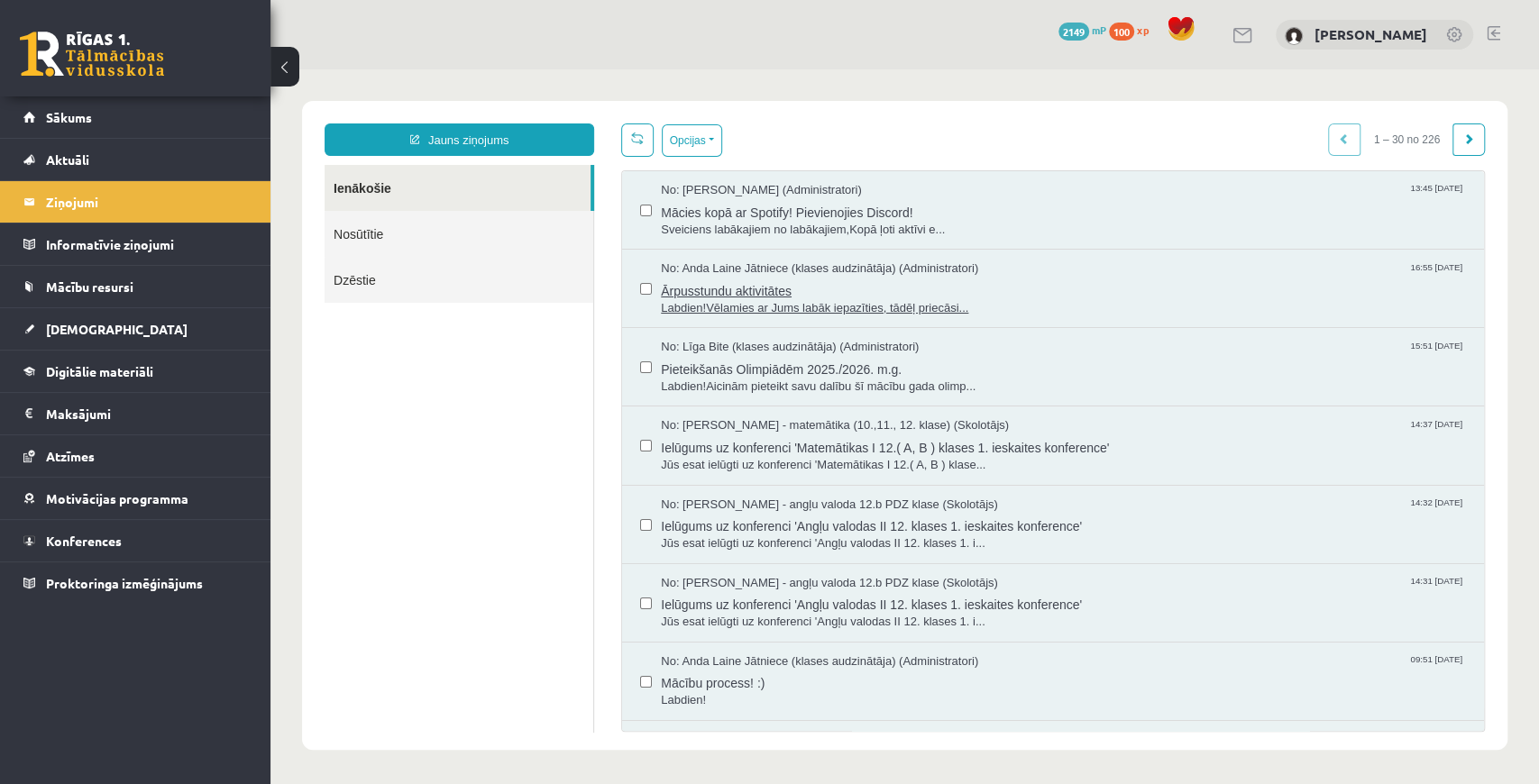
click at [736, 297] on span "Ārpusstundu aktivitātes" at bounding box center [1064, 288] width 806 height 22
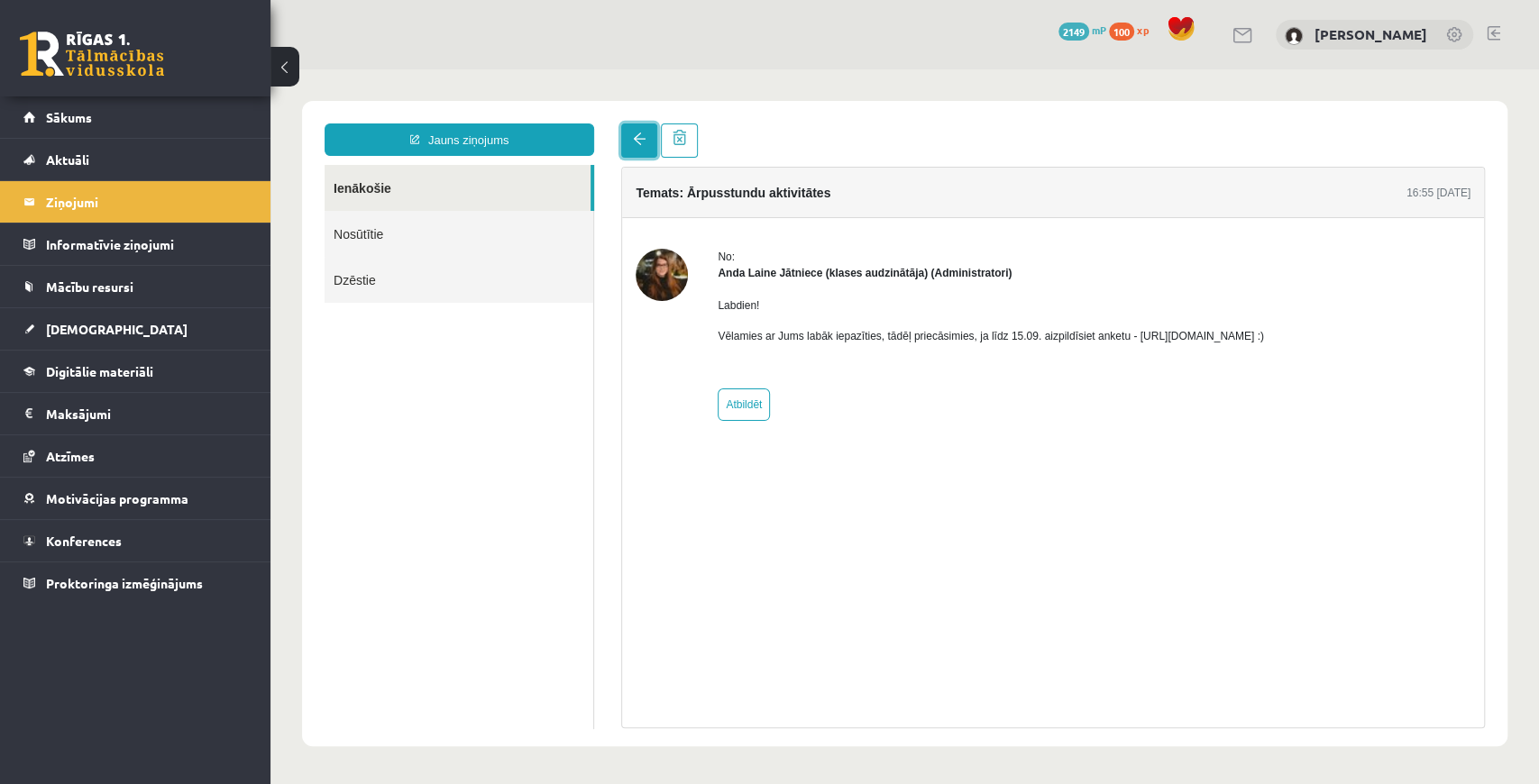
click at [636, 145] on span at bounding box center [639, 139] width 13 height 13
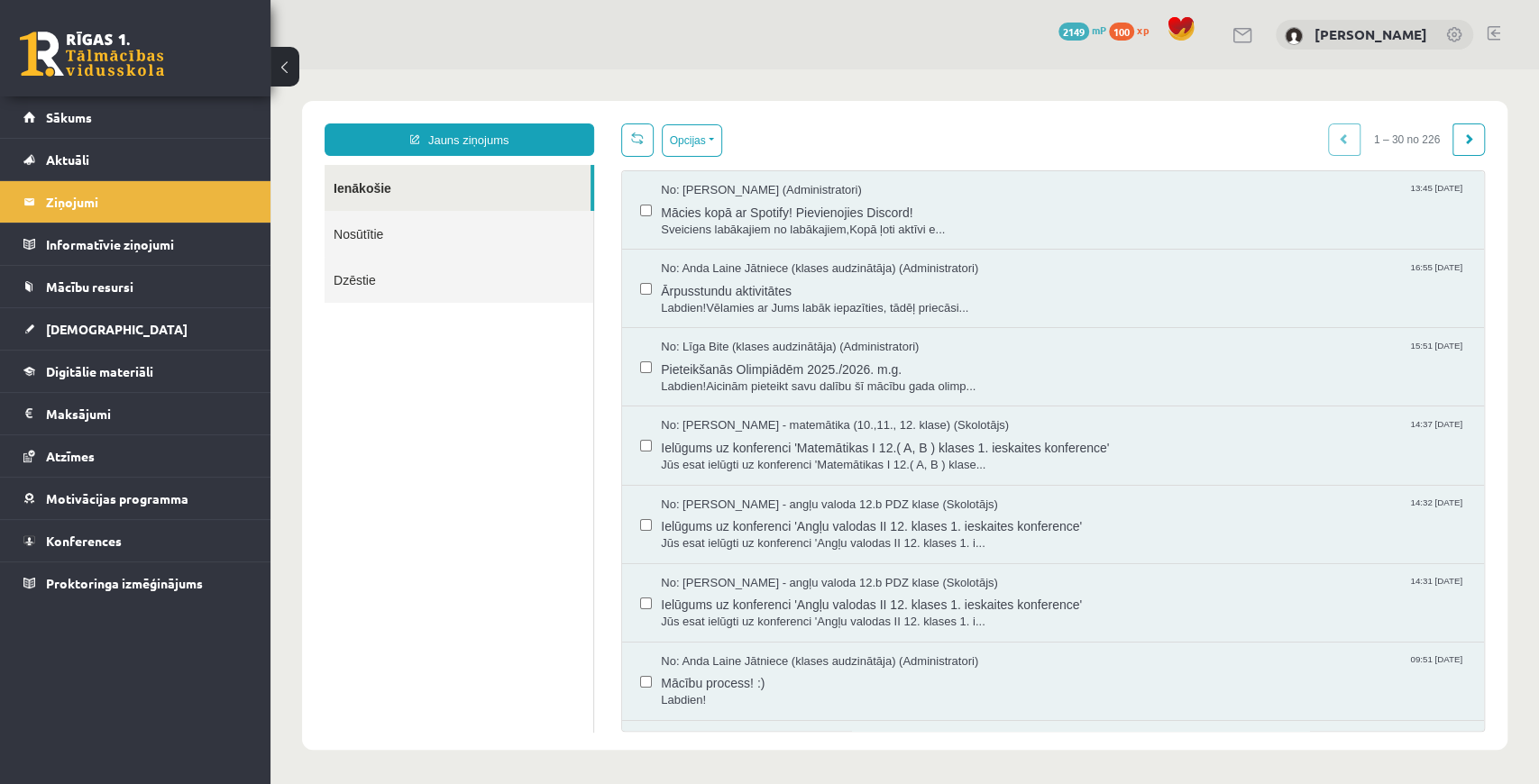
click at [472, 191] on link "Ienākošie" at bounding box center [458, 188] width 266 height 46
click at [734, 375] on span "Pieteikšanās Olimpiādēm 2025./2026. m.g." at bounding box center [1064, 367] width 806 height 22
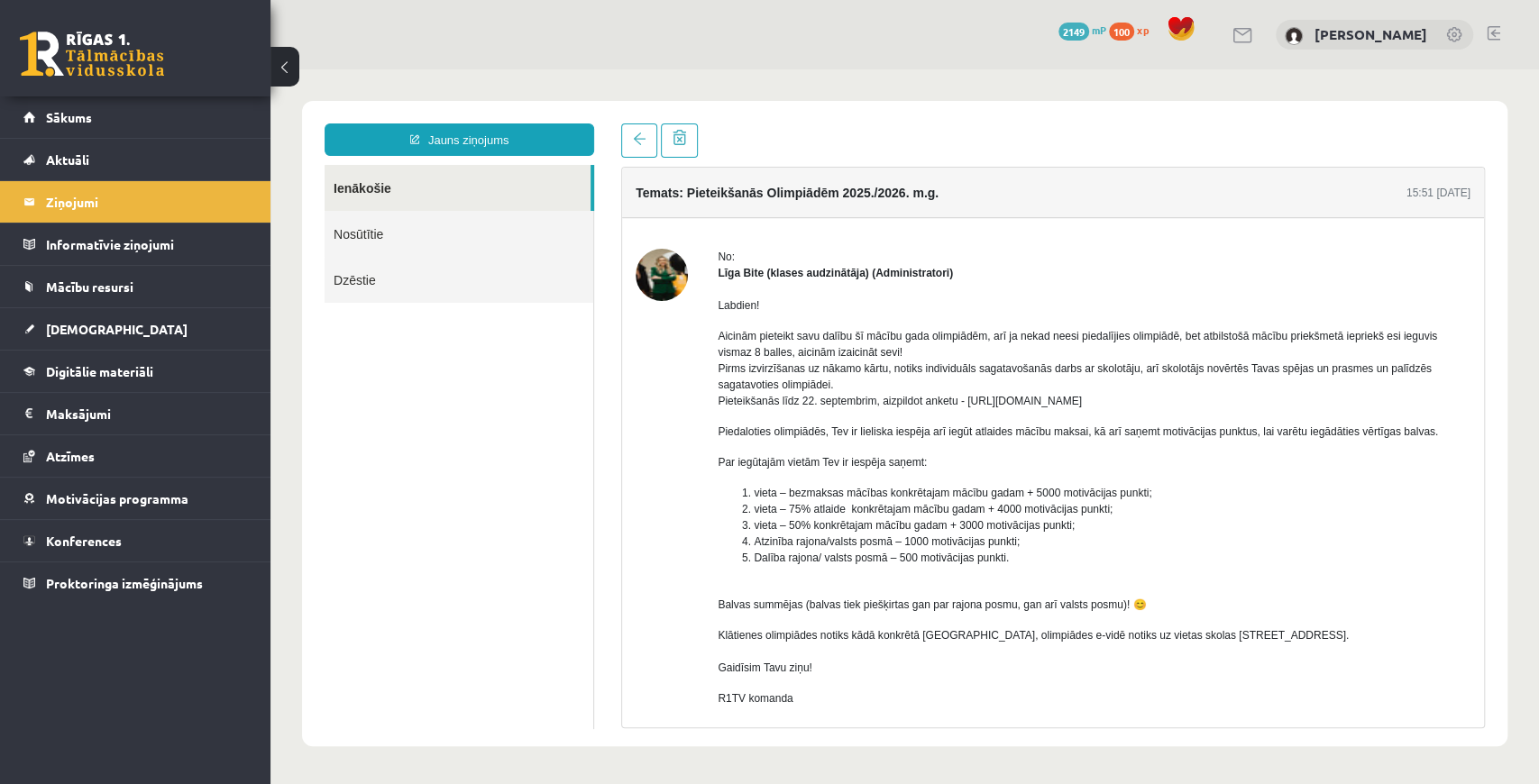
click at [359, 180] on link "Ienākošie" at bounding box center [458, 188] width 266 height 46
click at [393, 144] on link "Jauns ziņojums" at bounding box center [460, 139] width 270 height 32
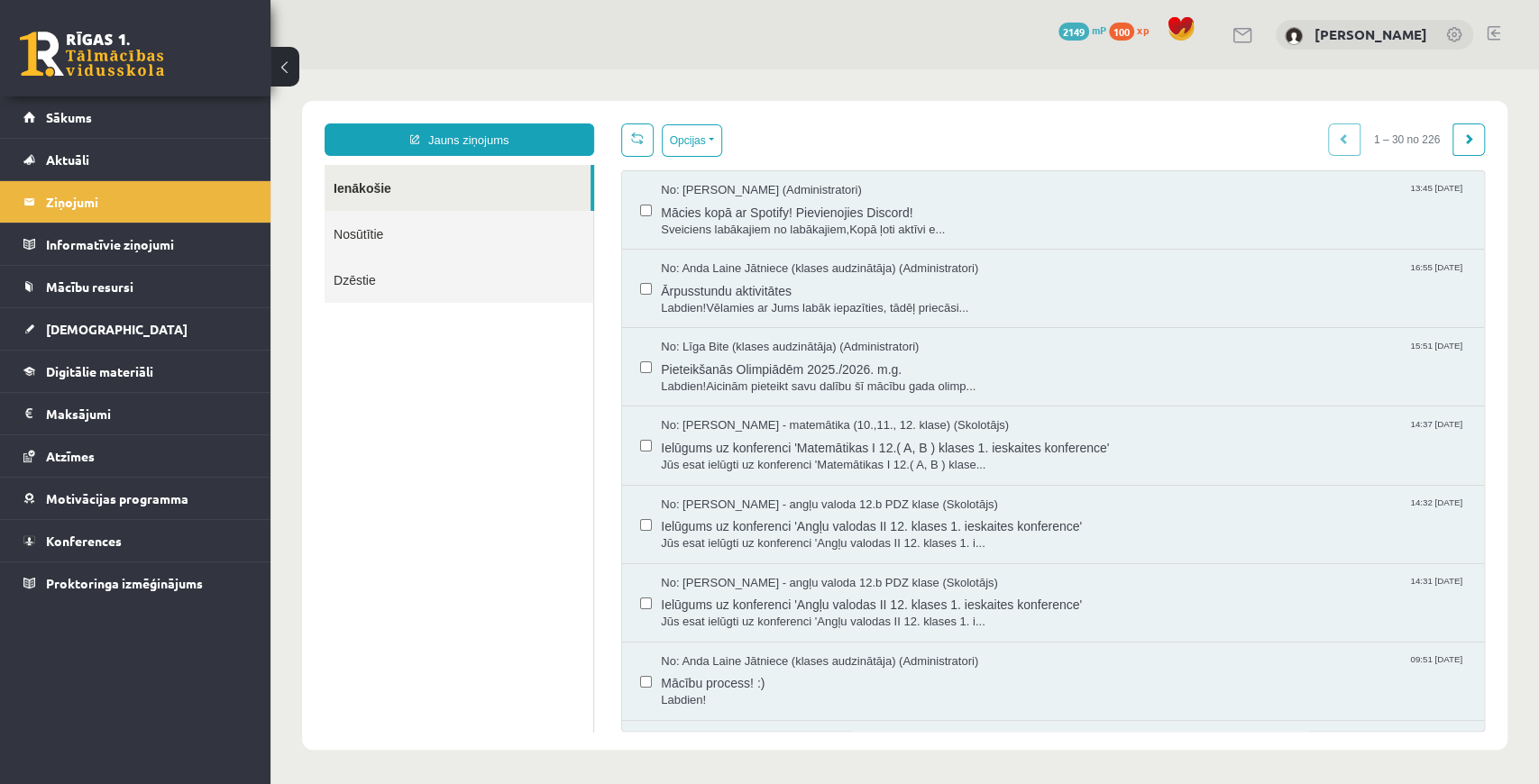
click at [413, 120] on div "Jauns ziņojums Ienākošie Nosūtītie Dzēstie ********* ********* ******* Opcijas …" at bounding box center [904, 425] width 1206 height 649
click at [425, 134] on link "Jauns ziņojums" at bounding box center [460, 139] width 270 height 32
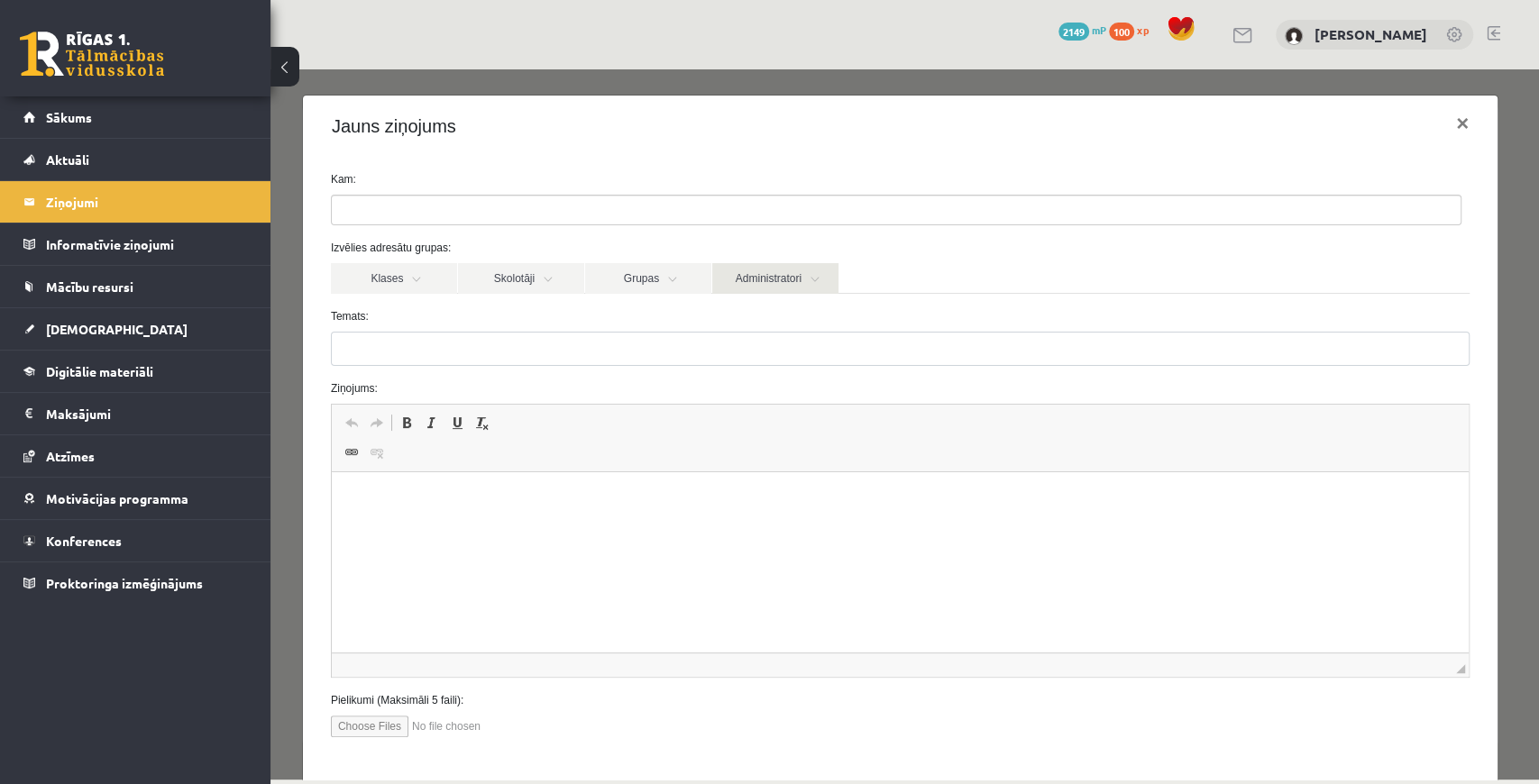
click at [799, 271] on link "Administratori" at bounding box center [775, 278] width 126 height 30
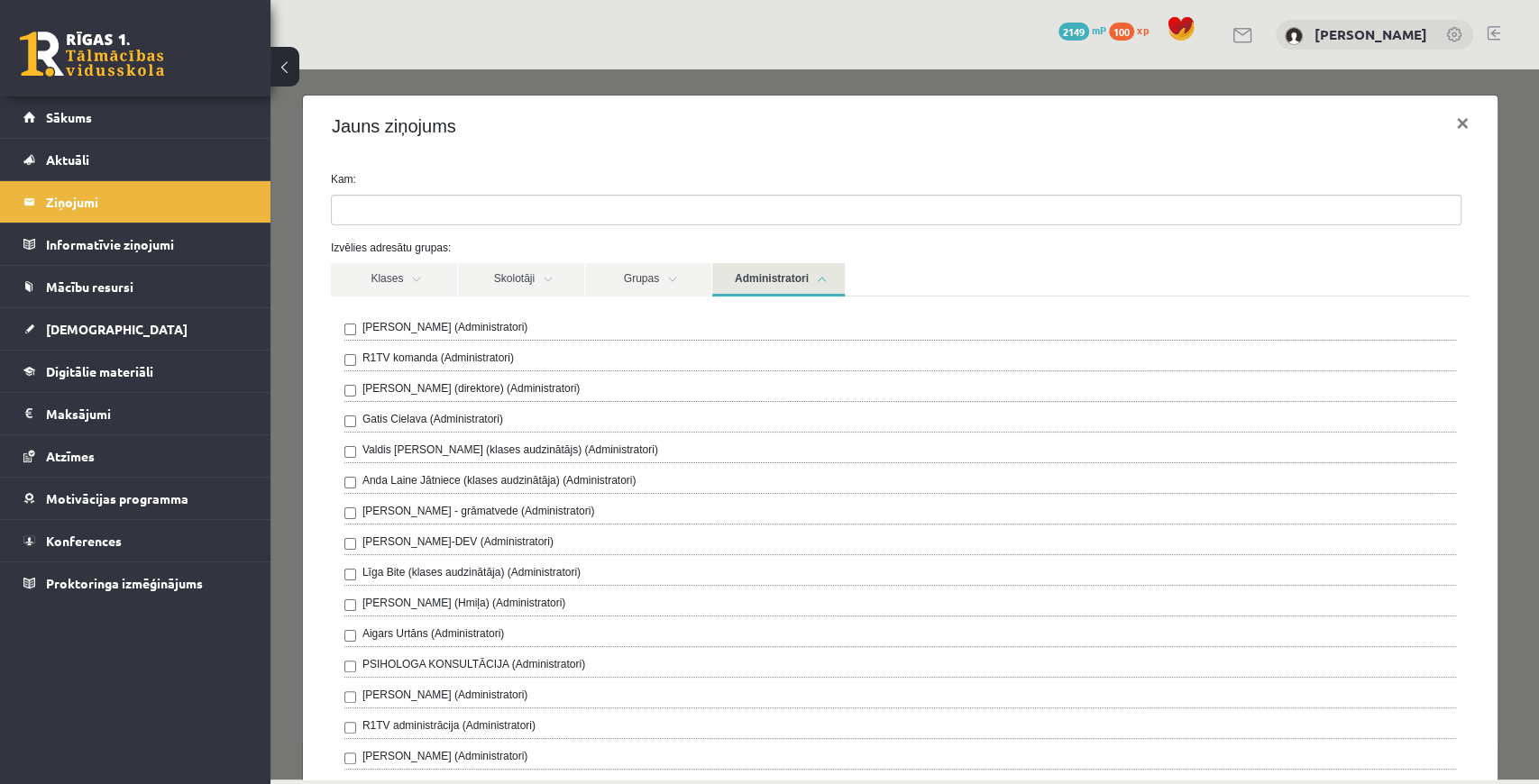
click at [424, 474] on label "Anda Laine Jātniece (klases audzinātāja) (Administratori)" at bounding box center [500, 480] width 274 height 17
click at [769, 278] on link "Administratori" at bounding box center [779, 280] width 133 height 33
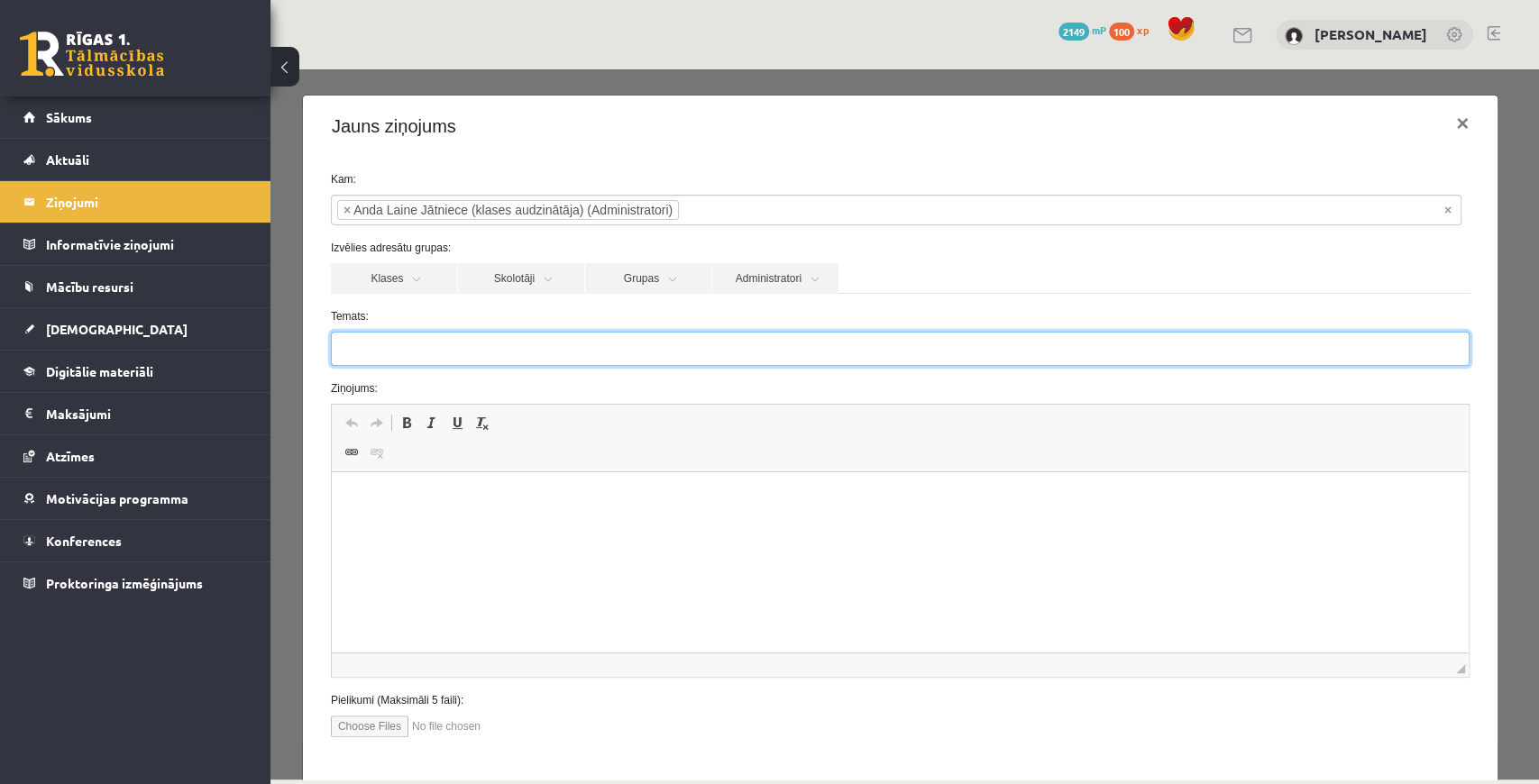
click at [619, 359] on input "Temats:" at bounding box center [901, 348] width 1139 height 34
type input "**********"
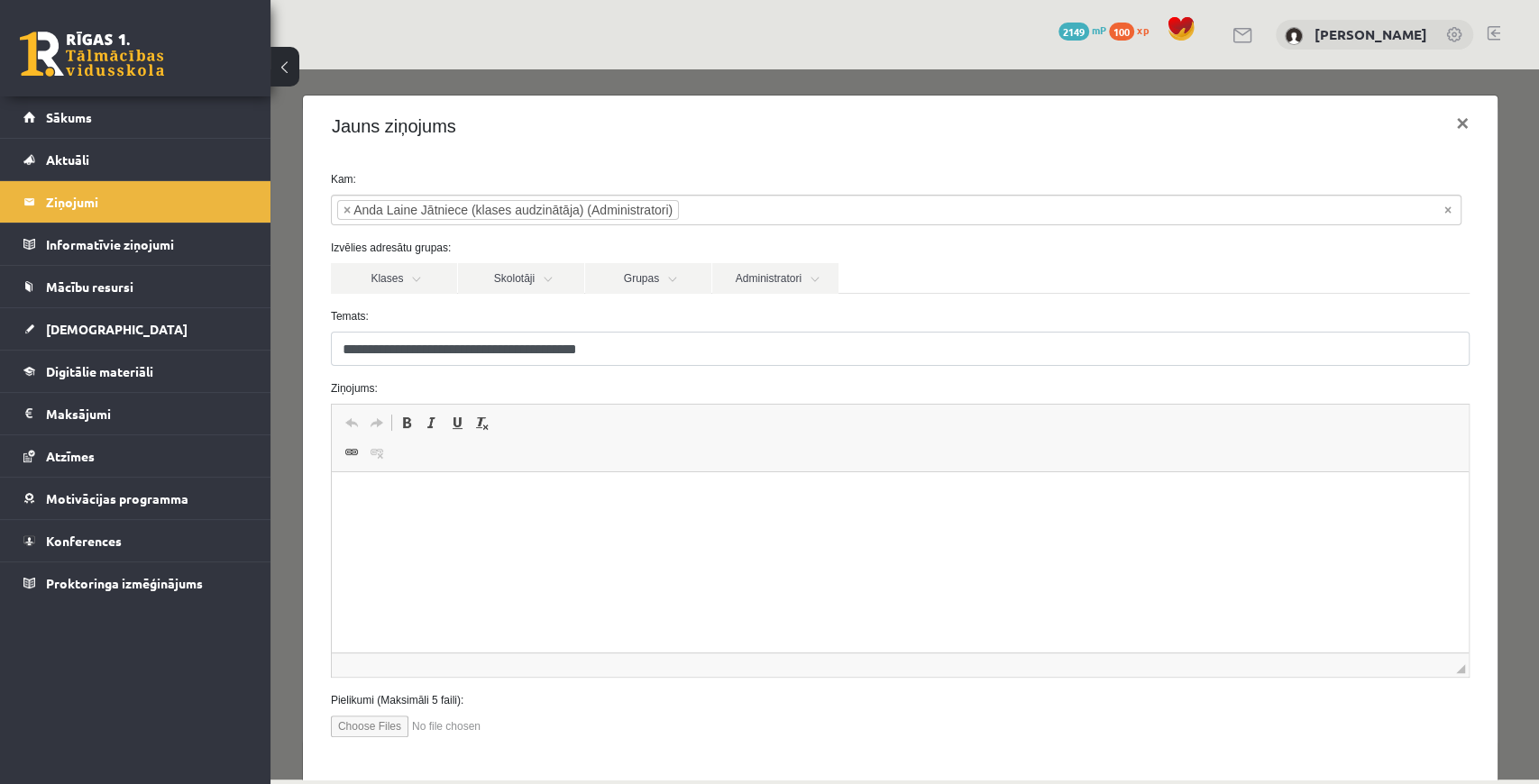
click at [499, 524] on html at bounding box center [900, 500] width 1137 height 55
click at [648, 496] on p "**********" at bounding box center [897, 500] width 1094 height 19
click at [771, 494] on p "**********" at bounding box center [897, 500] width 1094 height 19
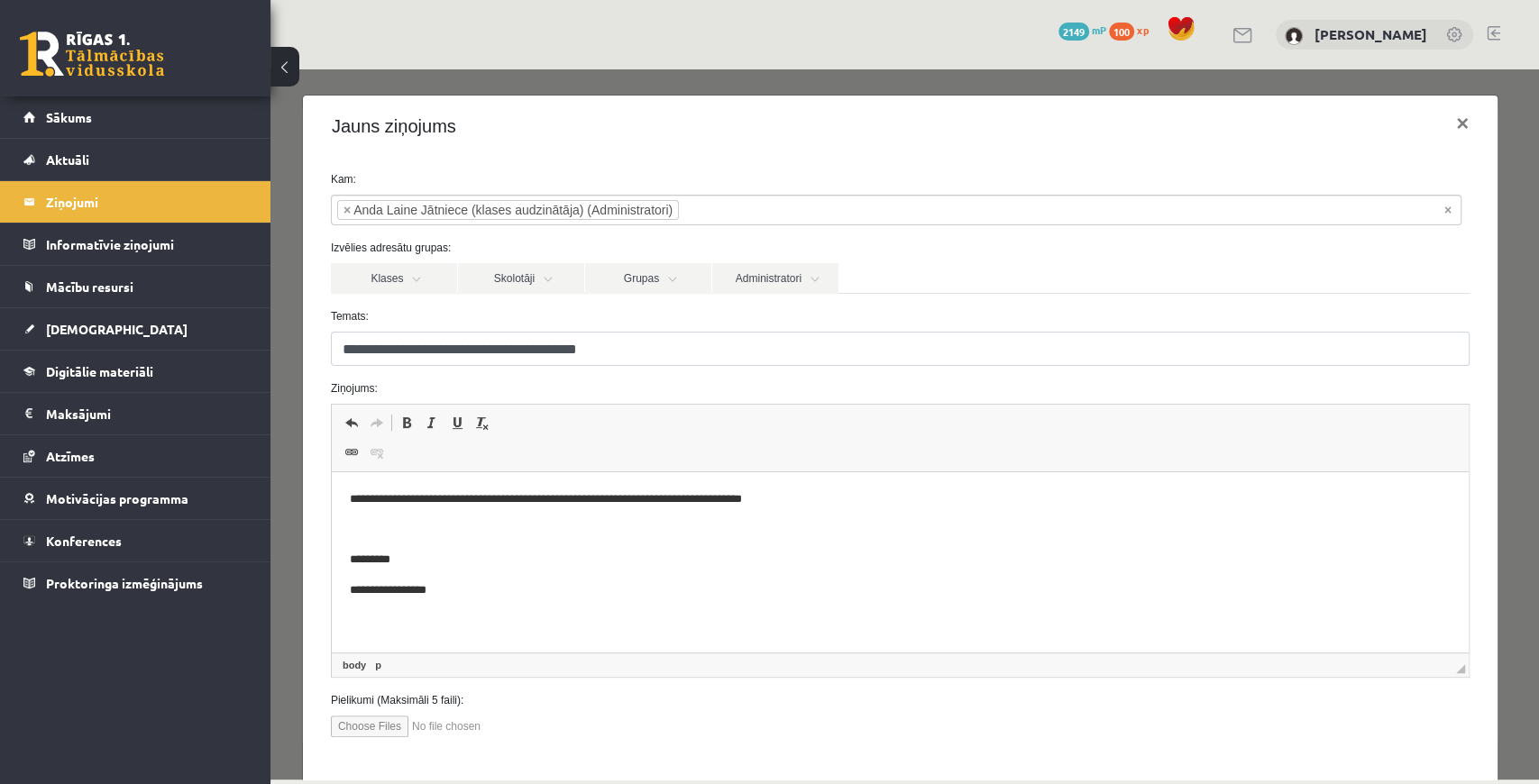
click at [667, 551] on p "*********" at bounding box center [897, 560] width 1094 height 19
click at [646, 523] on p "Editor, wiswyg-editor-47024785205460-1757861869-817" at bounding box center [897, 530] width 1094 height 19
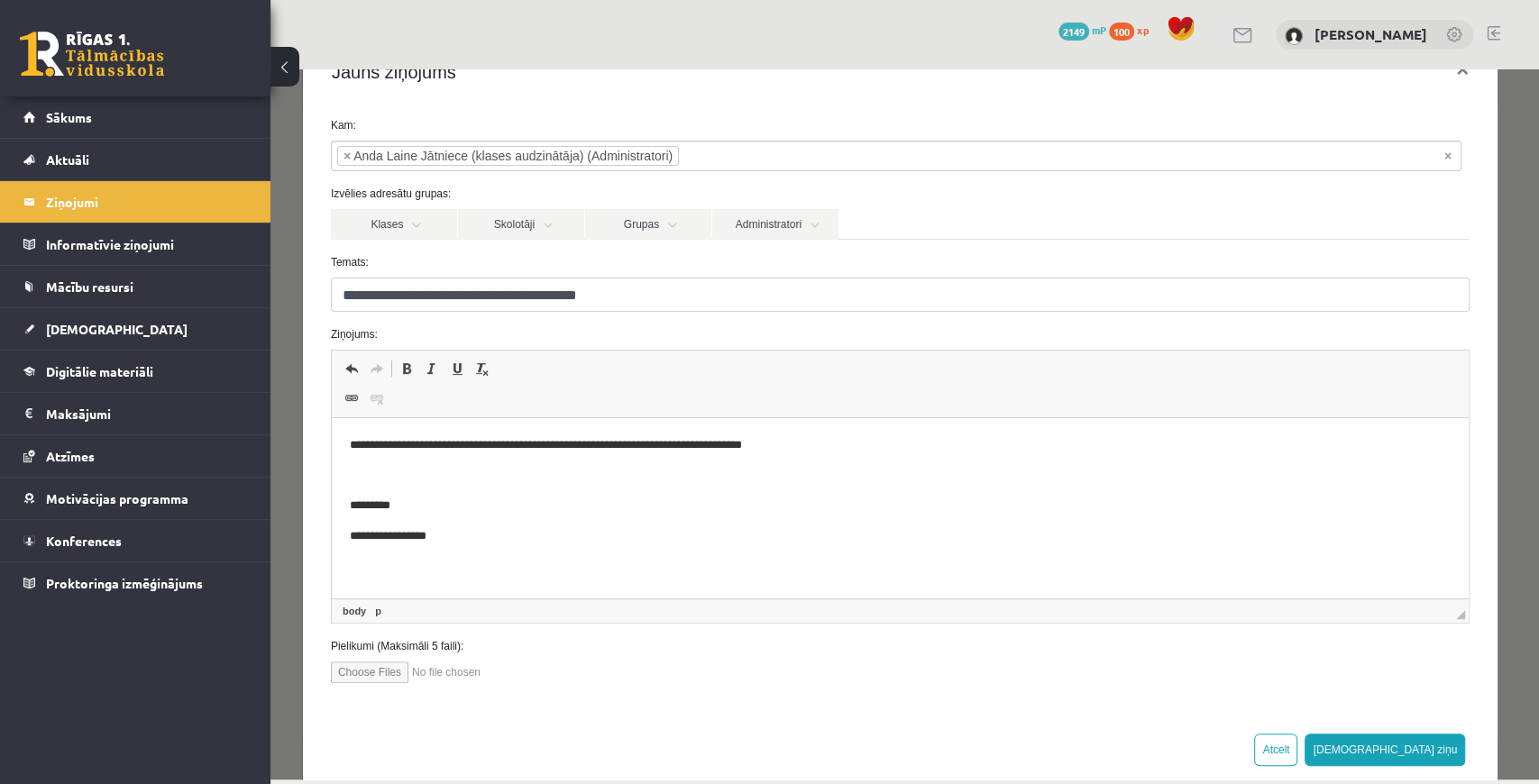
scroll to position [86, 0]
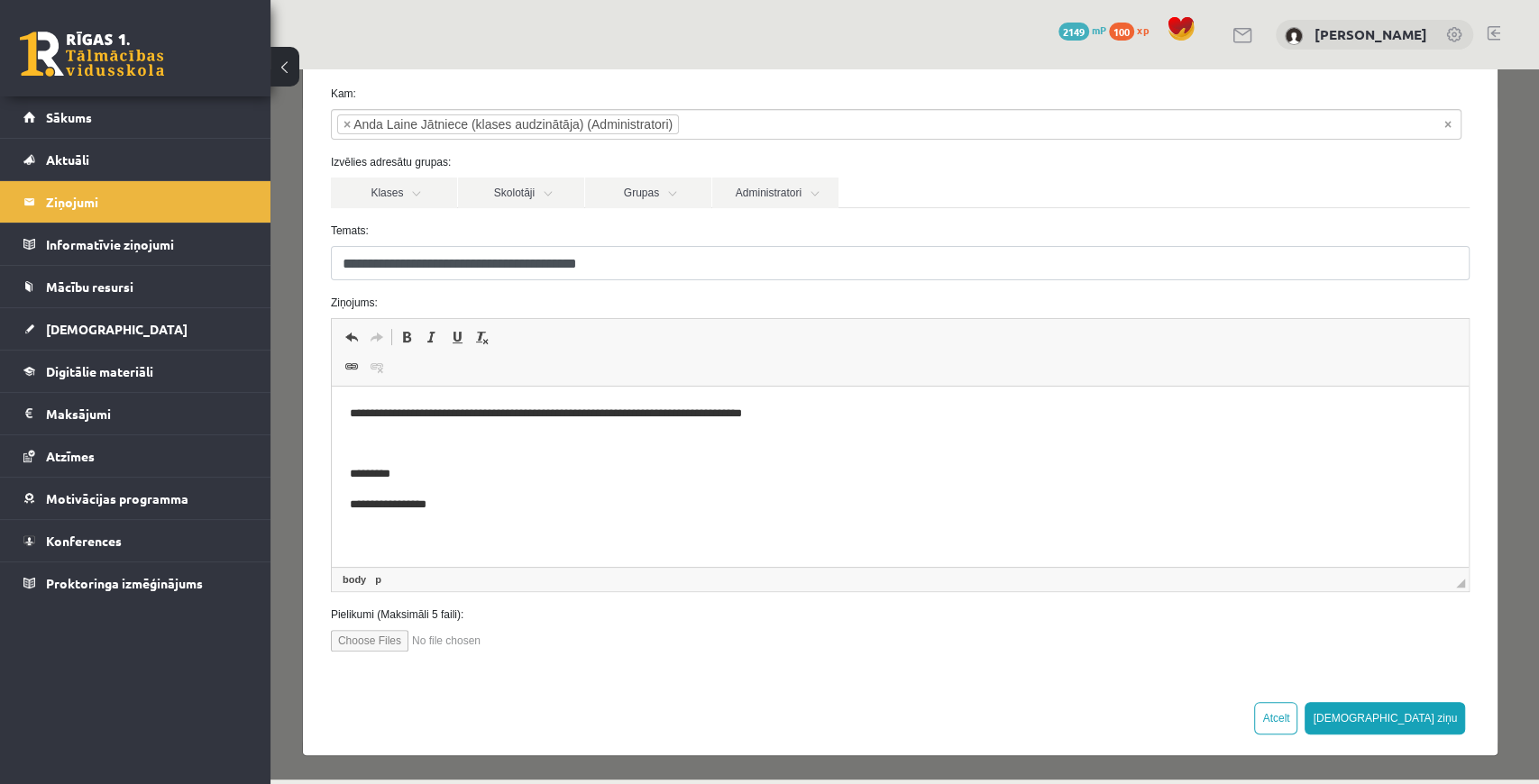
click at [550, 513] on p "**********" at bounding box center [897, 504] width 1094 height 19
click at [559, 455] on body "**********" at bounding box center [901, 459] width 1101 height 110
click at [541, 428] on body "**********" at bounding box center [901, 459] width 1101 height 110
click at [611, 408] on p "**********" at bounding box center [897, 414] width 1094 height 19
click at [859, 414] on p "**********" at bounding box center [897, 414] width 1094 height 19
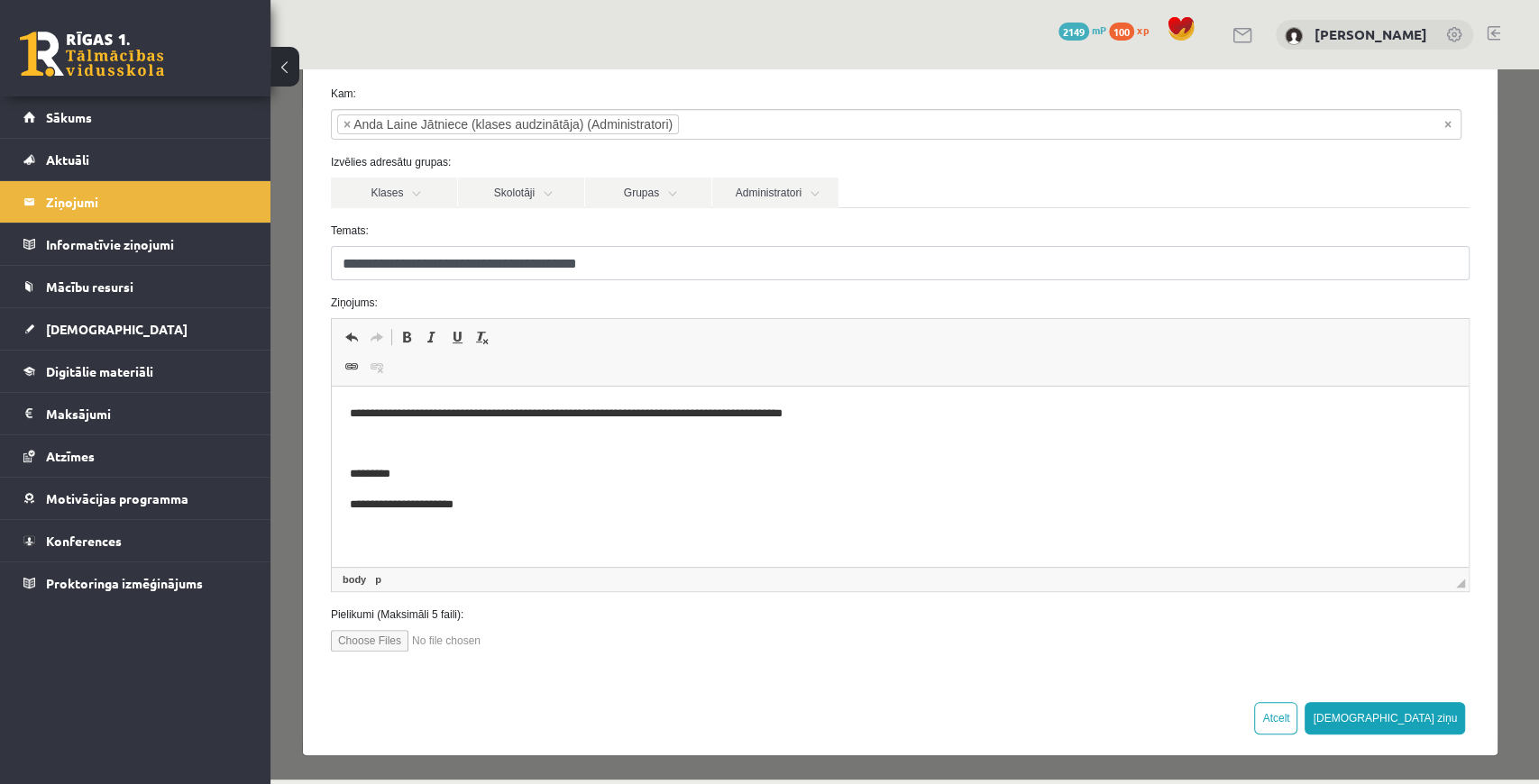
drag, startPoint x: 653, startPoint y: 414, endPoint x: 638, endPoint y: 414, distance: 15.0
click at [638, 414] on p "**********" at bounding box center [897, 414] width 1094 height 19
click at [654, 417] on p "**********" at bounding box center [897, 414] width 1094 height 19
click at [861, 419] on p "**********" at bounding box center [897, 414] width 1094 height 19
click at [1429, 719] on button "Sūtīt ziņu" at bounding box center [1385, 719] width 160 height 32
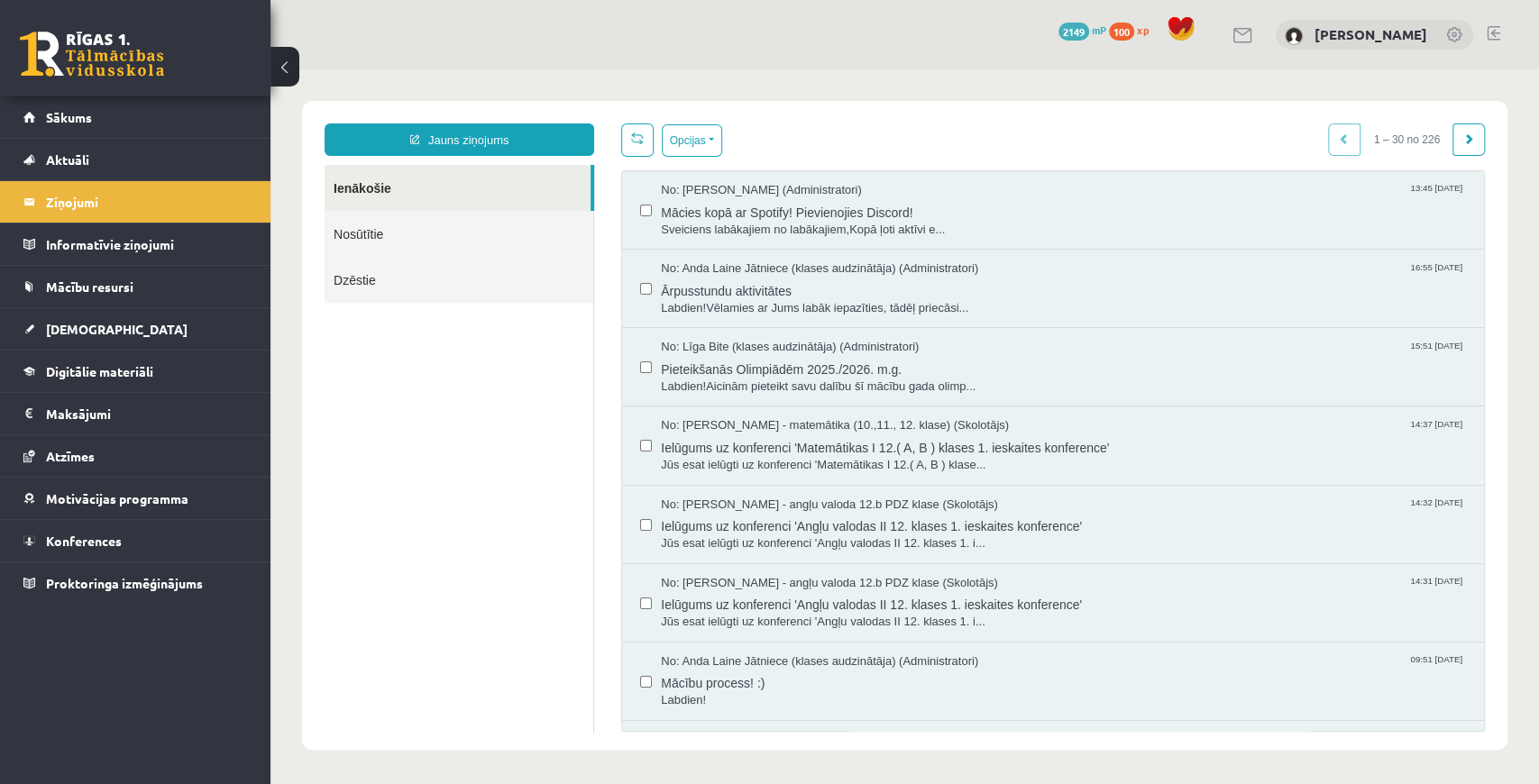
scroll to position [0, 0]
click at [444, 222] on link "Nosūtītie" at bounding box center [459, 234] width 269 height 46
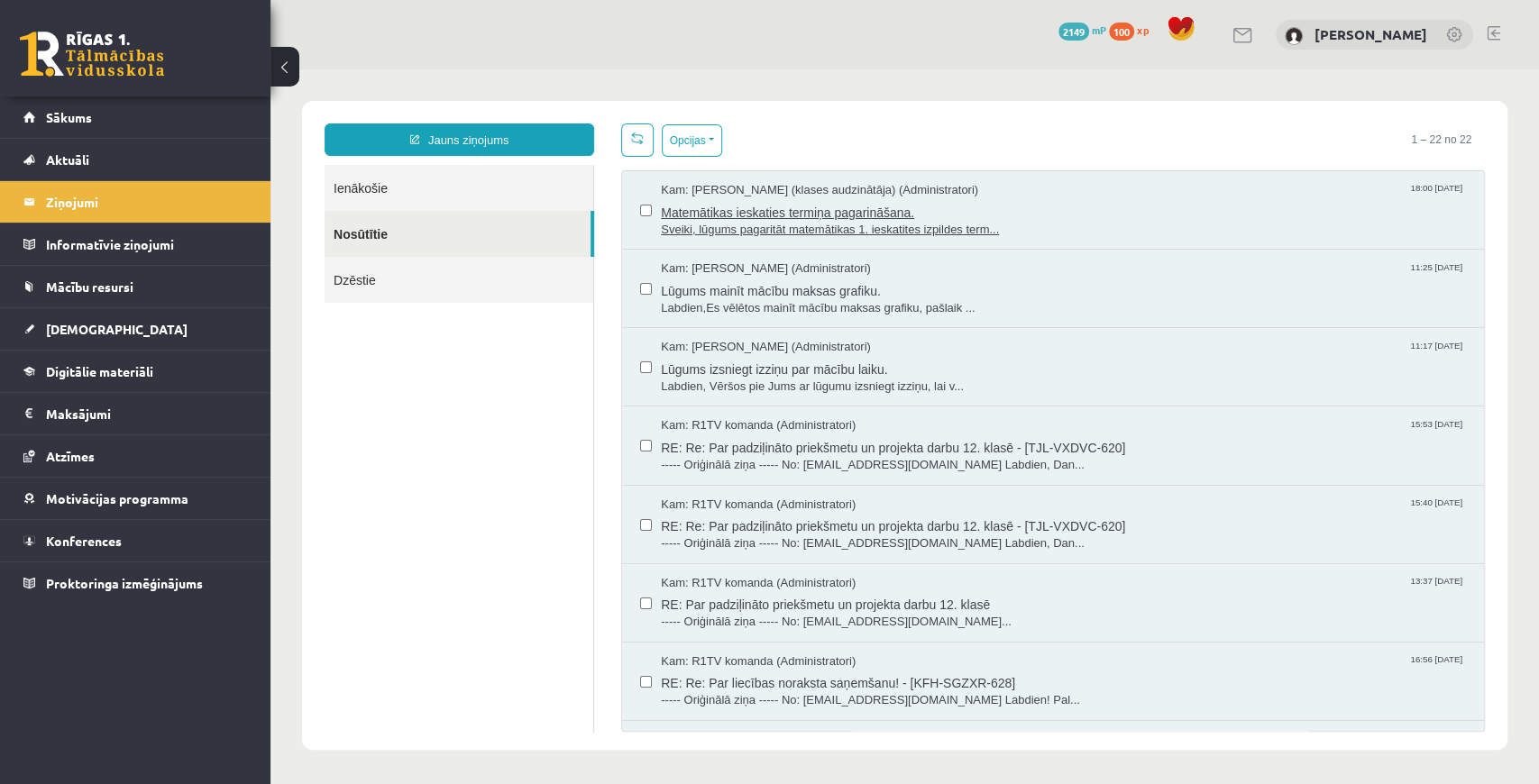
click at [687, 209] on span "Matemātikas ieskaties termiņa pagarināšana." at bounding box center [1064, 210] width 806 height 22
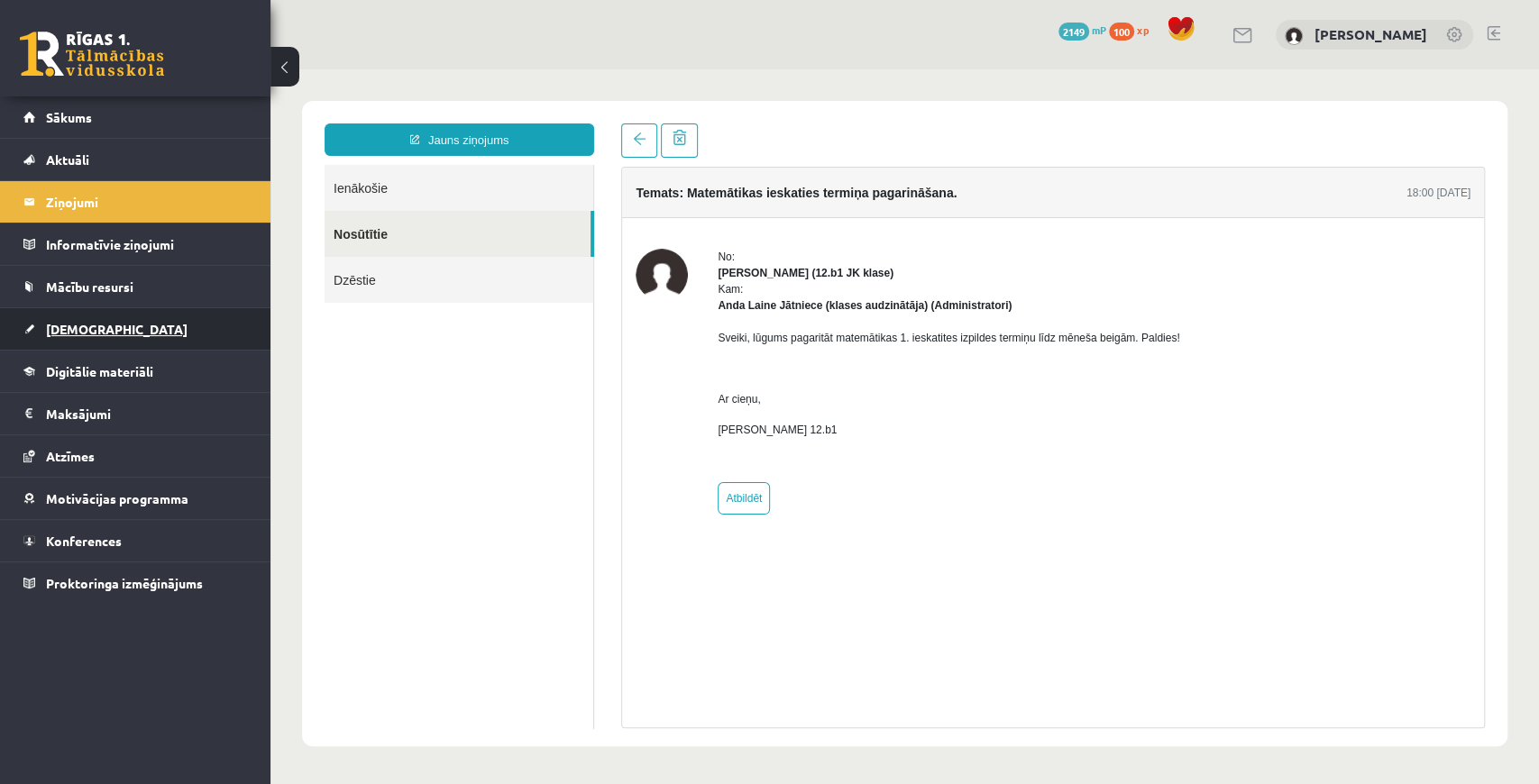
click at [78, 327] on span "[DEMOGRAPHIC_DATA]" at bounding box center [116, 328] width 142 height 17
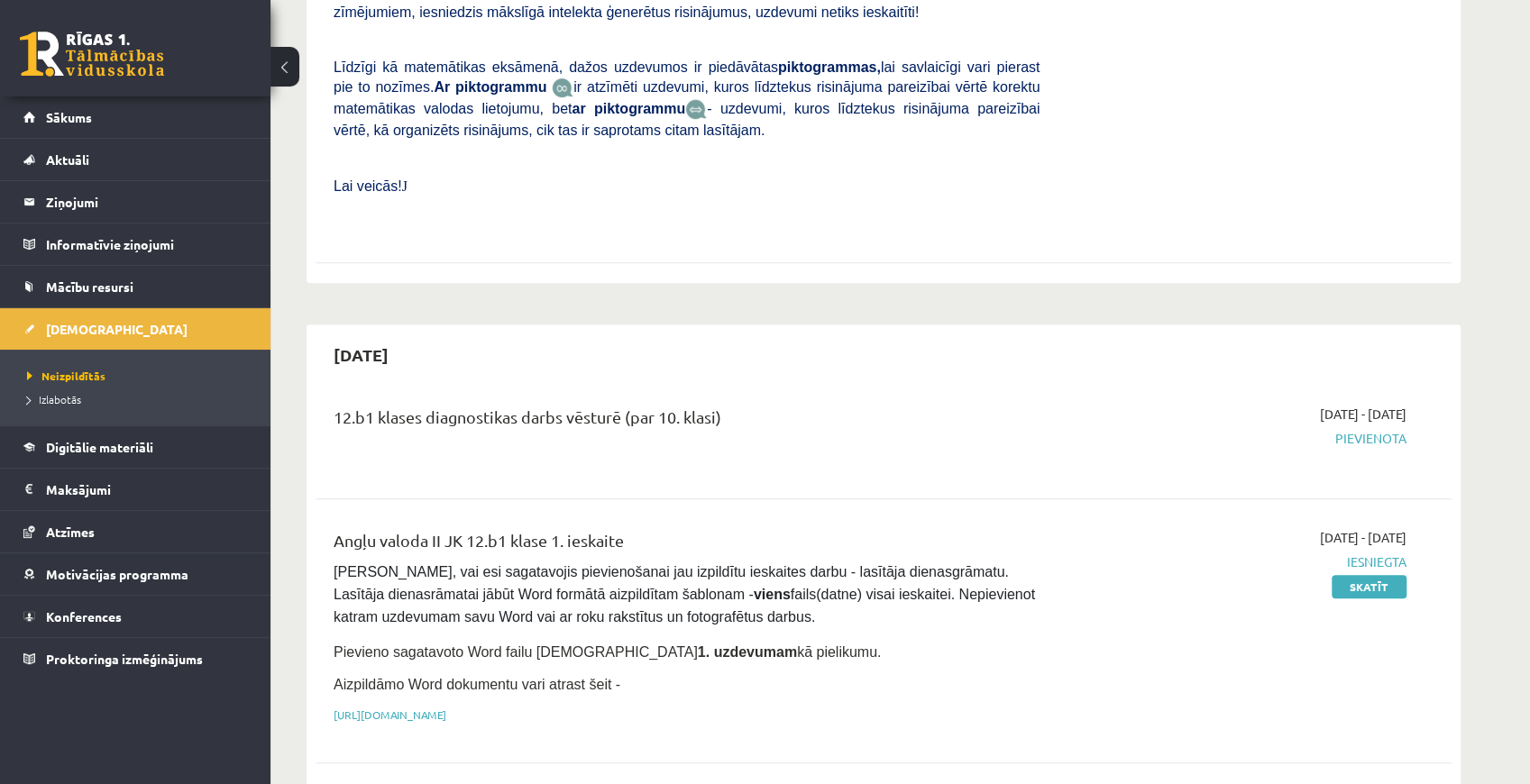
scroll to position [600, 0]
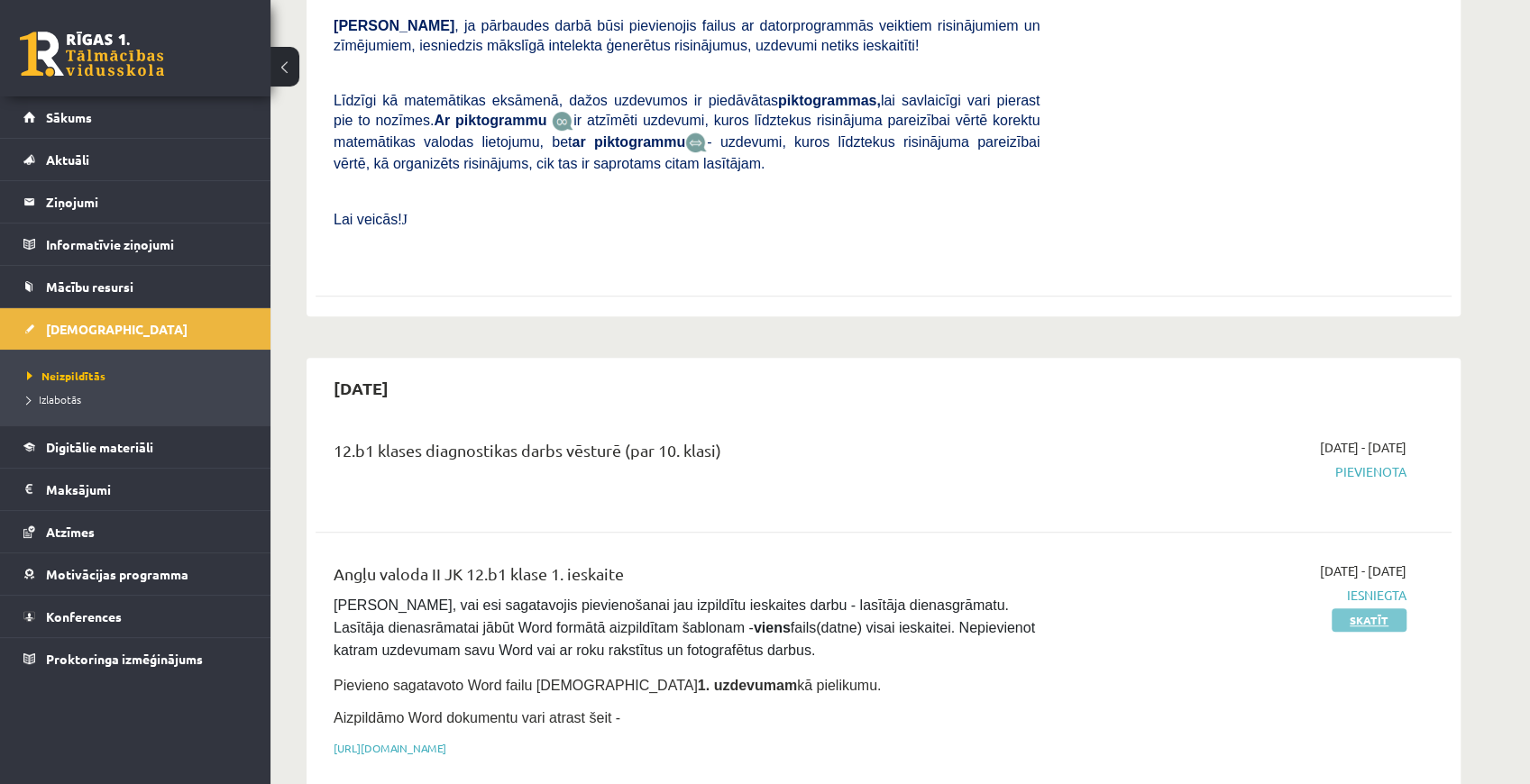
click at [1345, 609] on link "Skatīt" at bounding box center [1369, 621] width 75 height 23
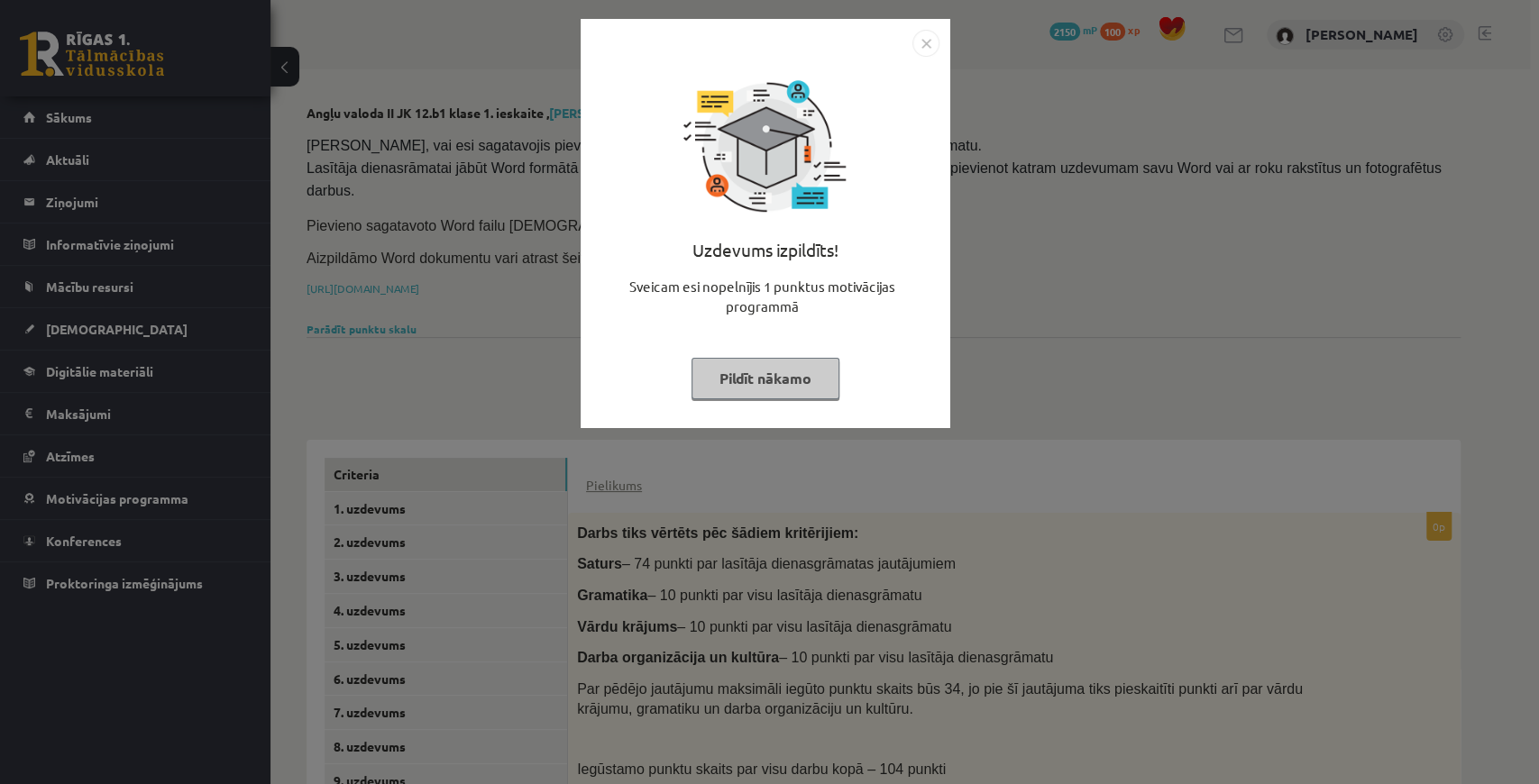
click at [811, 378] on button "Pildīt nākamo" at bounding box center [765, 378] width 148 height 41
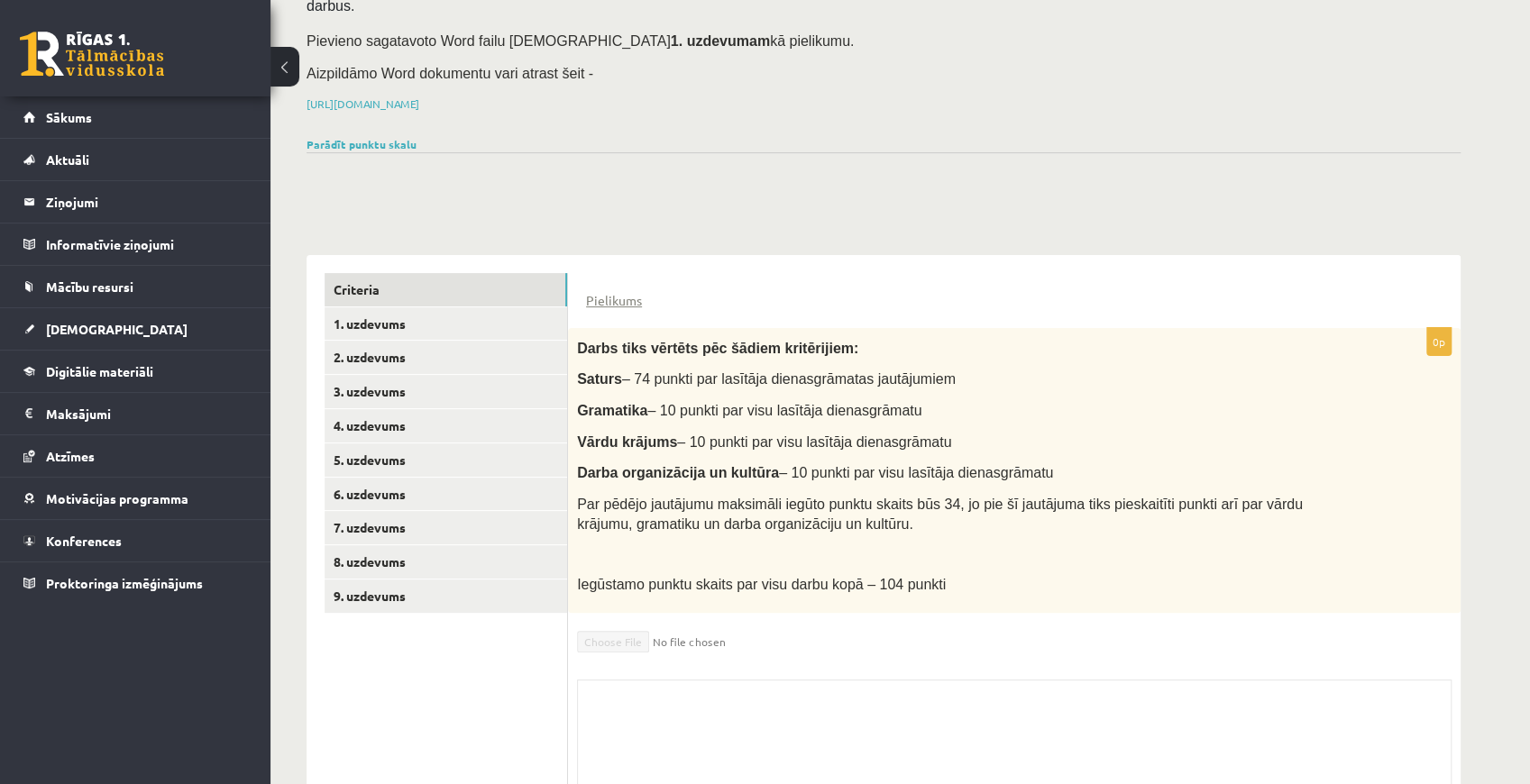
scroll to position [296, 0]
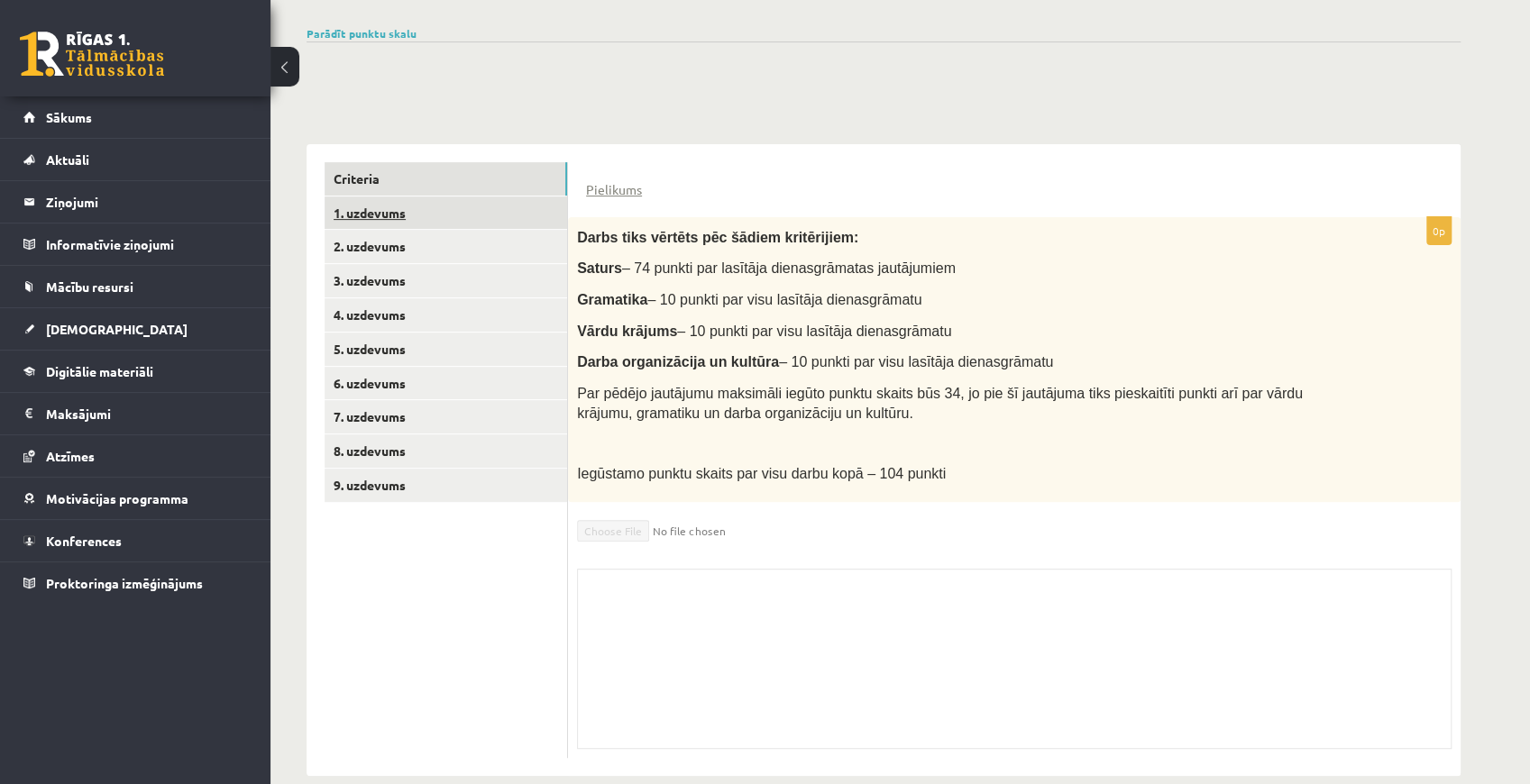
click at [424, 196] on link "1. uzdevums" at bounding box center [446, 213] width 242 height 33
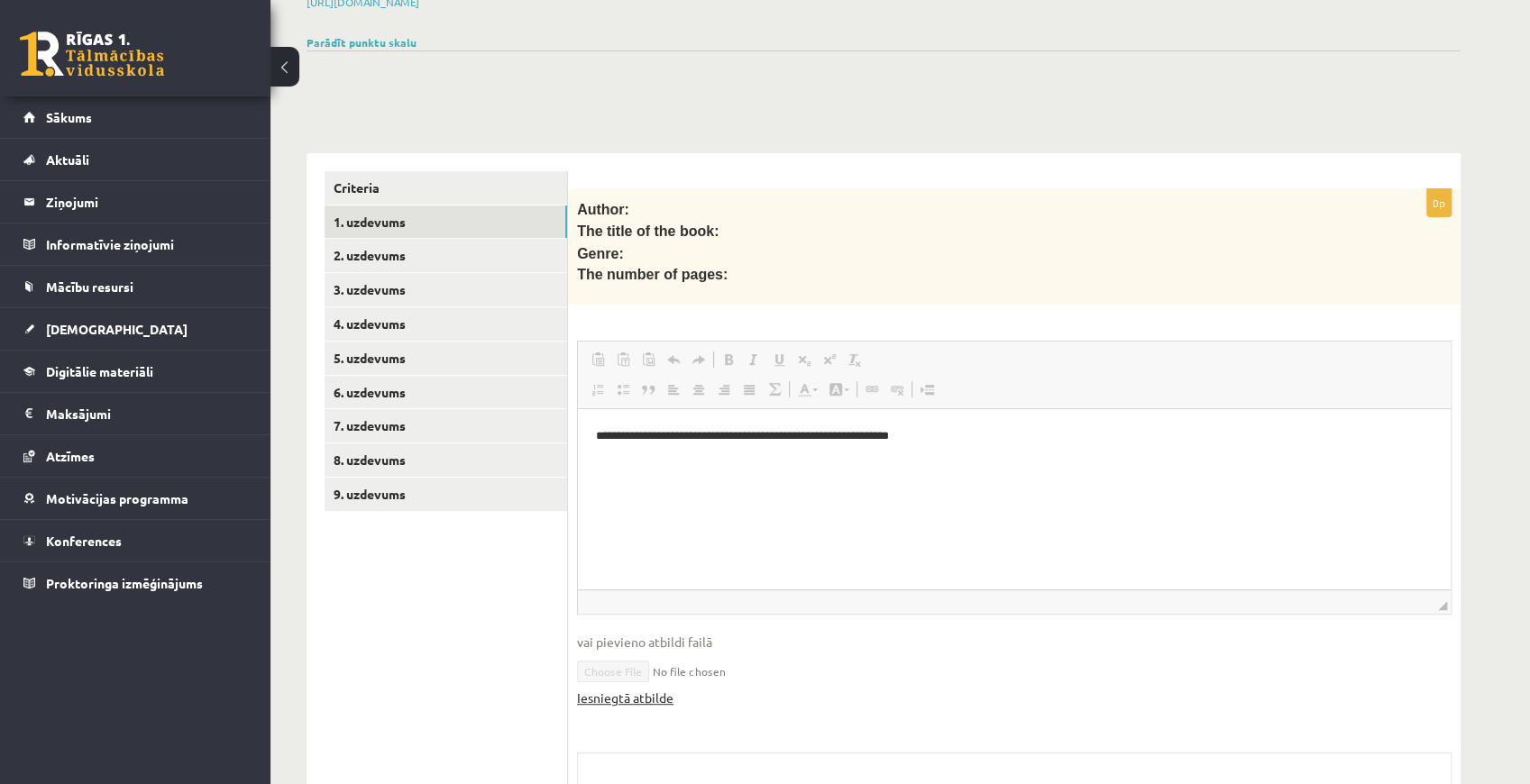
scroll to position [0, 0]
click at [638, 689] on link "Iesniegtā atbilde" at bounding box center [625, 698] width 97 height 19
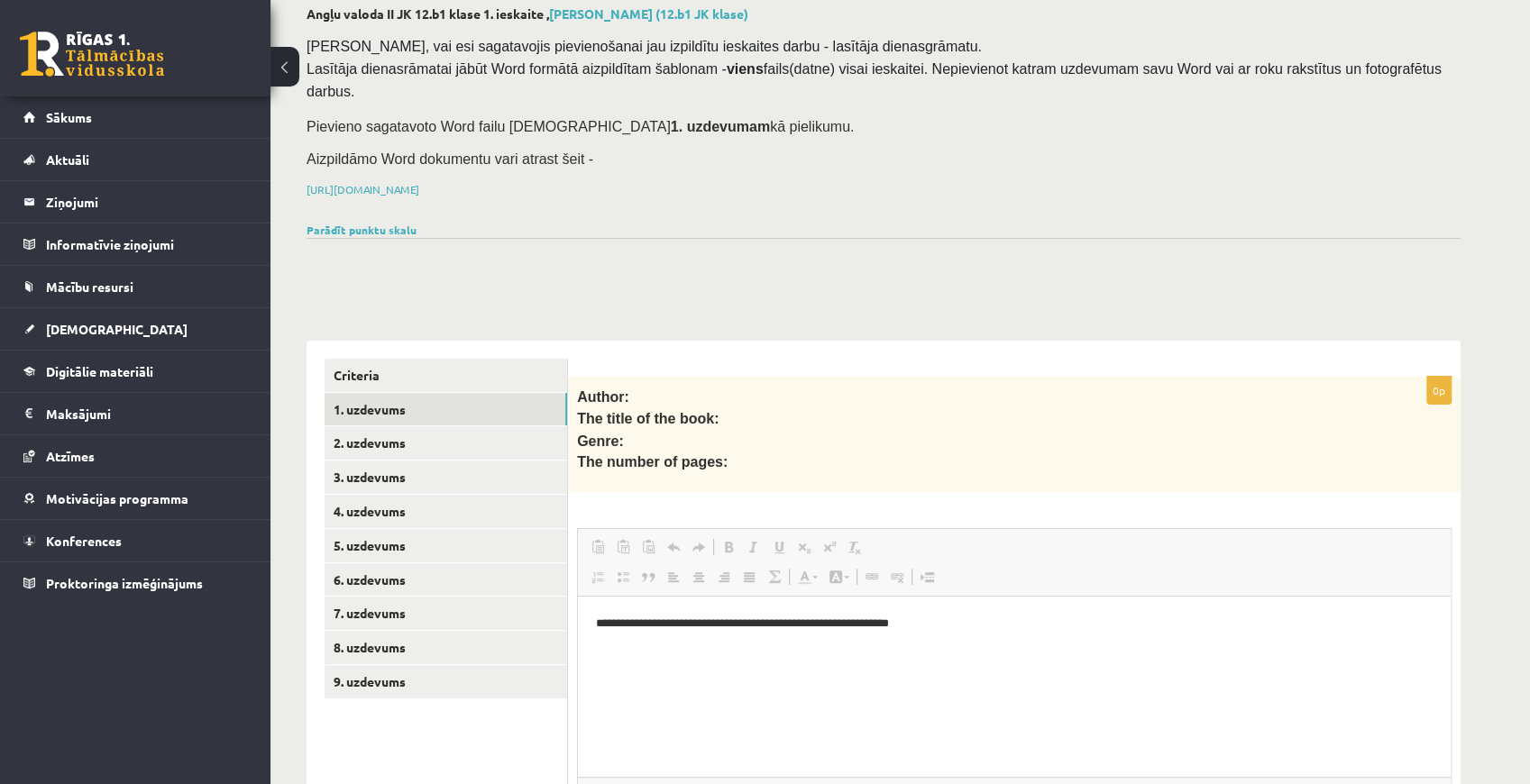
scroll to position [240, 0]
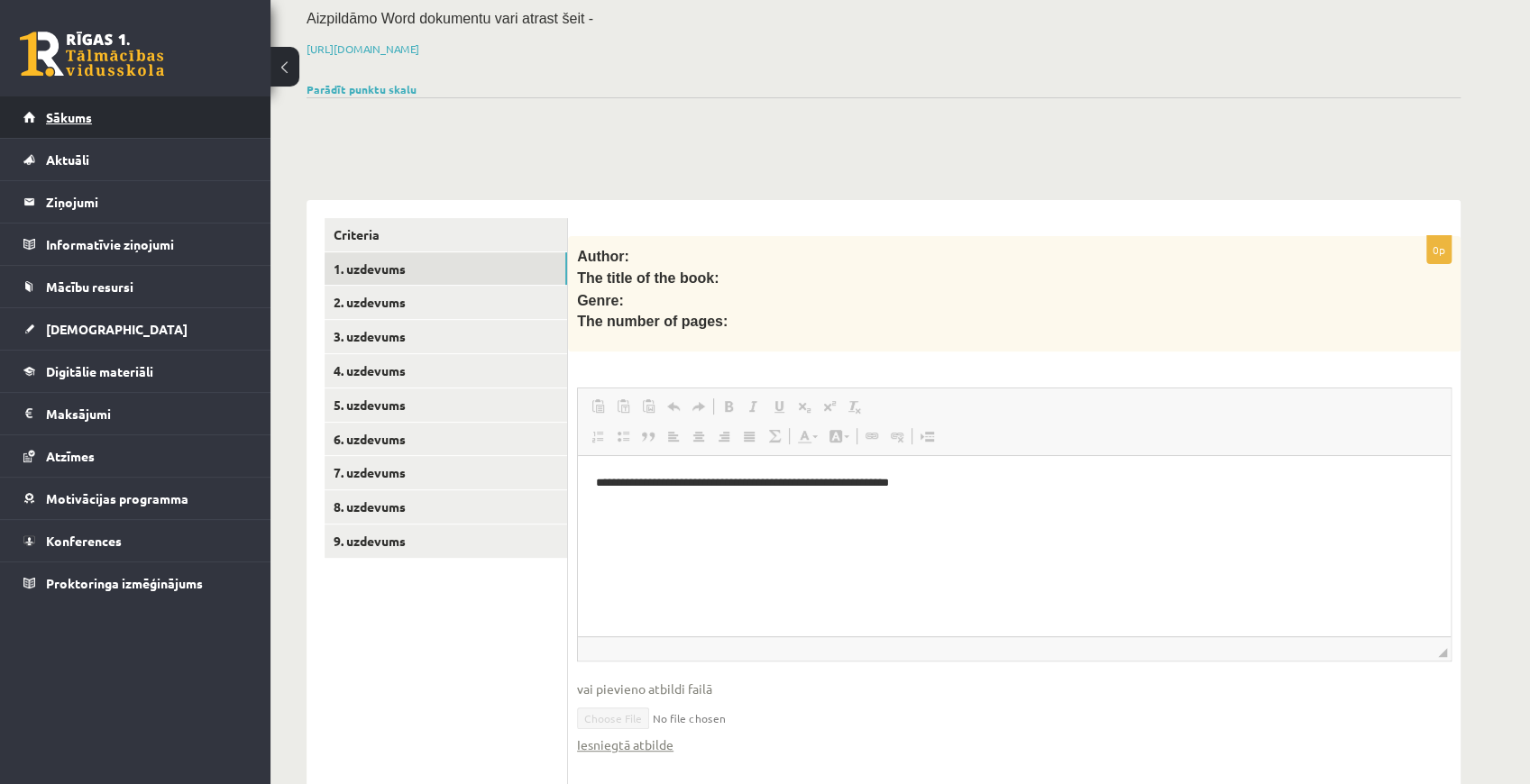
click at [127, 126] on link "Sākums" at bounding box center [136, 117] width 225 height 41
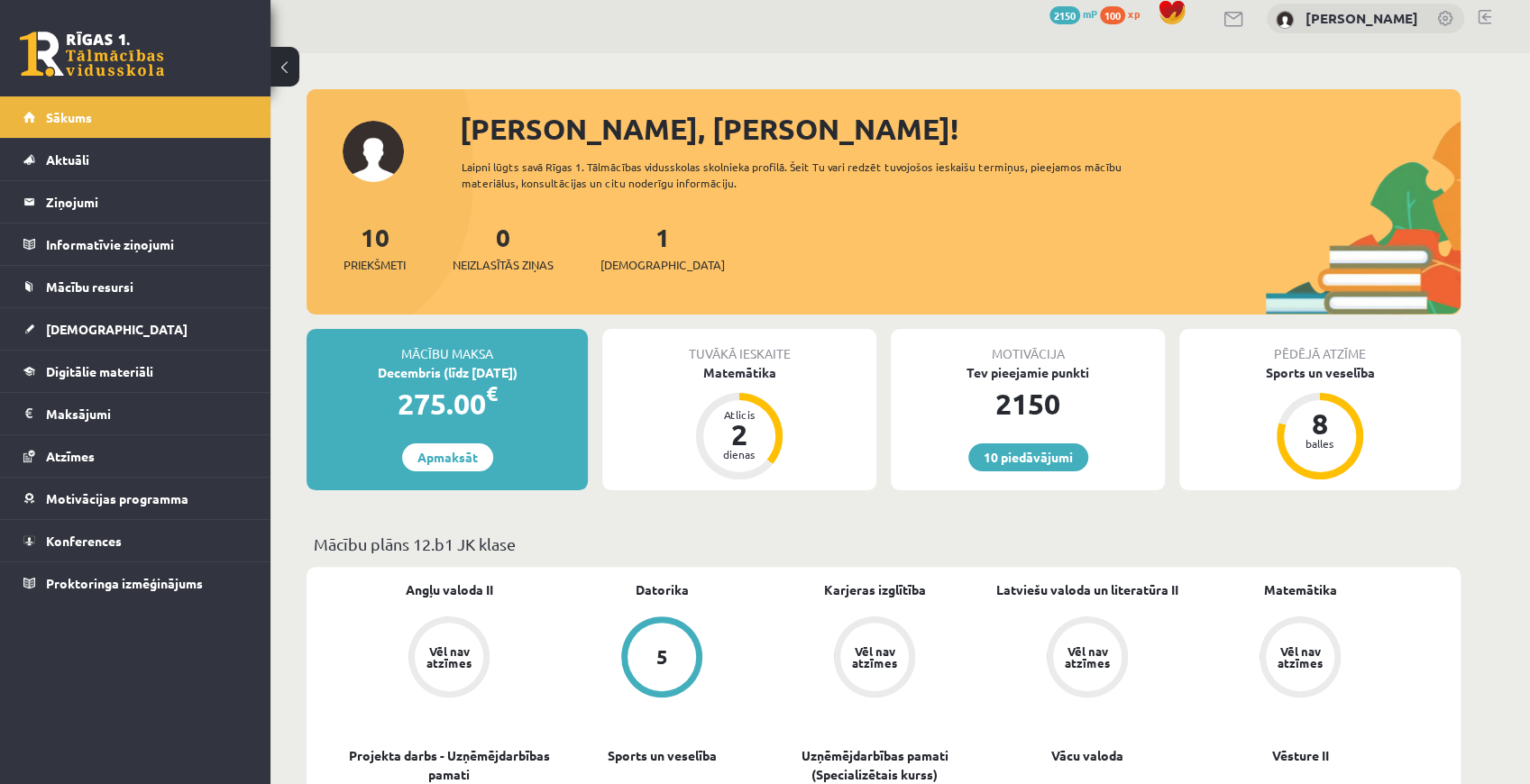
scroll to position [240, 0]
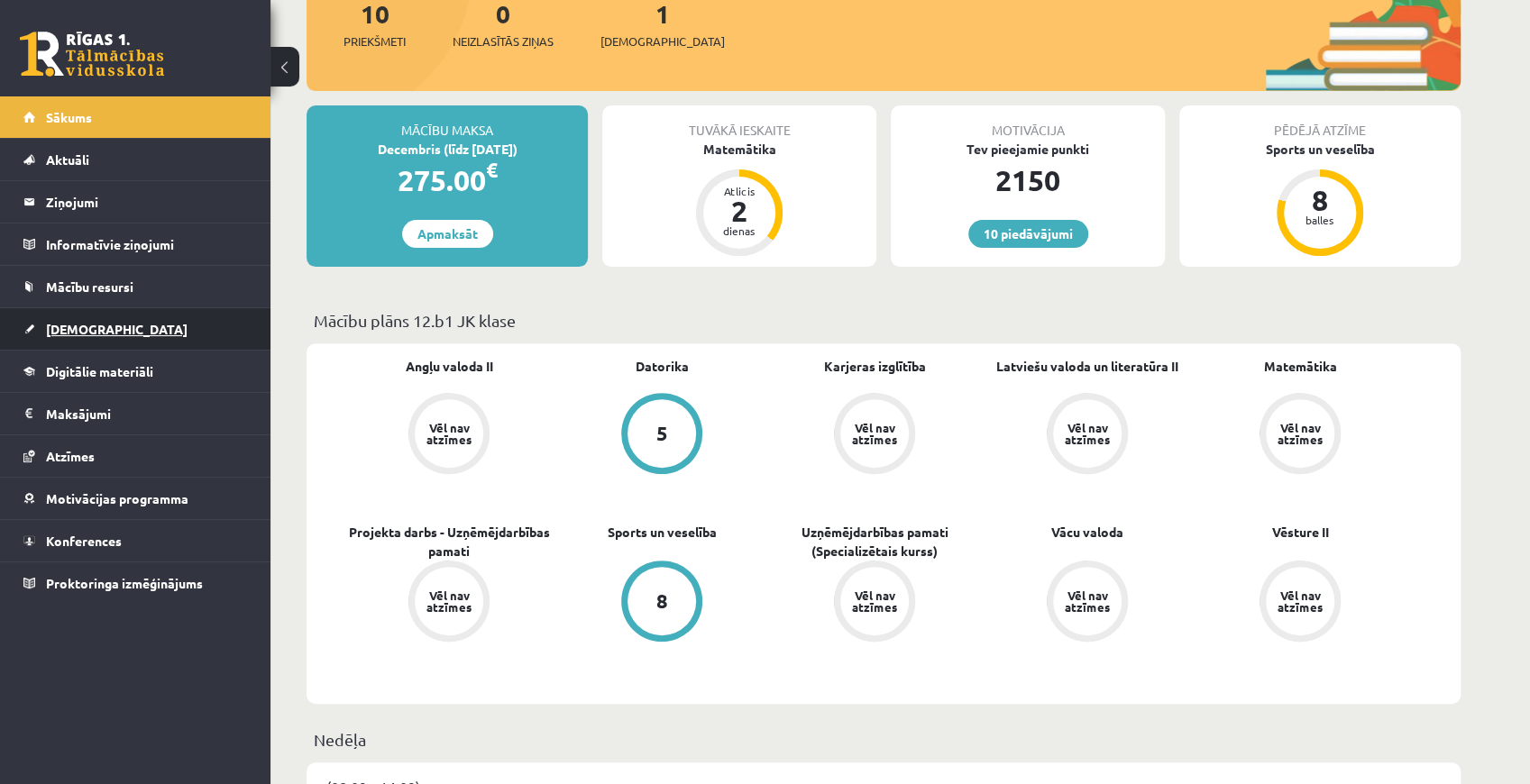
click at [146, 323] on link "[DEMOGRAPHIC_DATA]" at bounding box center [136, 328] width 225 height 41
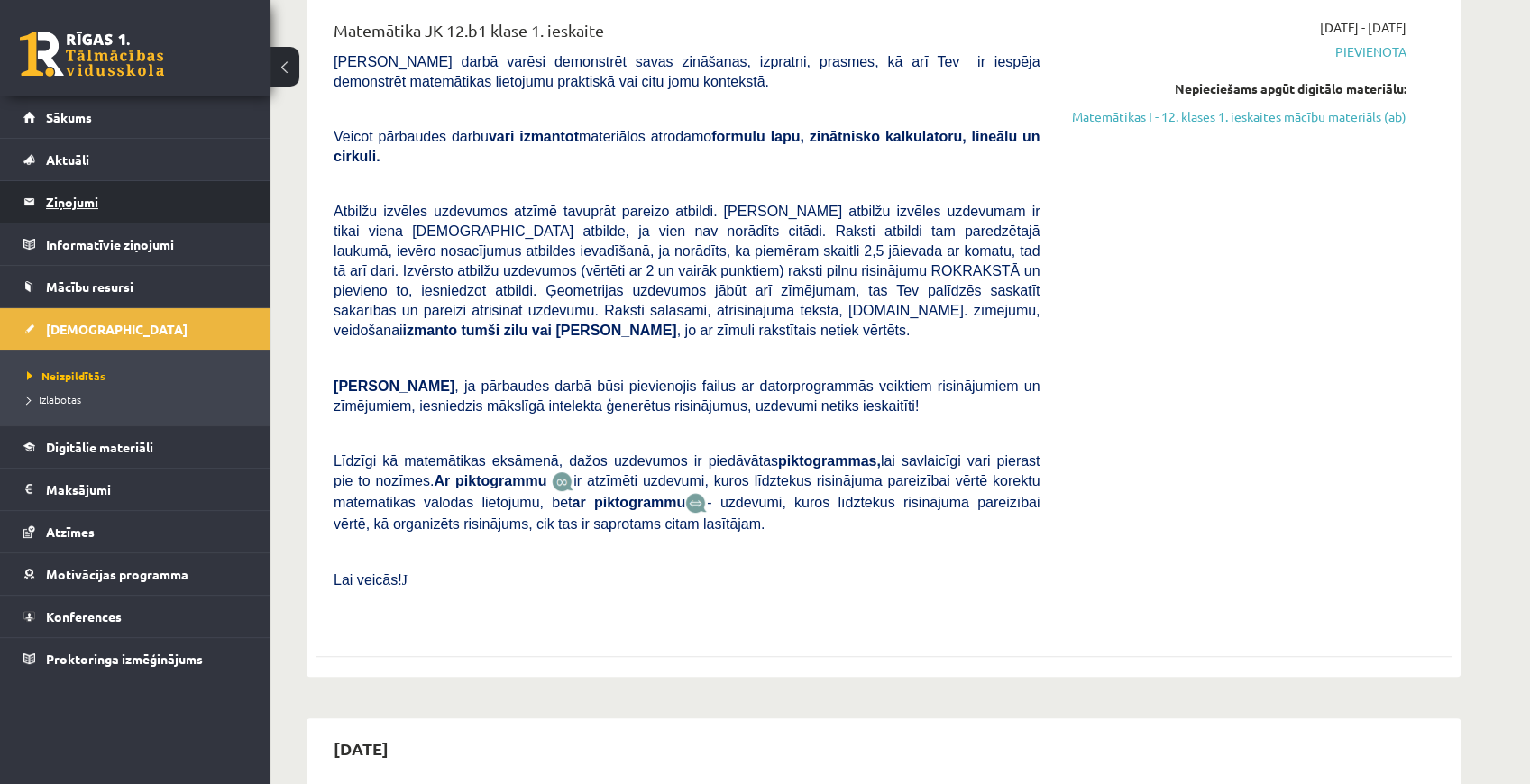
click at [66, 219] on legend "Ziņojumi 0" at bounding box center [147, 201] width 202 height 41
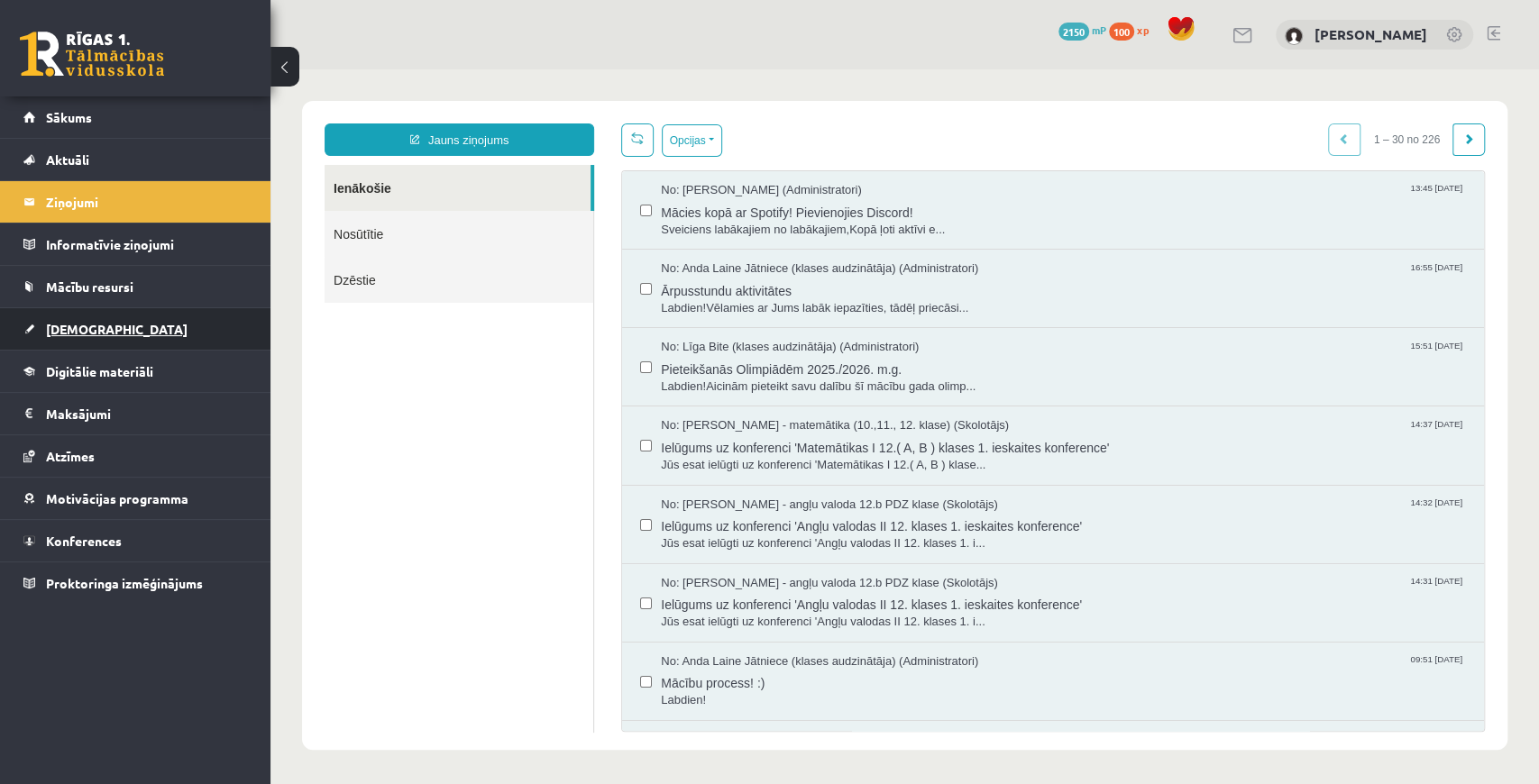
click at [176, 318] on link "[DEMOGRAPHIC_DATA]" at bounding box center [136, 328] width 225 height 41
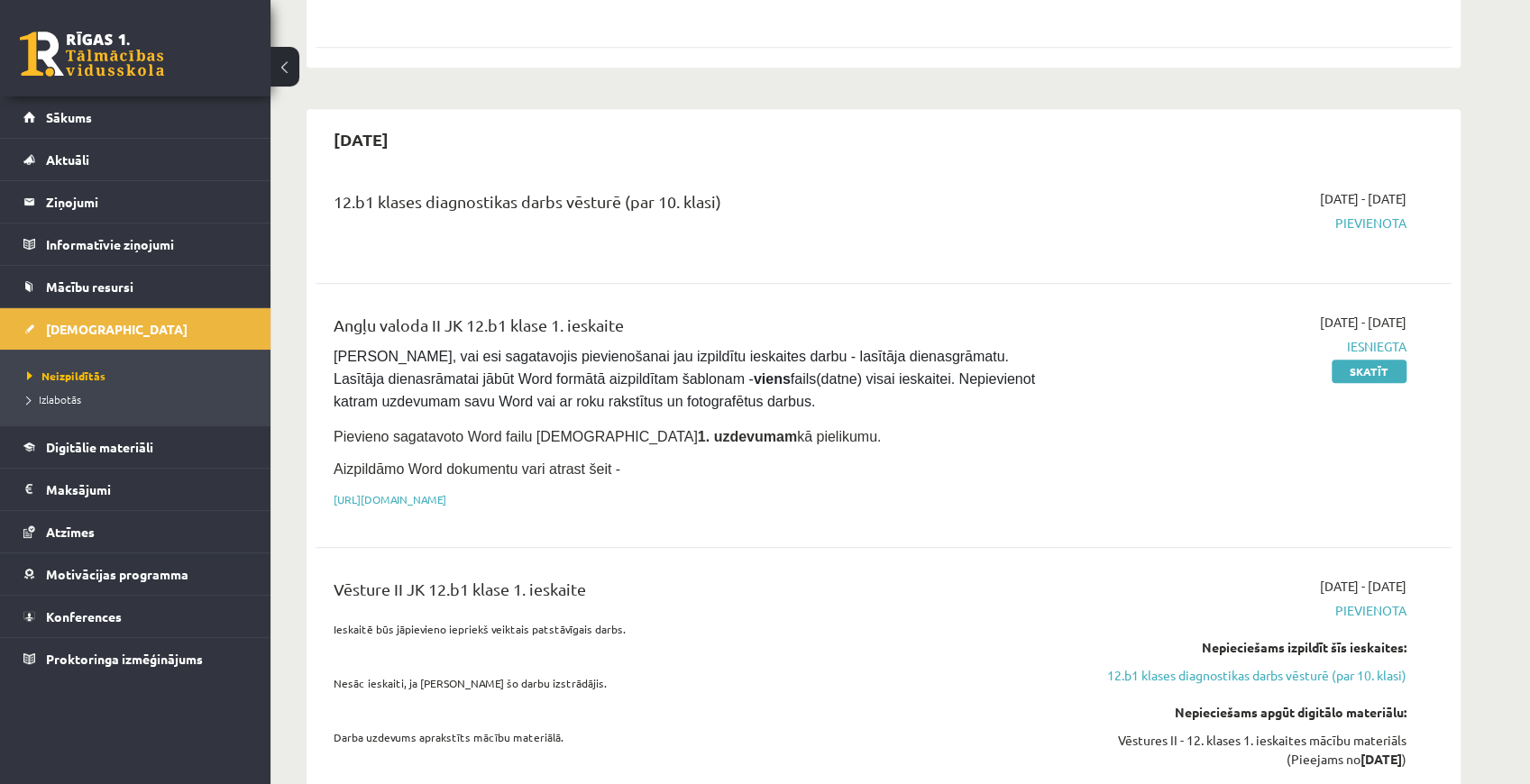
scroll to position [781, 0]
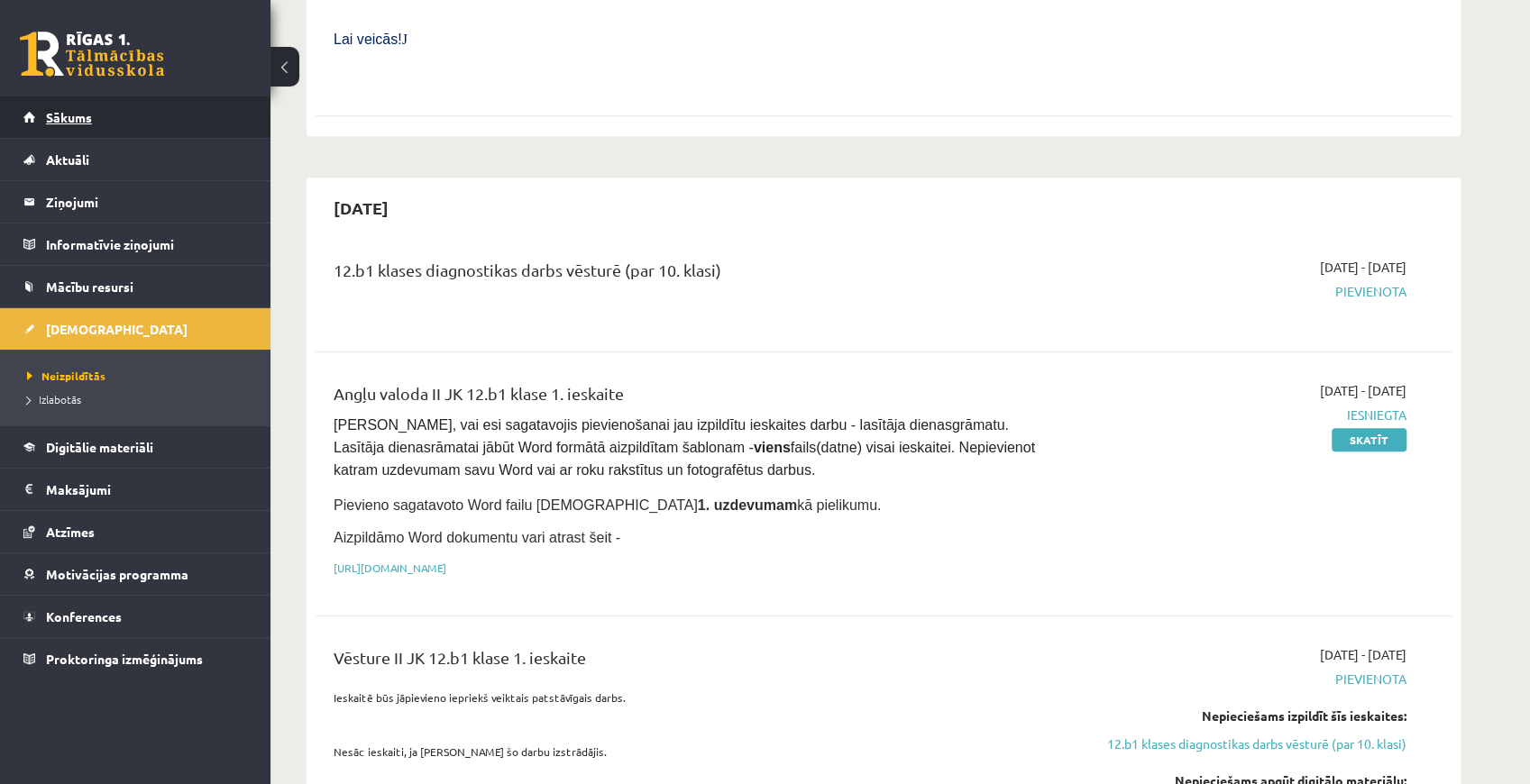
click at [64, 102] on link "Sākums" at bounding box center [136, 117] width 225 height 41
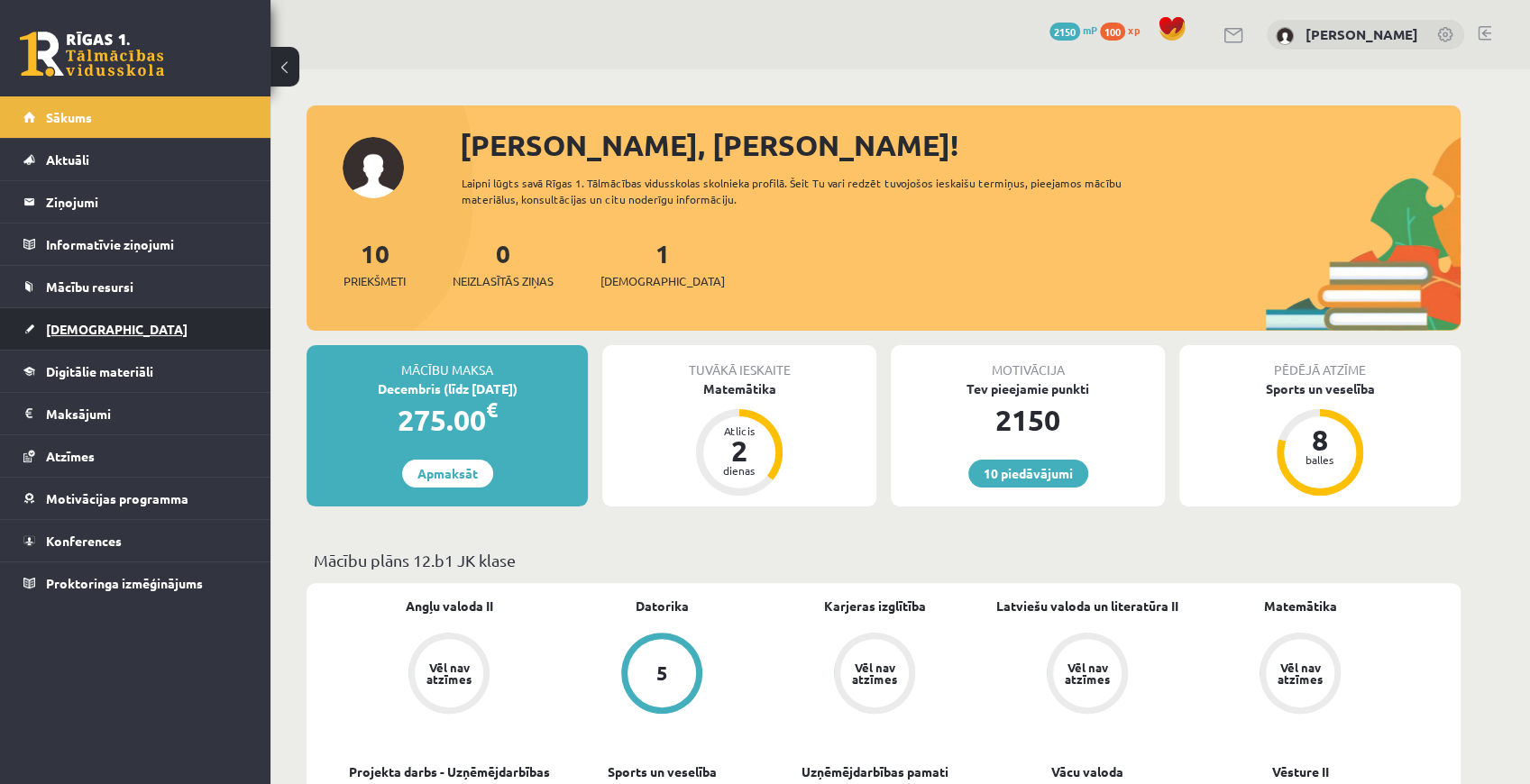
click at [130, 308] on link "[DEMOGRAPHIC_DATA]" at bounding box center [136, 328] width 225 height 41
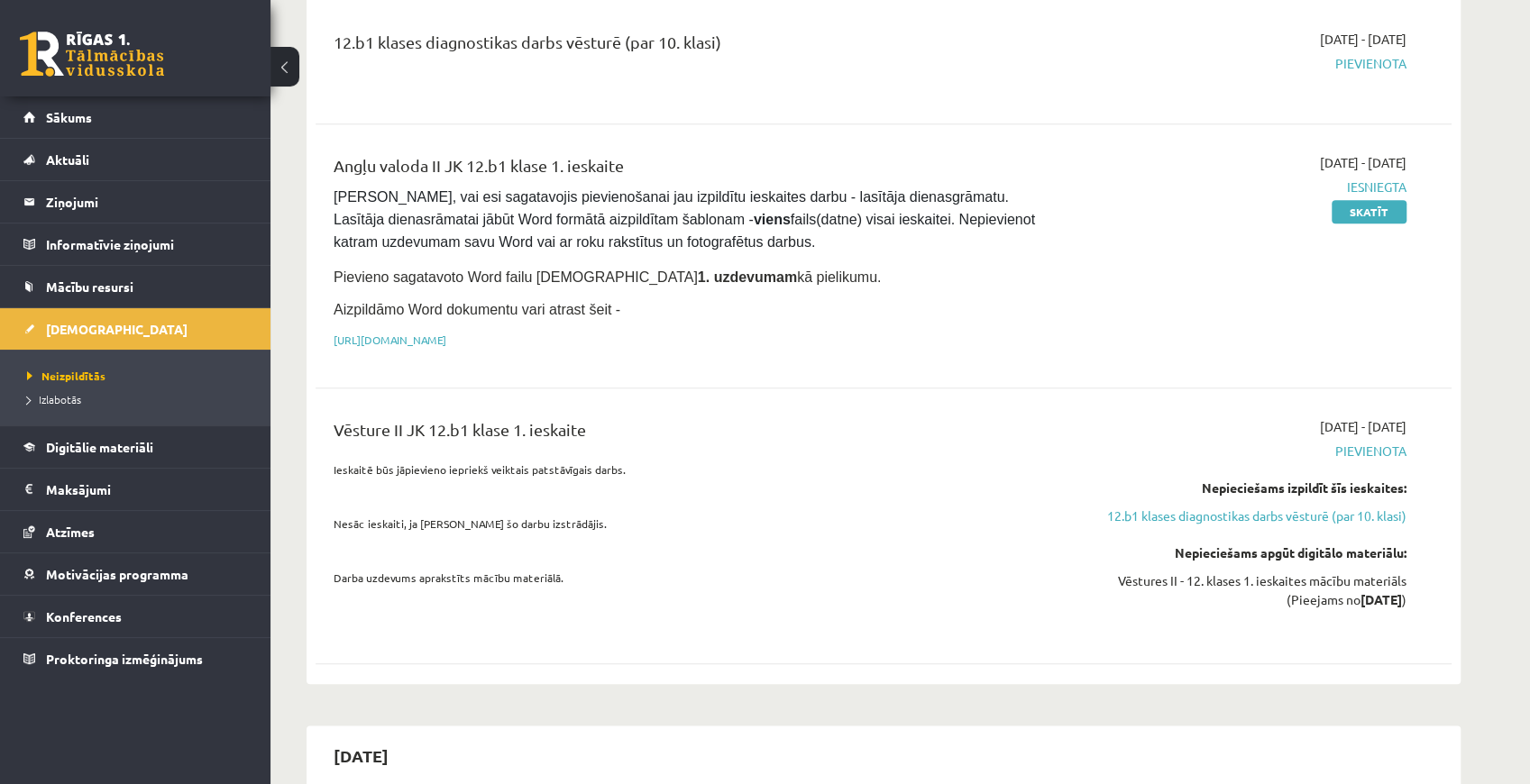
scroll to position [781, 0]
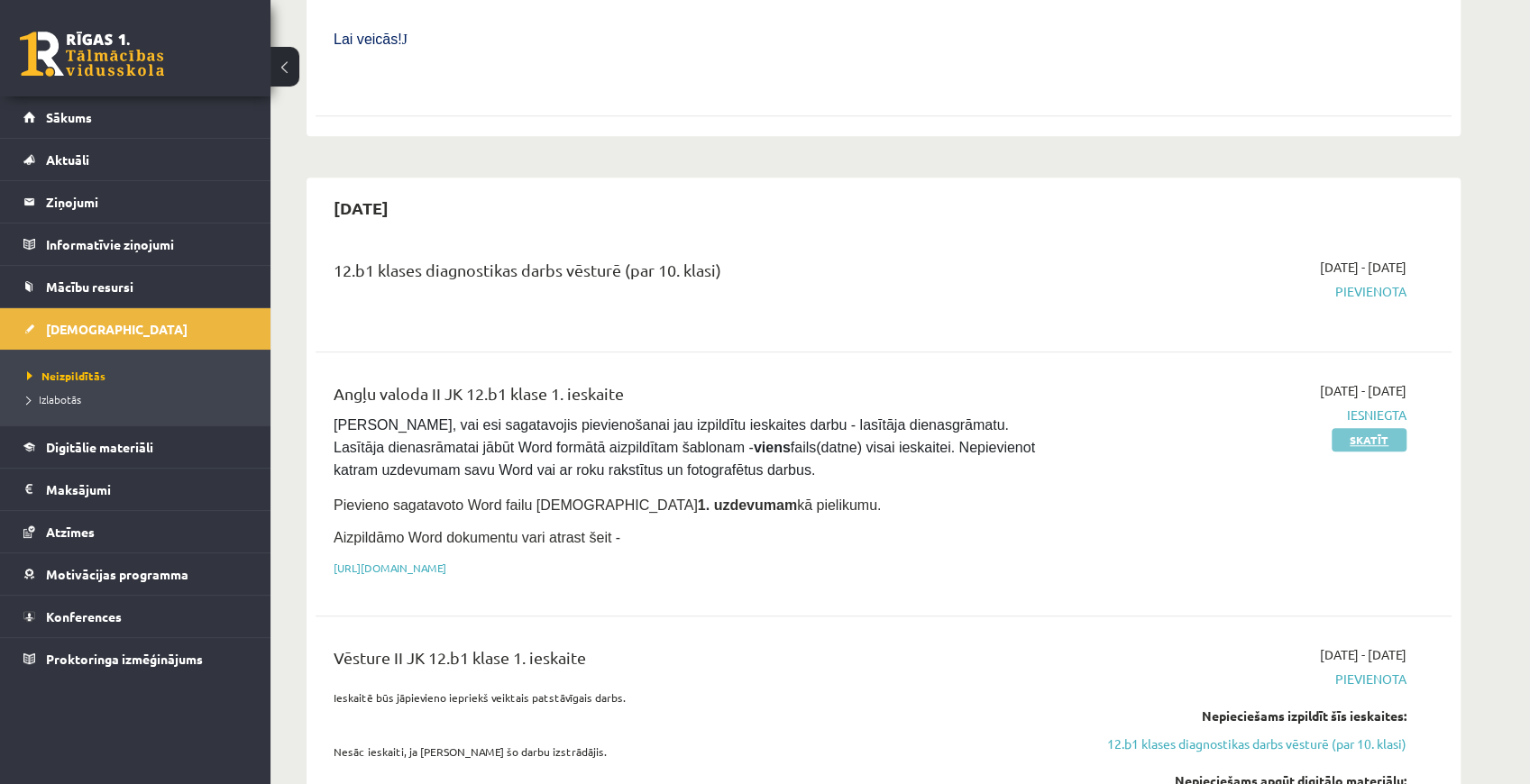
click at [1356, 428] on link "Skatīt" at bounding box center [1369, 440] width 75 height 23
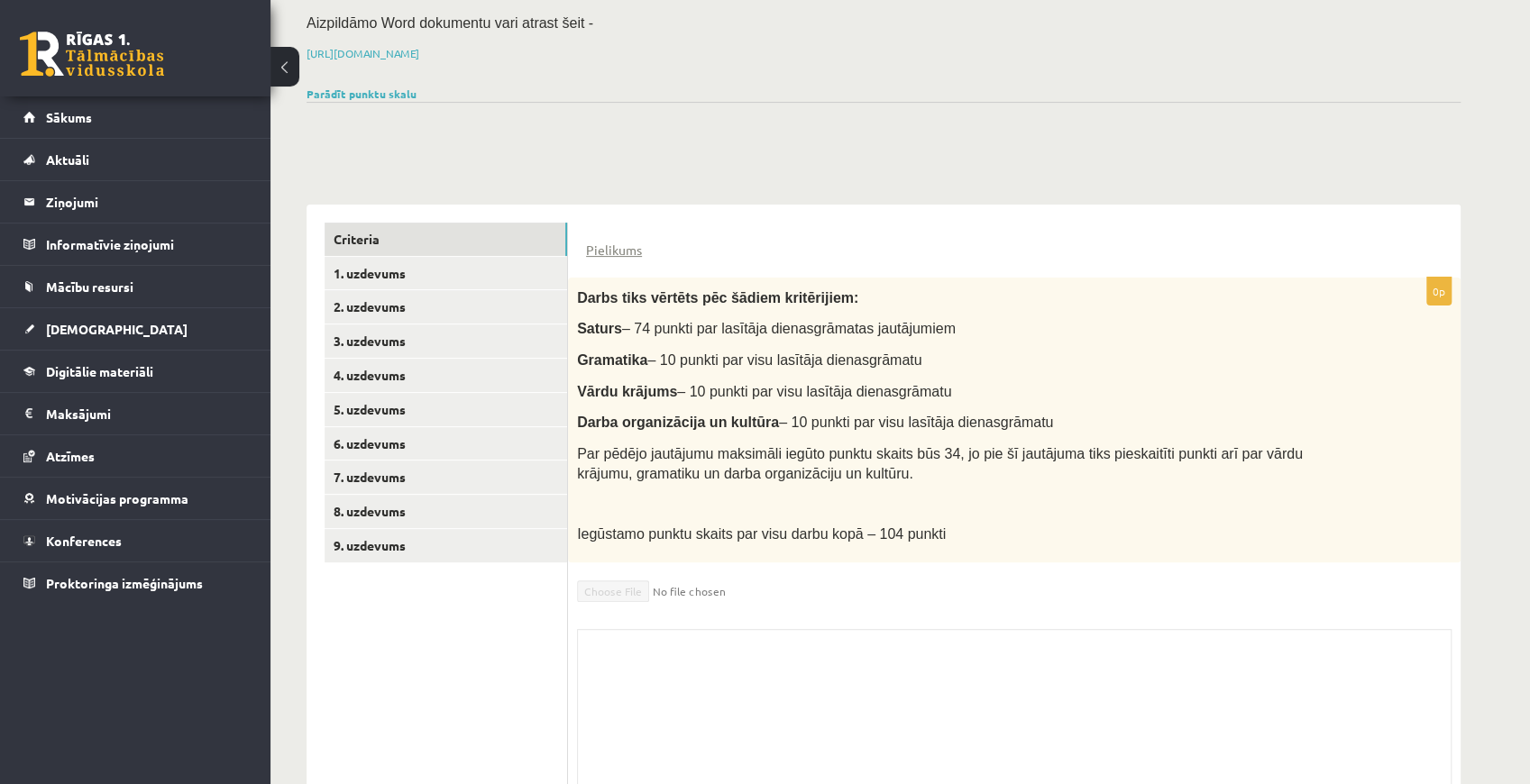
scroll to position [296, 0]
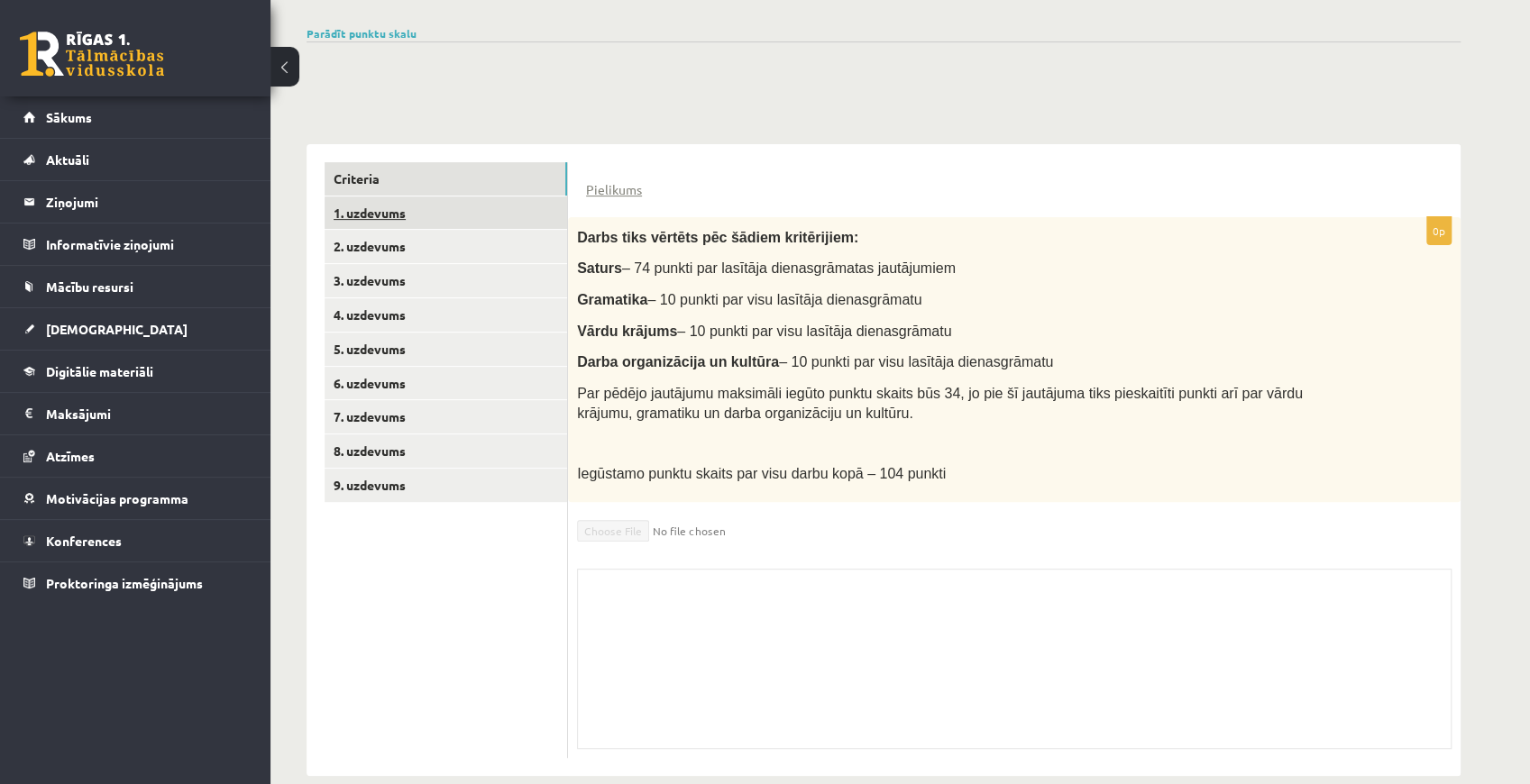
click at [412, 196] on link "1. uzdevums" at bounding box center [446, 213] width 242 height 33
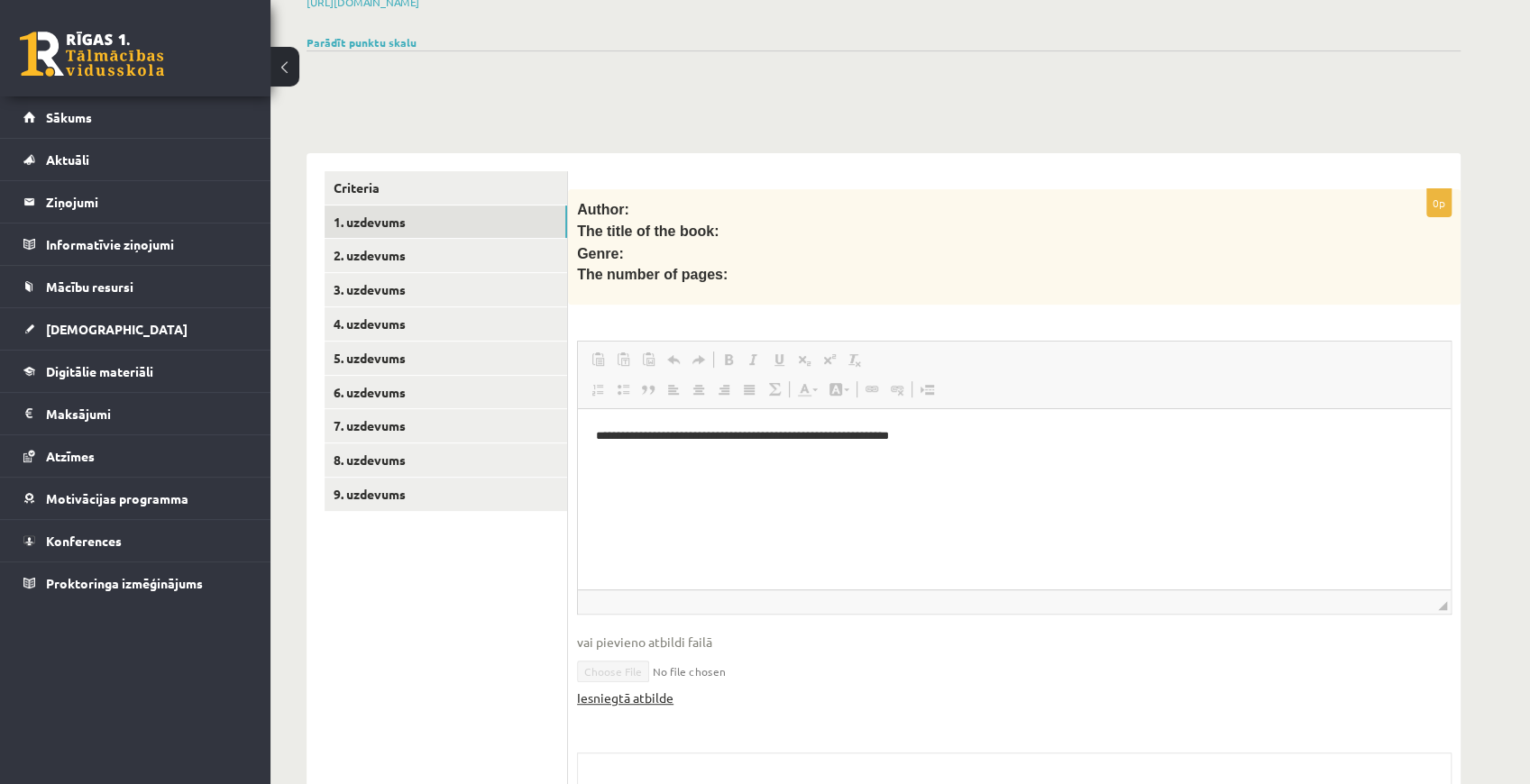
scroll to position [0, 0]
click at [651, 689] on link "Iesniegtā atbilde" at bounding box center [625, 698] width 97 height 19
click at [27, 114] on link "Sākums" at bounding box center [136, 117] width 225 height 41
